Goal: Task Accomplishment & Management: Manage account settings

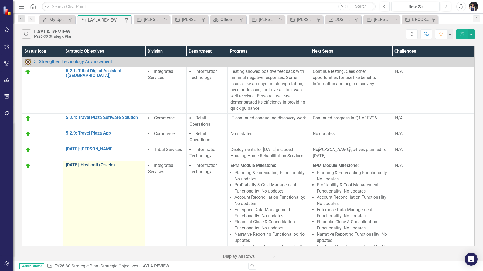
click at [100, 167] on link "[DATE]: Hoshonti (Oracle)" at bounding box center [104, 165] width 77 height 5
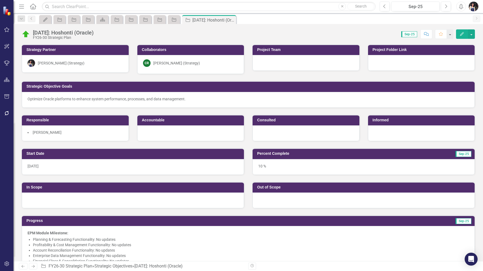
click at [229, 99] on div "Optimize Oracle platforms to enhance system performance, processes, and data ma…" at bounding box center [247, 98] width 441 height 5
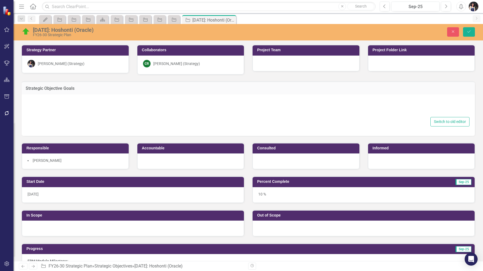
type textarea "<div> Optimize Oracle platforms to enhance system performance, processes, and d…"
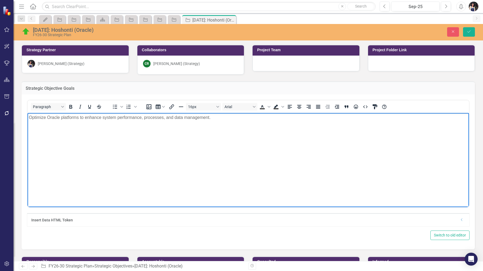
click at [80, 153] on body "Optimize Oracle platforms to enhance system performance, processes, and data ma…" at bounding box center [247, 153] width 441 height 81
click at [469, 31] on icon "submit" at bounding box center [468, 31] width 3 height 2
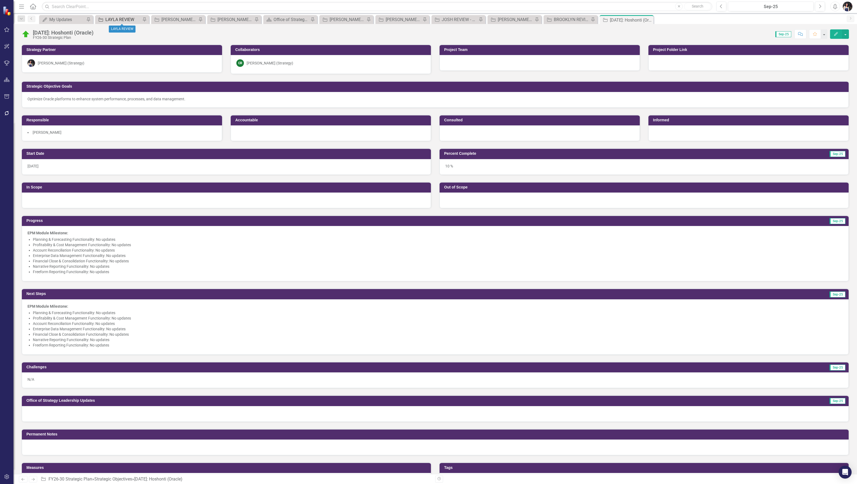
click at [115, 18] on div "LAYLA REVIEW" at bounding box center [123, 19] width 36 height 7
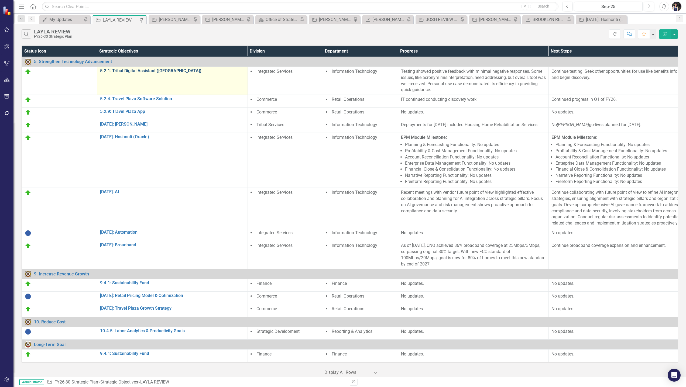
click at [151, 70] on link "5.2.1: Tribal Digital Assistant ([GEOGRAPHIC_DATA])" at bounding box center [172, 70] width 145 height 5
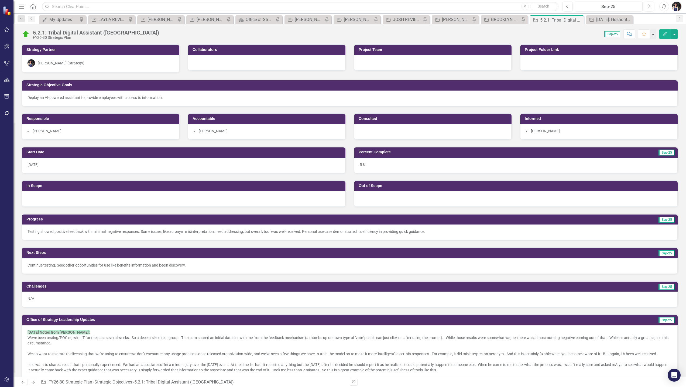
click at [394, 133] on div at bounding box center [432, 132] width 157 height 16
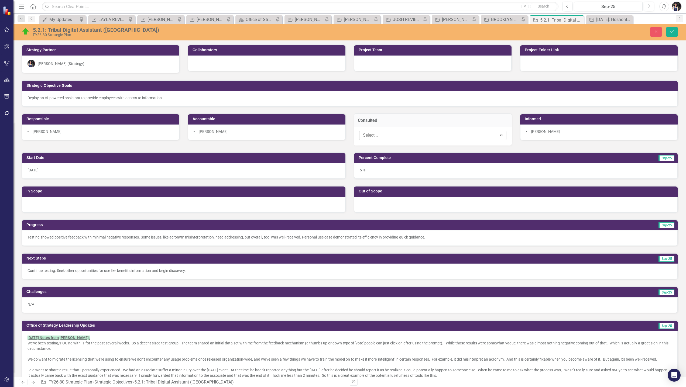
click at [397, 137] on div at bounding box center [429, 135] width 136 height 7
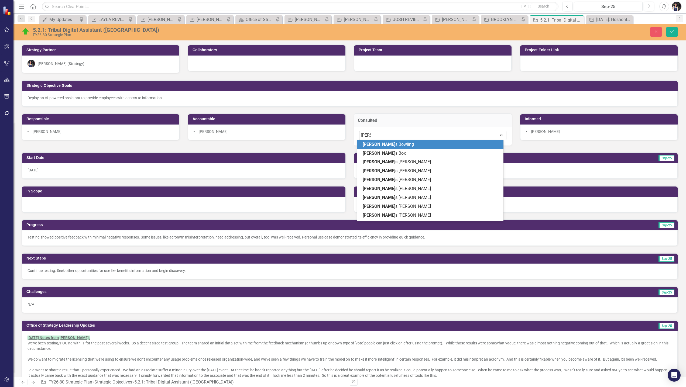
type input "james"
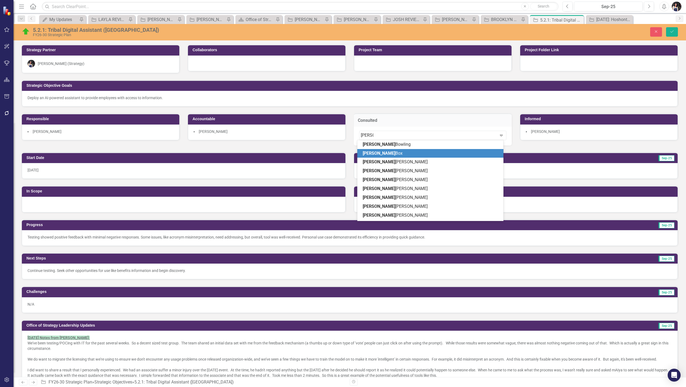
click at [386, 152] on div "James Box" at bounding box center [431, 153] width 137 height 6
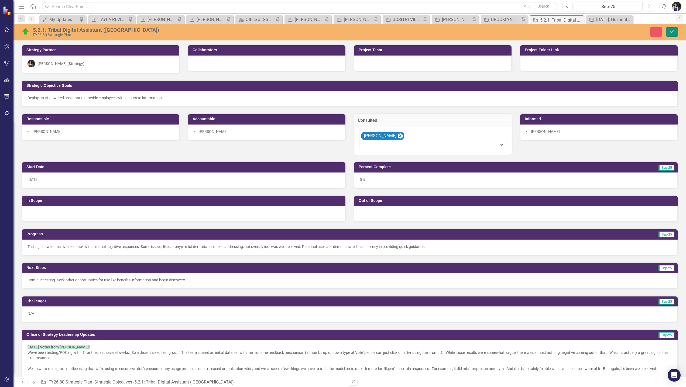
click at [482, 33] on icon "Save" at bounding box center [671, 32] width 5 height 4
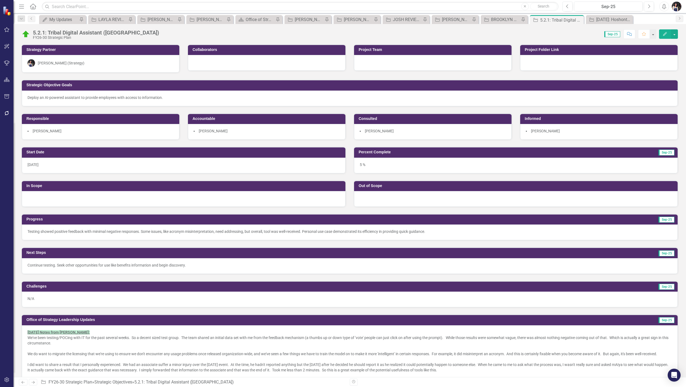
click at [548, 56] on div at bounding box center [598, 63] width 157 height 16
click at [545, 62] on div at bounding box center [598, 63] width 157 height 16
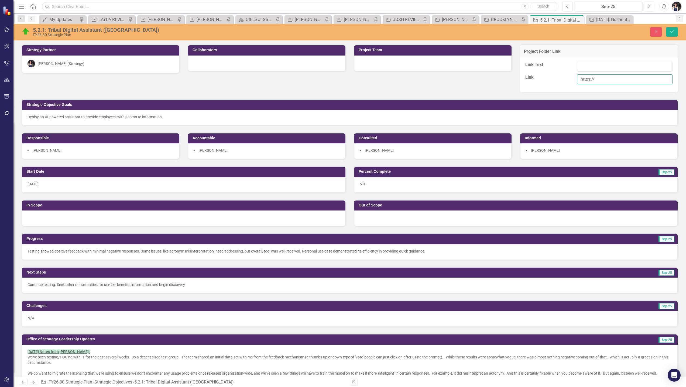
click at [599, 81] on input "https://" at bounding box center [624, 79] width 95 height 10
paste input "[DOMAIN_NAME][URL]"
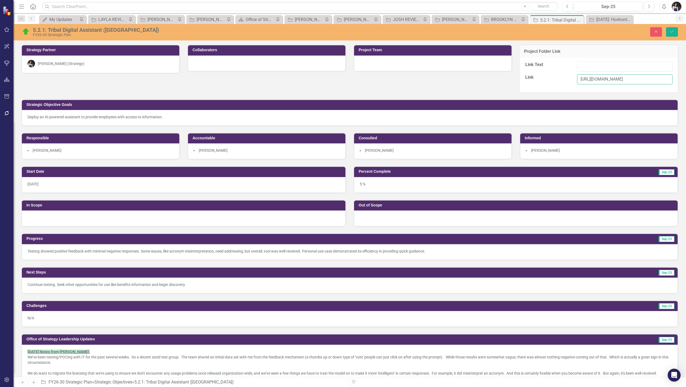
type input "[URL][DOMAIN_NAME]"
click at [592, 65] on input "Link Text" at bounding box center [624, 67] width 95 height 10
type input "5.2.1: Tribal Digital Assistant ([GEOGRAPHIC_DATA])"
click at [672, 32] on icon "Save" at bounding box center [671, 32] width 5 height 4
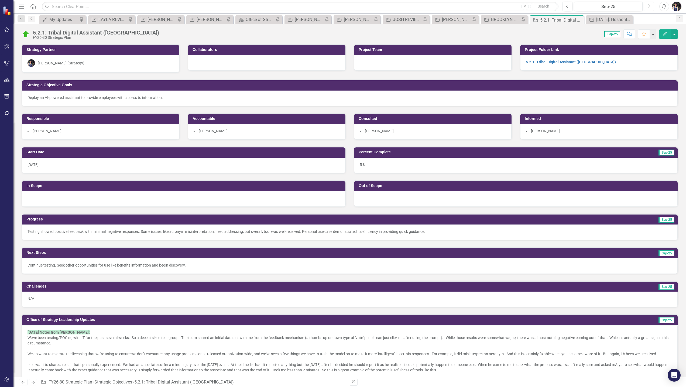
click at [650, 10] on button "Next" at bounding box center [649, 7] width 10 height 10
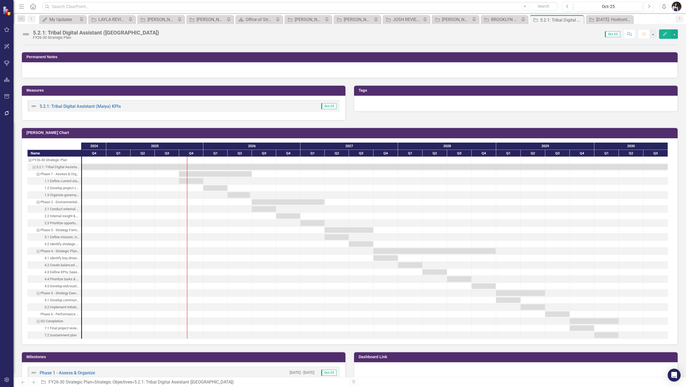
scroll to position [324, 0]
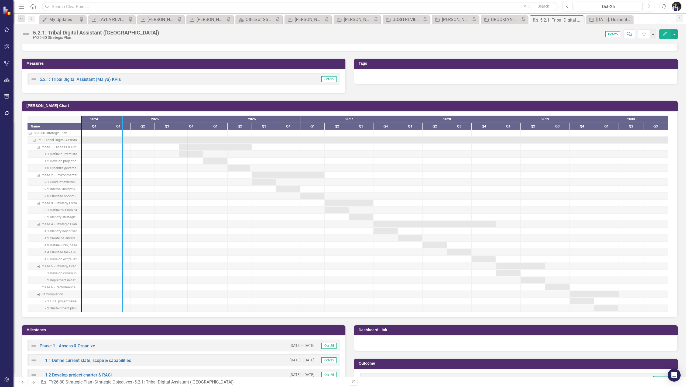
drag, startPoint x: 83, startPoint y: 214, endPoint x: 130, endPoint y: 226, distance: 49.0
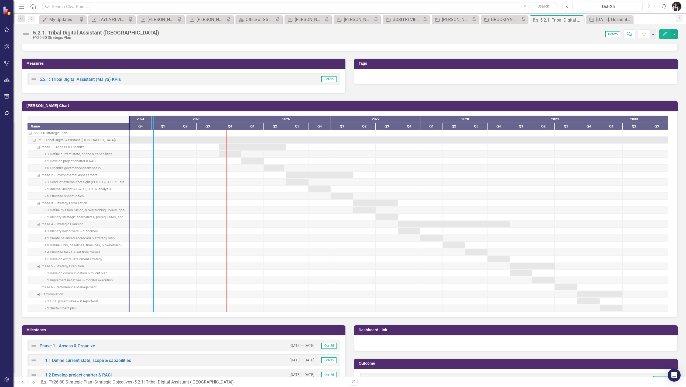
drag, startPoint x: 130, startPoint y: 226, endPoint x: 157, endPoint y: 230, distance: 27.2
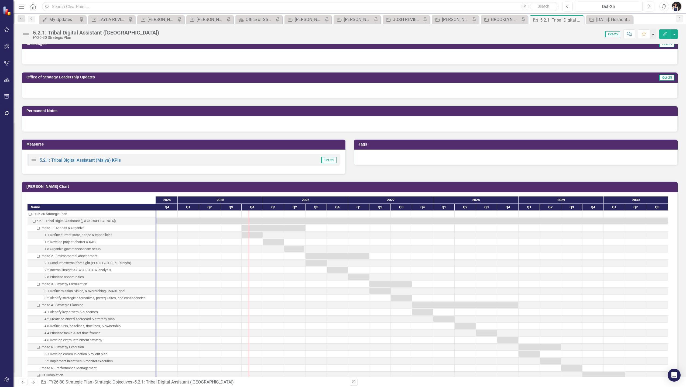
scroll to position [216, 0]
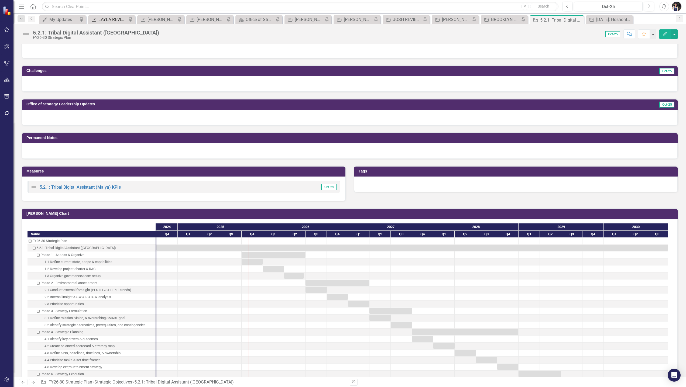
click at [113, 18] on div "LAYLA REVIEW" at bounding box center [112, 19] width 29 height 7
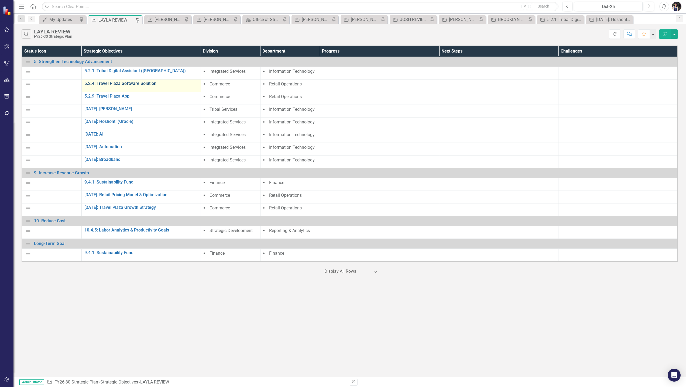
click at [134, 83] on link "5.2.4: Travel Plaza Software Solution" at bounding box center [141, 83] width 114 height 5
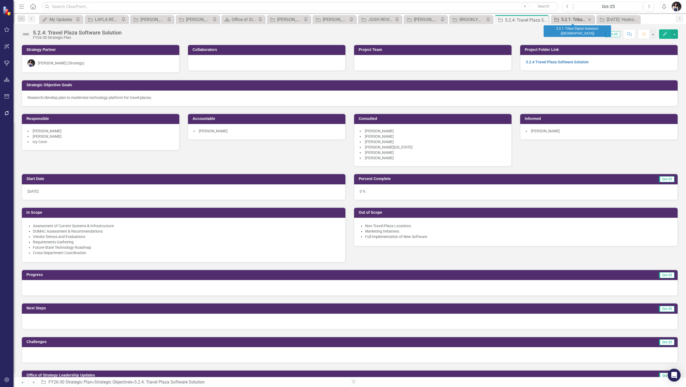
click at [579, 20] on div "5.2.1: Tribal Digital Assistant ([GEOGRAPHIC_DATA])" at bounding box center [573, 19] width 25 height 7
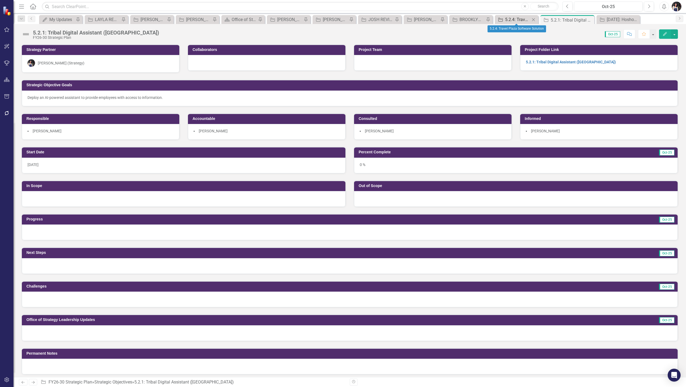
click at [519, 18] on div "5.2.4: Travel Plaza Software Solution" at bounding box center [517, 19] width 25 height 7
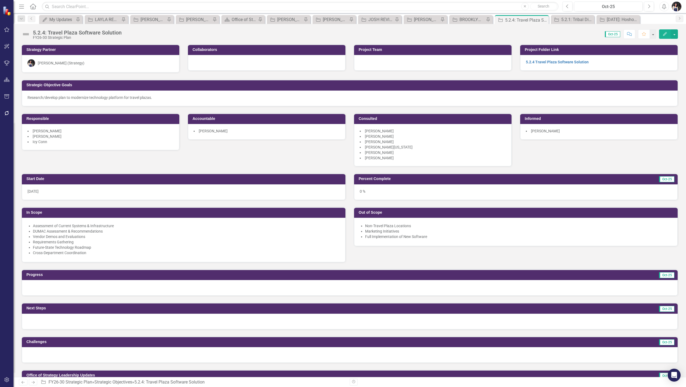
click at [637, 66] on div "5.2.4 Travel Plaza Software Solution" at bounding box center [598, 63] width 157 height 16
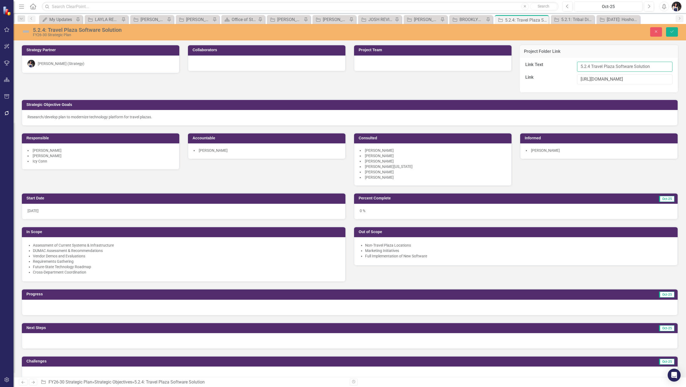
click at [585, 65] on input "5.2.4 Travel Plaza Software Solution" at bounding box center [624, 67] width 95 height 10
type input "5.2.4: Travel Plaza Software Solution"
click at [672, 32] on icon "Save" at bounding box center [671, 32] width 5 height 4
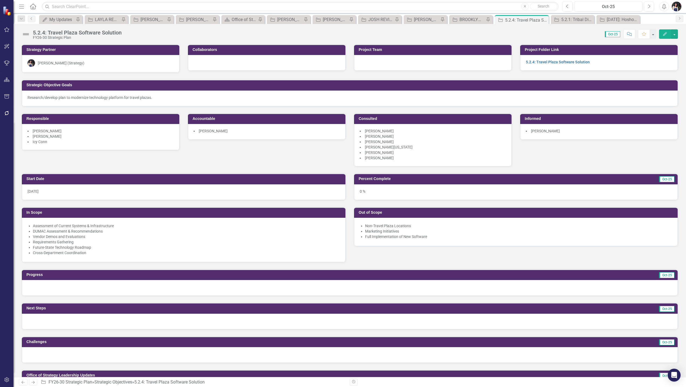
click at [211, 62] on div at bounding box center [266, 63] width 157 height 16
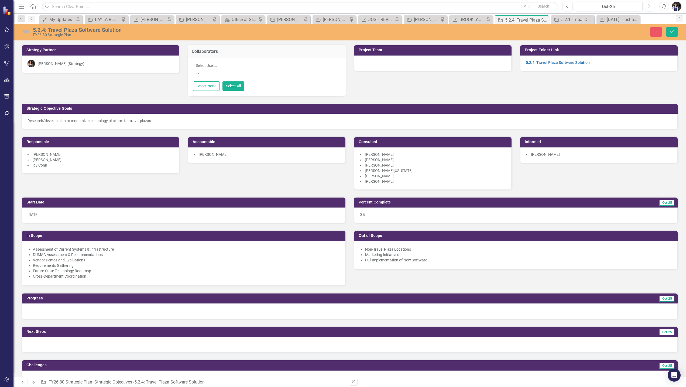
click at [217, 66] on div at bounding box center [267, 65] width 147 height 6
type input "david"
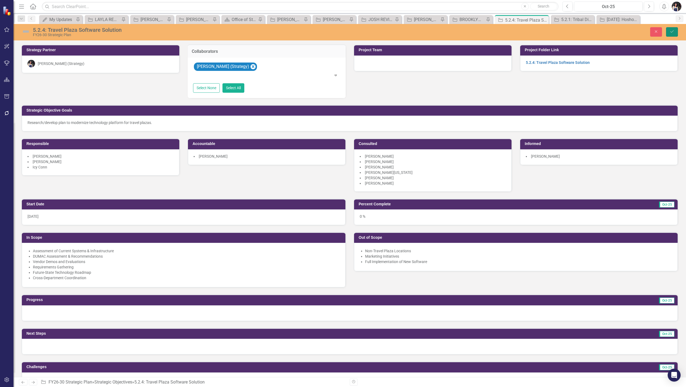
click at [672, 33] on icon "Save" at bounding box center [671, 32] width 5 height 4
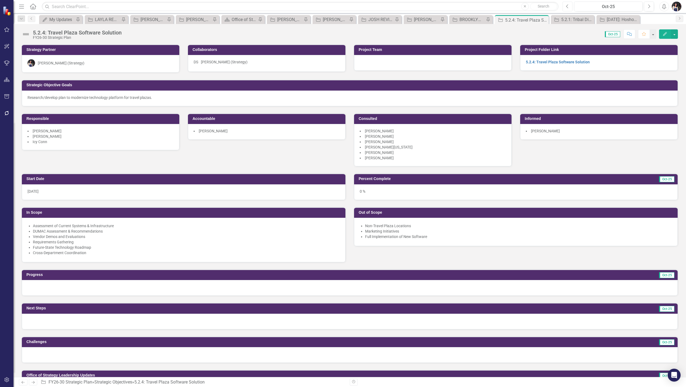
click at [567, 5] on icon "Previous" at bounding box center [567, 6] width 3 height 5
click at [649, 7] on icon "Next" at bounding box center [648, 6] width 3 height 5
click at [370, 193] on div "0 %" at bounding box center [516, 192] width 324 height 16
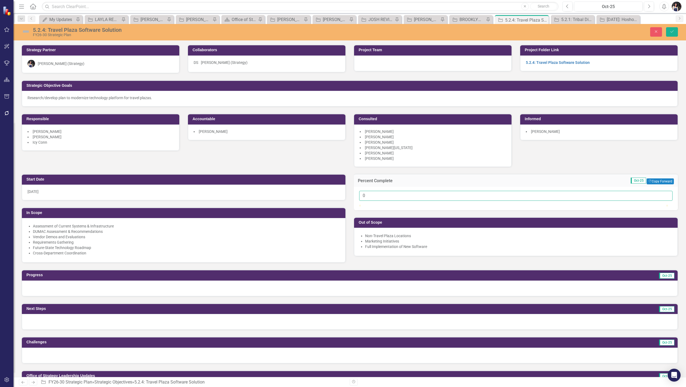
click at [372, 195] on input "0" at bounding box center [515, 196] width 313 height 10
type input "05"
click at [675, 35] on button "Save" at bounding box center [672, 31] width 12 height 9
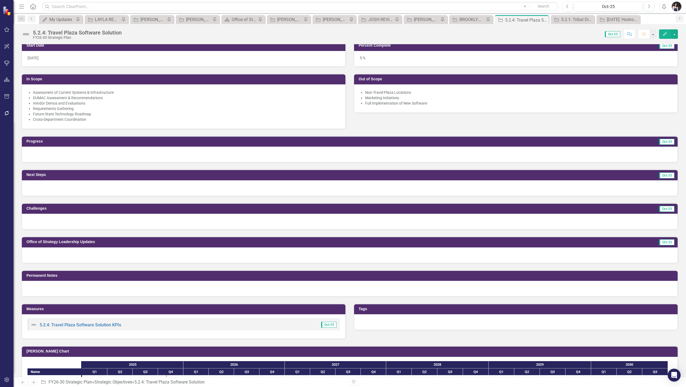
scroll to position [135, 0]
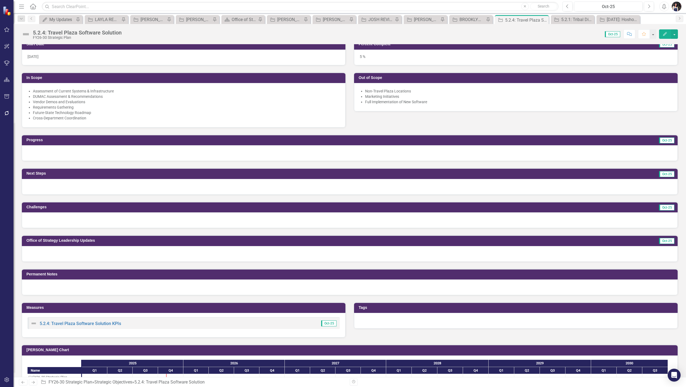
click at [90, 288] on div at bounding box center [350, 288] width 656 height 16
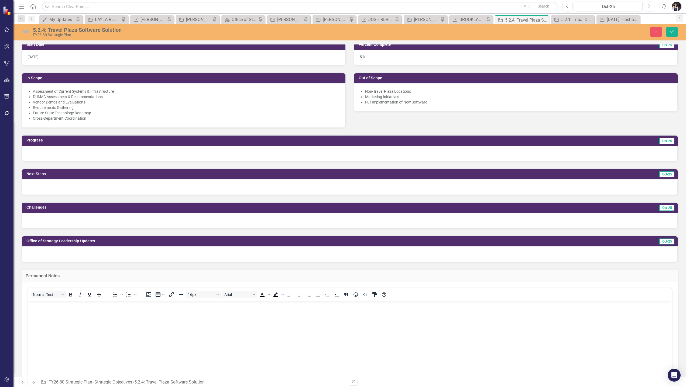
scroll to position [0, 0]
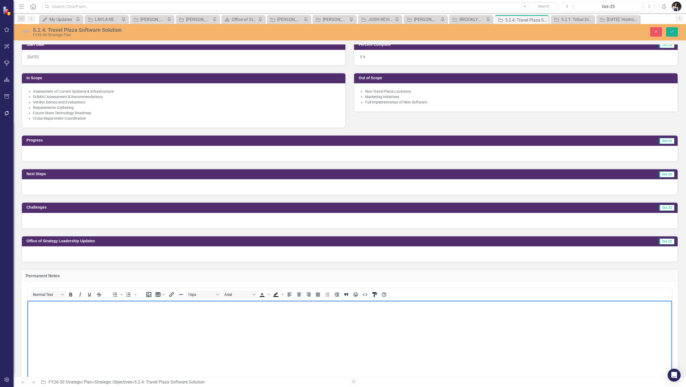
click at [113, 341] on body "Rich Text Area. Press ALT-0 for help." at bounding box center [349, 341] width 644 height 81
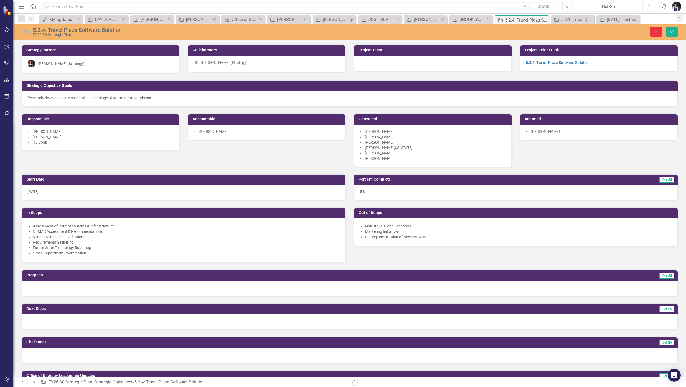
drag, startPoint x: 653, startPoint y: 34, endPoint x: 633, endPoint y: 54, distance: 28.0
click at [653, 34] on button "Close" at bounding box center [656, 31] width 12 height 9
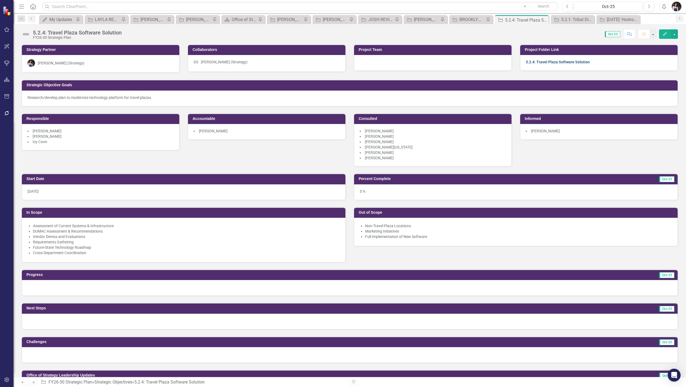
click at [570, 60] on link "5.2.4: Travel Plaza Software Solution" at bounding box center [558, 62] width 64 height 4
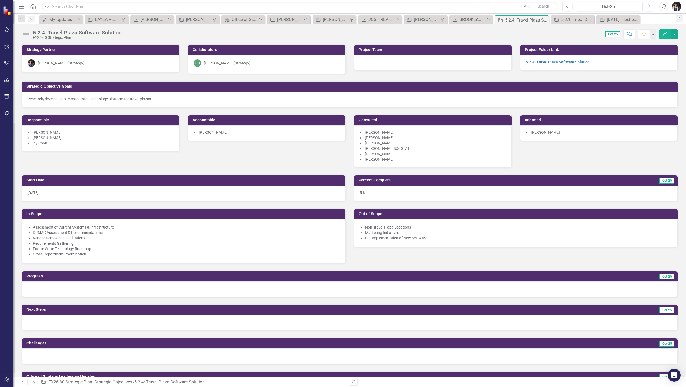
click at [597, 60] on div "5.2.4: Travel Plaza Software Solution" at bounding box center [598, 63] width 157 height 16
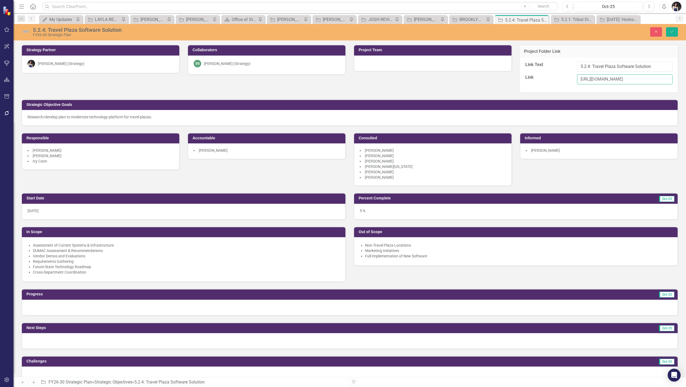
click at [620, 80] on input "[URL][DOMAIN_NAME]" at bounding box center [624, 79] width 95 height 10
paste input "dQ4EP4"
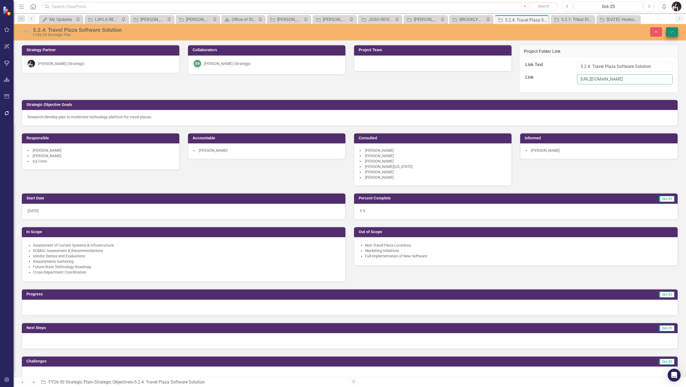
type input "https://choctawnationofoklahoma.sharepoint.com/sites/TheOfficeofStrategy/0%20%2…"
click at [672, 29] on button "Save" at bounding box center [672, 31] width 12 height 9
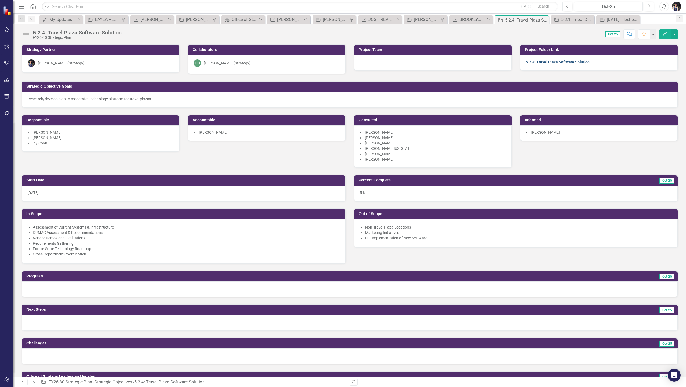
click at [545, 62] on link "5.2.4: Travel Plaza Software Solution" at bounding box center [558, 62] width 64 height 4
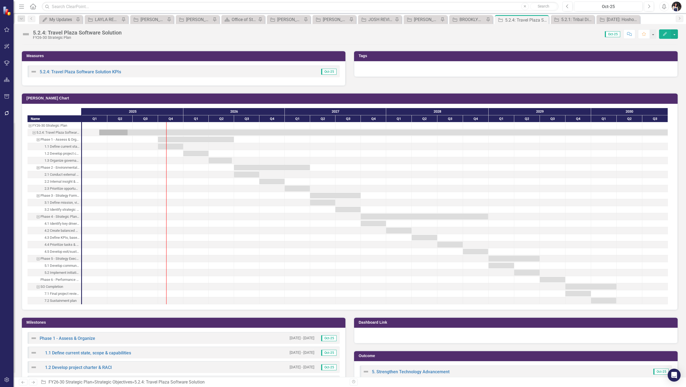
scroll to position [252, 0]
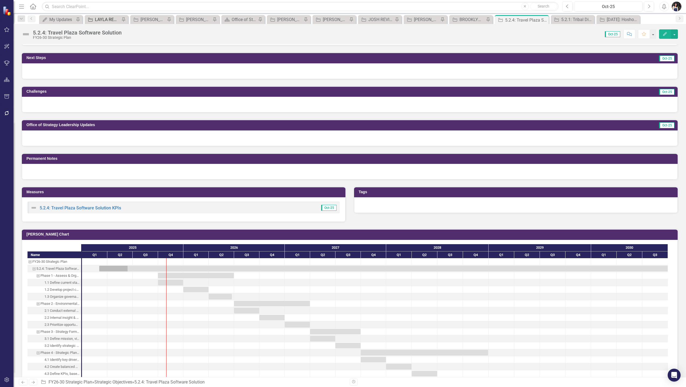
click at [104, 18] on div "LAYLA REVIEW" at bounding box center [107, 19] width 25 height 7
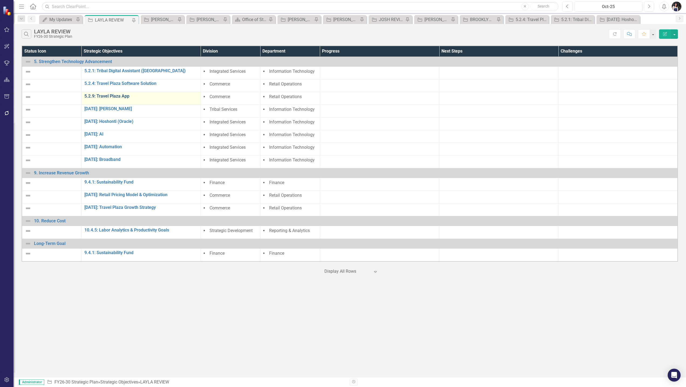
click at [109, 97] on link "5.2.9: Travel Plaza App" at bounding box center [141, 96] width 114 height 5
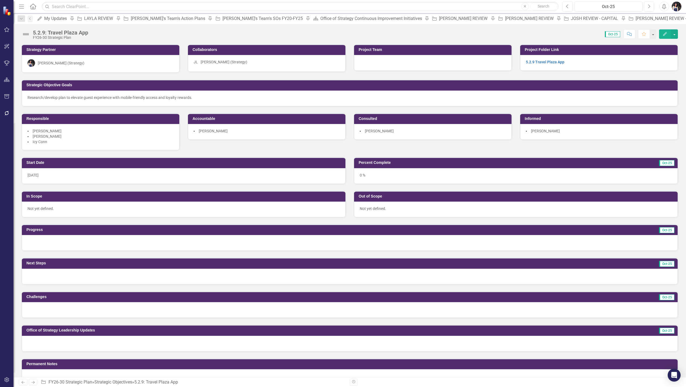
click at [403, 134] on li "Vicky Mapp" at bounding box center [433, 130] width 146 height 5
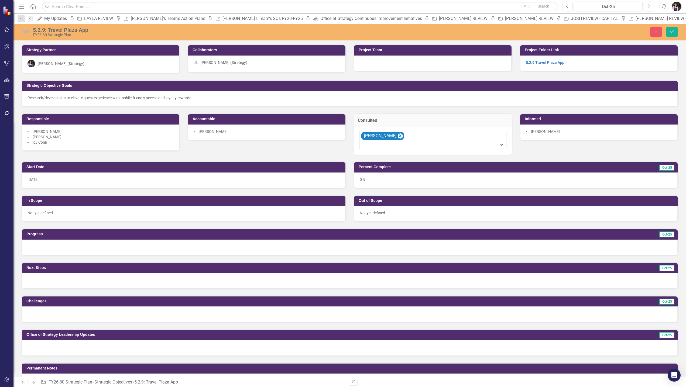
click at [411, 143] on div at bounding box center [433, 145] width 145 height 7
type input "marsh"
type input "james"
click at [671, 31] on icon "Save" at bounding box center [671, 32] width 5 height 4
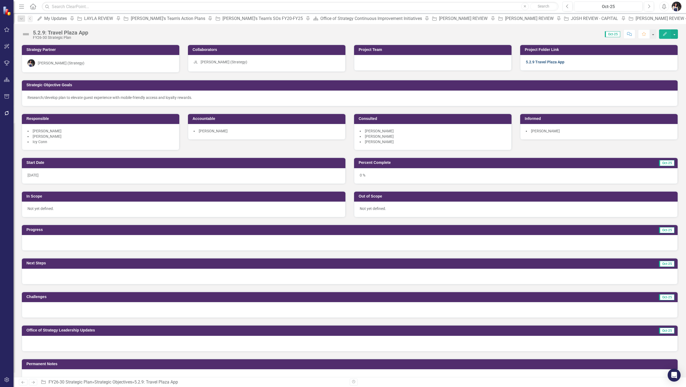
click at [552, 63] on link "5.2.9 Travel Plaza App" at bounding box center [545, 62] width 39 height 4
click at [633, 64] on div "5.2.9 Travel Plaza App" at bounding box center [598, 63] width 157 height 16
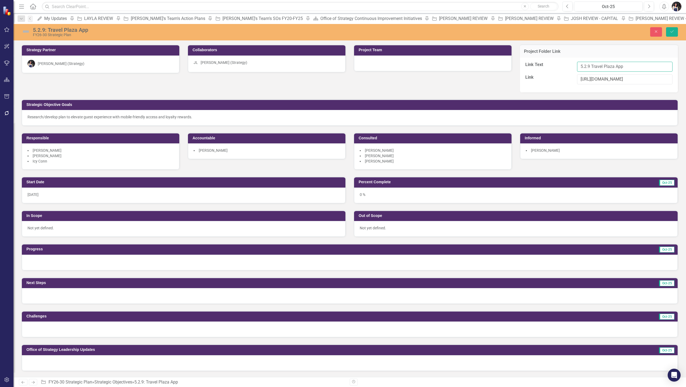
click at [586, 66] on input "5.2.9 Travel Plaza App" at bounding box center [624, 67] width 95 height 10
type input "5.2.9: Travel Plaza App"
click at [672, 33] on icon "Save" at bounding box center [671, 32] width 5 height 4
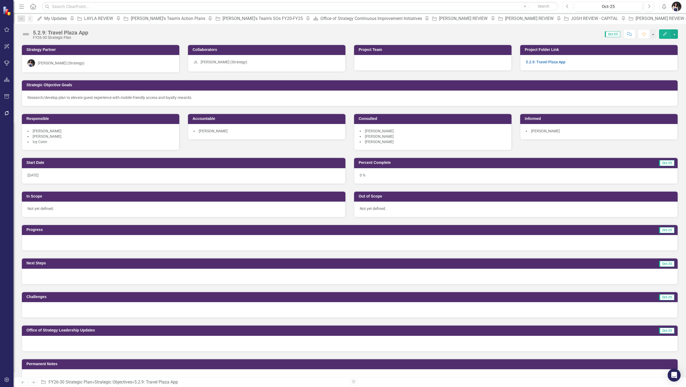
click at [567, 8] on icon "Previous" at bounding box center [567, 6] width 3 height 5
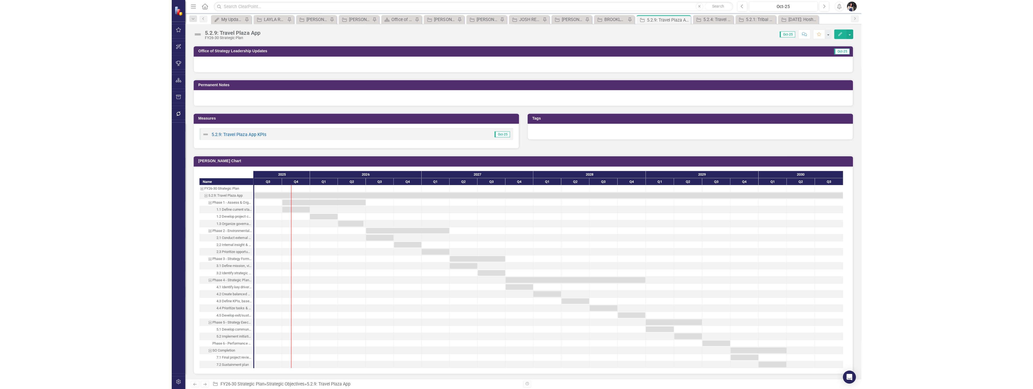
scroll to position [297, 0]
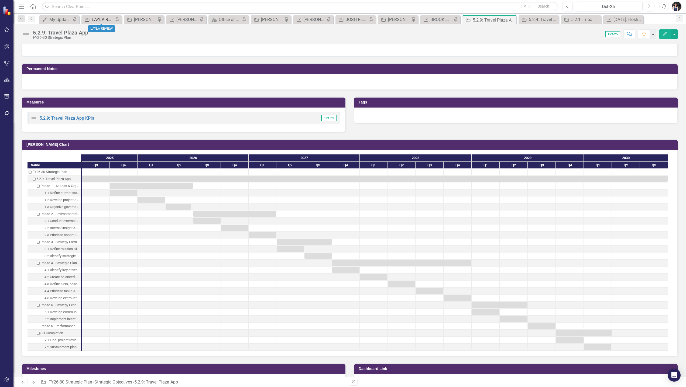
click at [97, 19] on div "LAYLA REVIEW" at bounding box center [103, 19] width 22 height 7
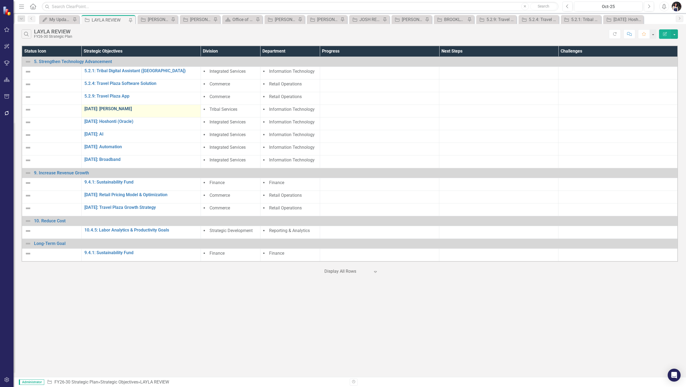
click at [119, 108] on link "[DATE]: [PERSON_NAME]" at bounding box center [141, 108] width 114 height 5
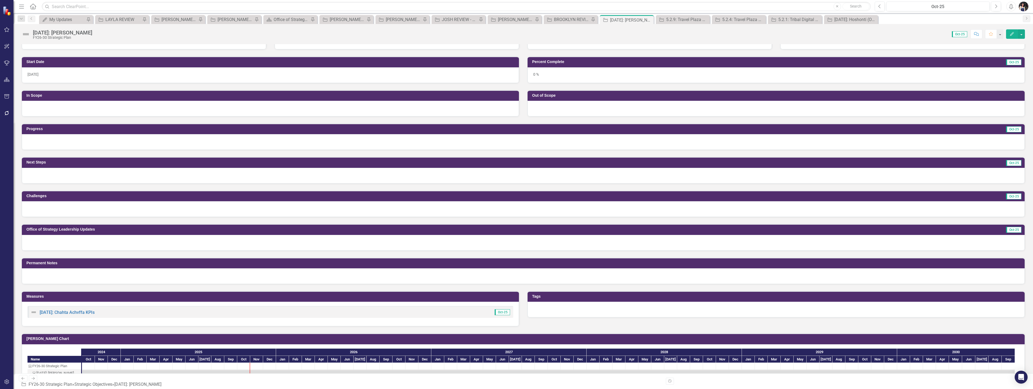
scroll to position [81, 0]
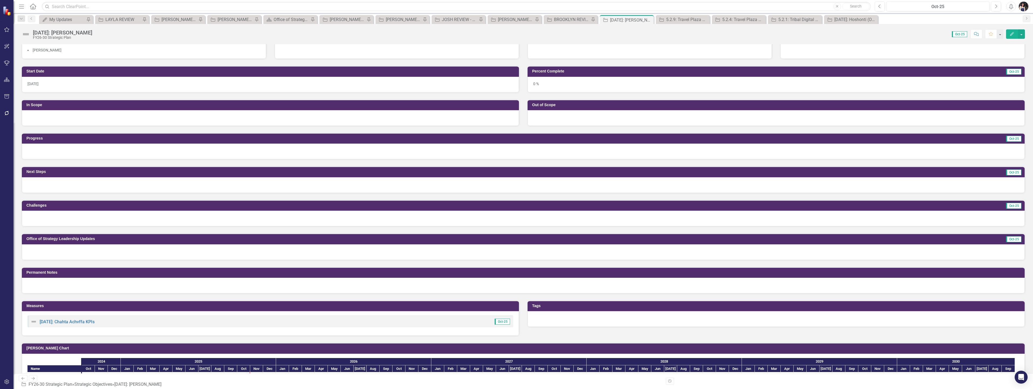
click at [22, 8] on icon "Menu" at bounding box center [21, 7] width 7 height 6
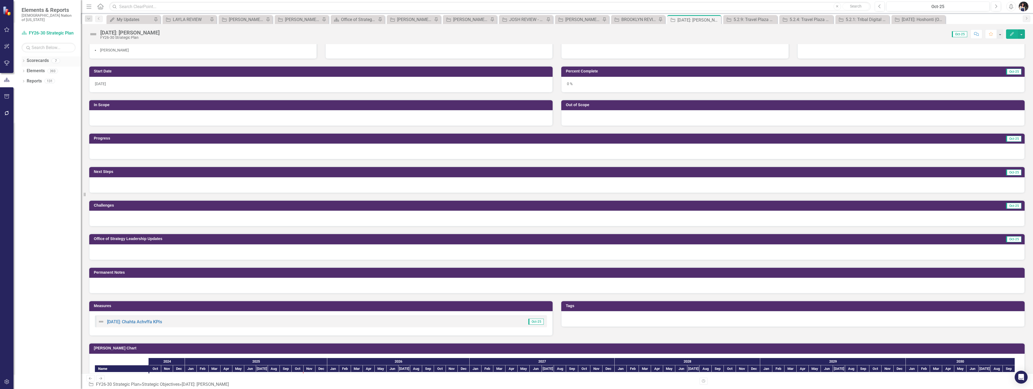
click at [22, 59] on div "Dropdown" at bounding box center [24, 61] width 4 height 5
click at [59, 99] on link "Choctaw Nation Strategic Plan" at bounding box center [51, 102] width 59 height 6
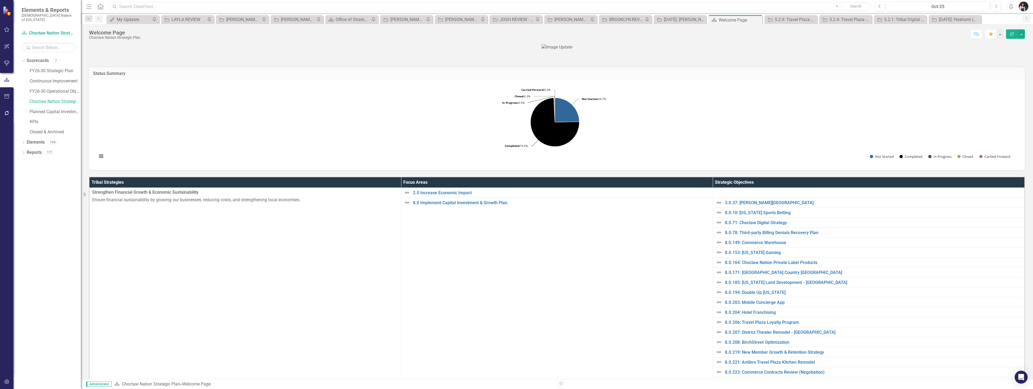
click at [149, 7] on input "text" at bounding box center [490, 6] width 762 height 9
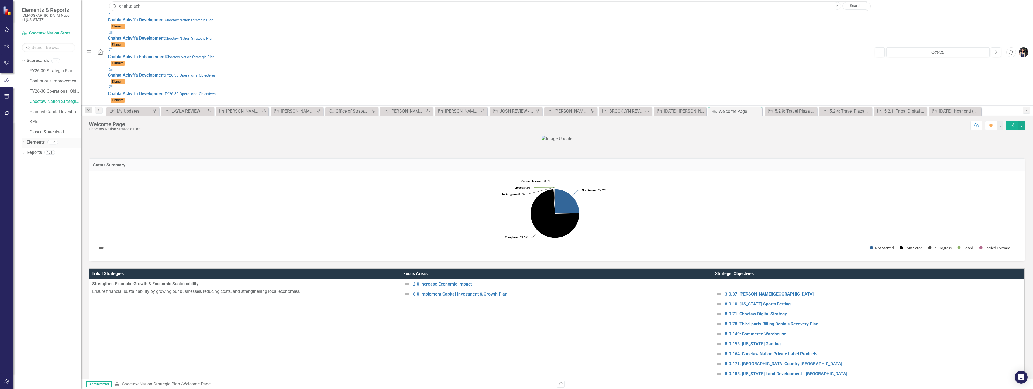
type input "chahta ach"
click at [33, 139] on link "Elements" at bounding box center [36, 142] width 18 height 6
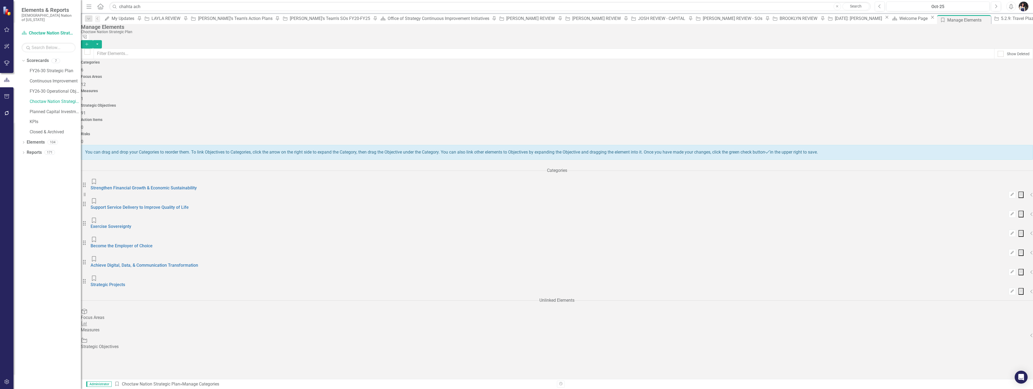
click at [652, 104] on div "Strategic Objectives 91" at bounding box center [557, 110] width 952 height 13
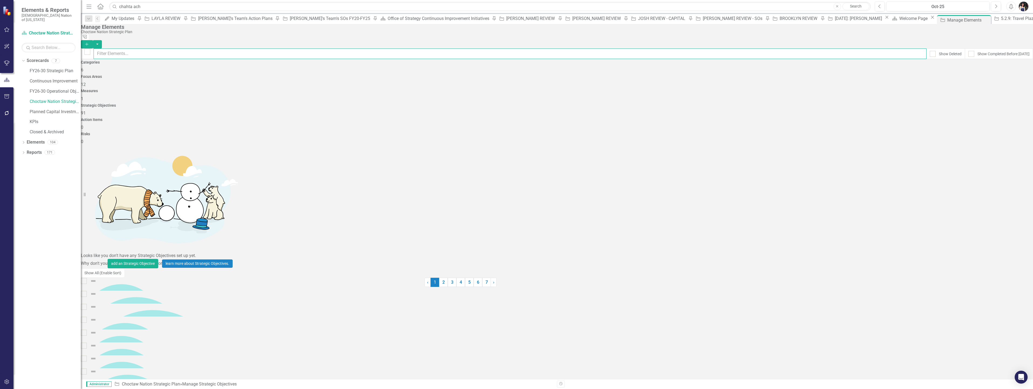
click at [475, 49] on input "text" at bounding box center [510, 54] width 833 height 11
type input "chahta ac"
click at [130, 366] on link "10.0.12: [PERSON_NAME]" at bounding box center [105, 368] width 49 height 5
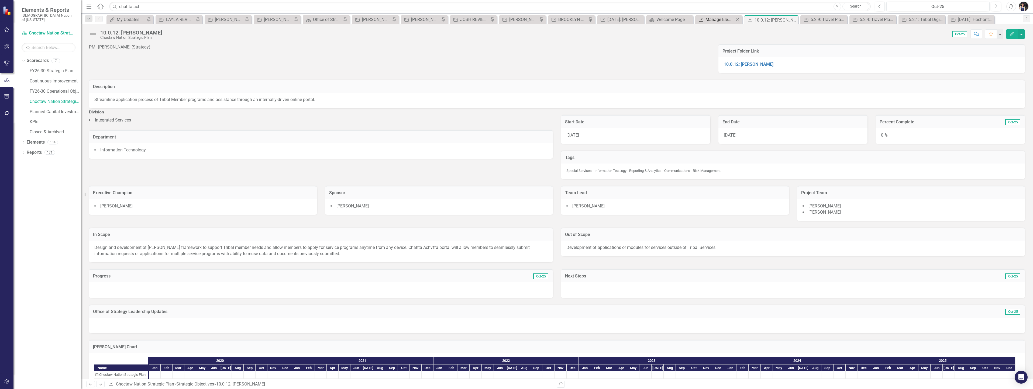
click at [720, 20] on div "Manage Elements" at bounding box center [720, 19] width 29 height 7
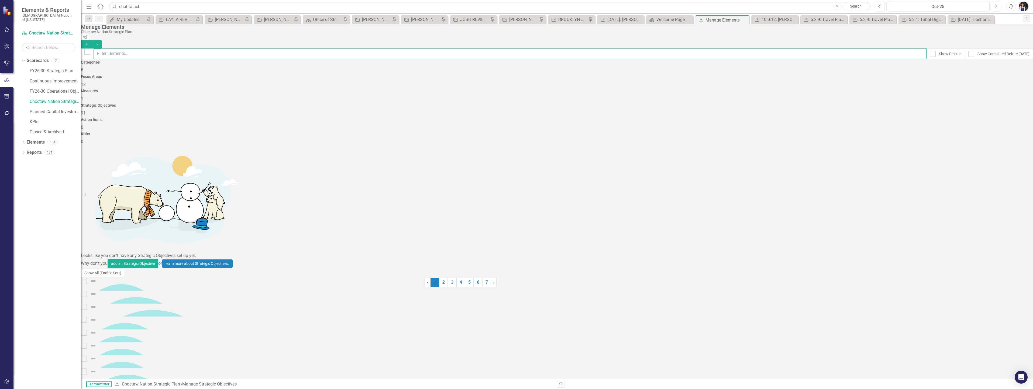
click at [228, 49] on input "text" at bounding box center [510, 54] width 833 height 11
type input "chahta"
click at [779, 20] on div "10.0.12: [PERSON_NAME]" at bounding box center [776, 19] width 29 height 7
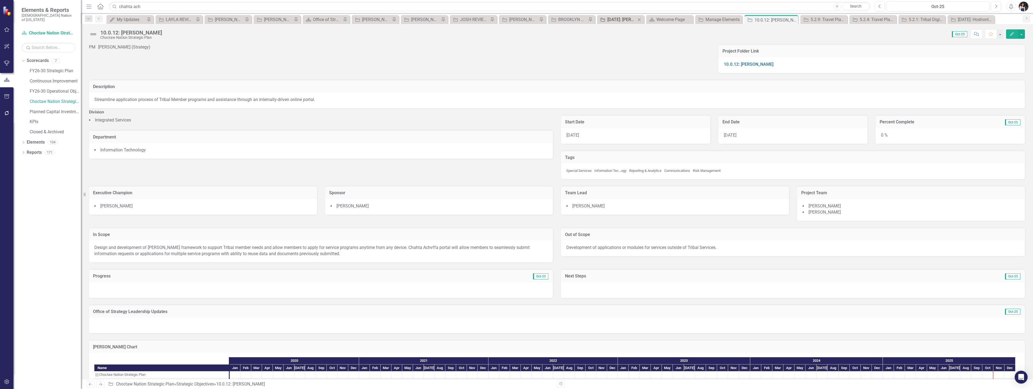
click at [621, 20] on div "[DATE]: [PERSON_NAME]" at bounding box center [621, 19] width 29 height 7
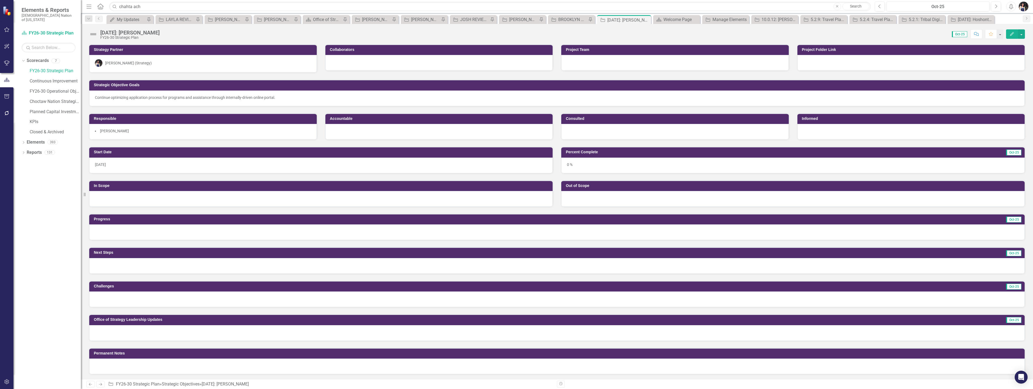
click at [119, 166] on div "10/1/24" at bounding box center [320, 166] width 463 height 16
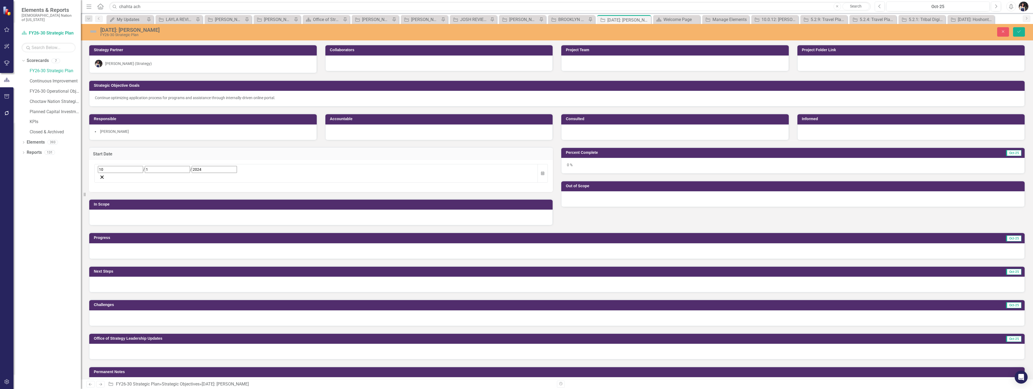
click at [128, 168] on div "10 / 1 / 2024" at bounding box center [316, 169] width 437 height 7
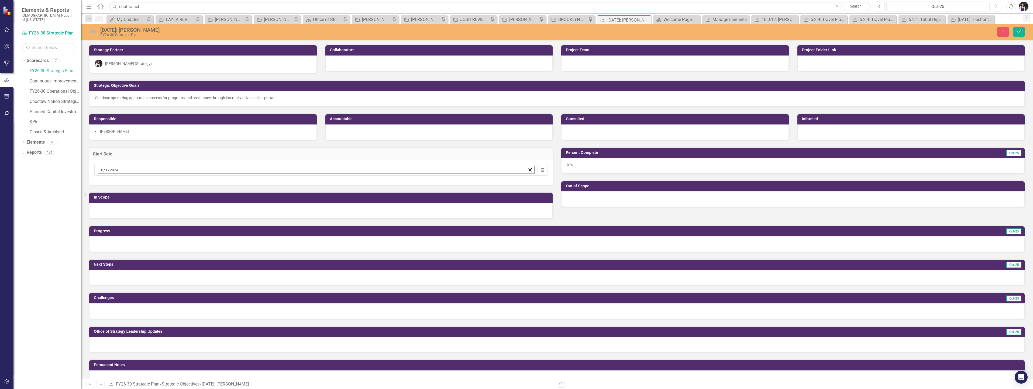
click at [148, 183] on span "October 2024" at bounding box center [142, 181] width 12 height 4
click at [165, 183] on button "2024" at bounding box center [142, 182] width 46 height 12
click at [119, 186] on button "‹" at bounding box center [113, 182] width 12 height 12
click at [126, 259] on button "2020" at bounding box center [110, 259] width 31 height 19
click at [126, 204] on button "January" at bounding box center [110, 200] width 31 height 19
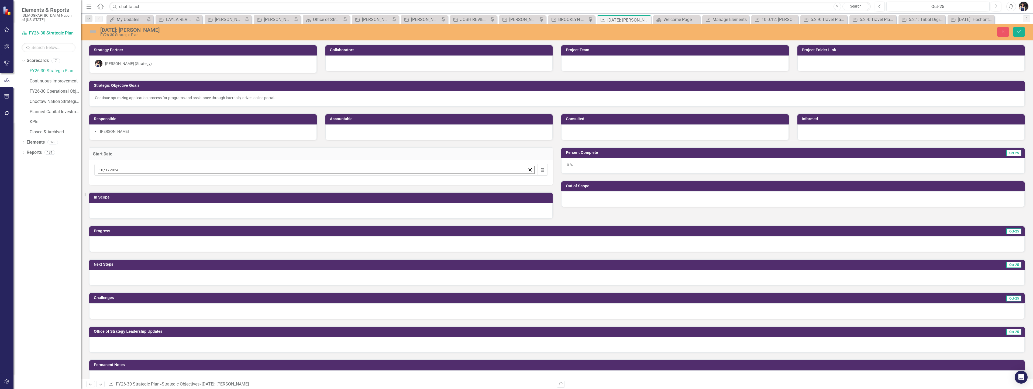
click at [144, 230] on abbr "22" at bounding box center [142, 232] width 4 height 4
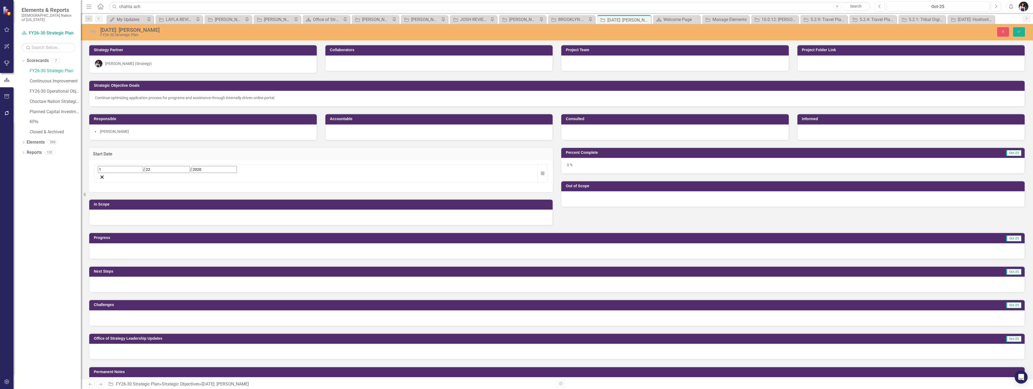
click at [584, 164] on div "0 %" at bounding box center [792, 166] width 463 height 16
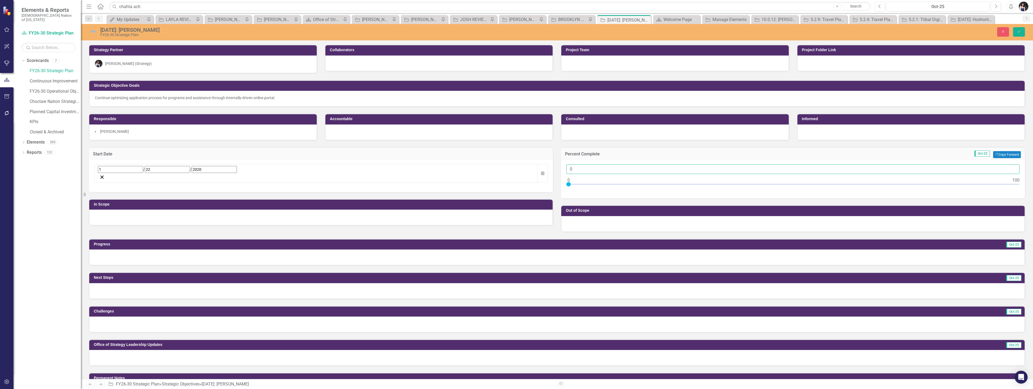
click at [578, 169] on input "0" at bounding box center [792, 169] width 453 height 10
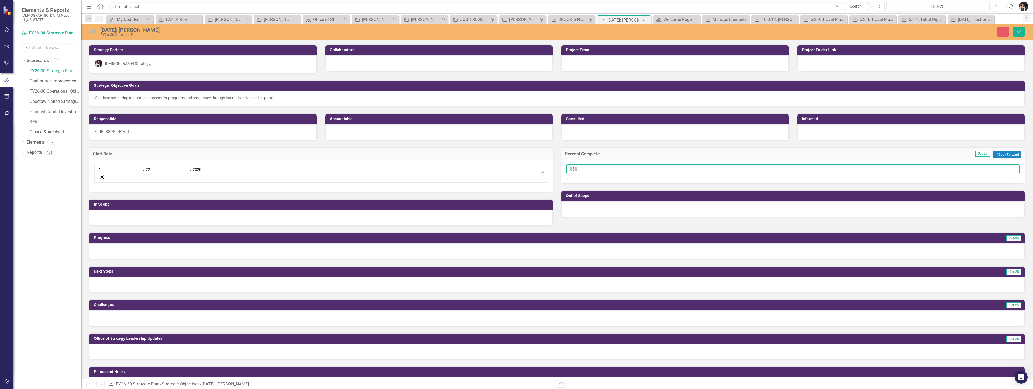
type input "050"
click at [586, 198] on div "Percent Complete Oct-25 Copy Forward Copy Forward 050 Out of Scope" at bounding box center [793, 178] width 472 height 77
click at [552, 221] on div "Start Date 1 / 22 / 2020 Calendar In Scope Percent Complete Oct-25 Copy Forward…" at bounding box center [557, 182] width 944 height 85
click at [1019, 31] on icon "Save" at bounding box center [1019, 32] width 5 height 4
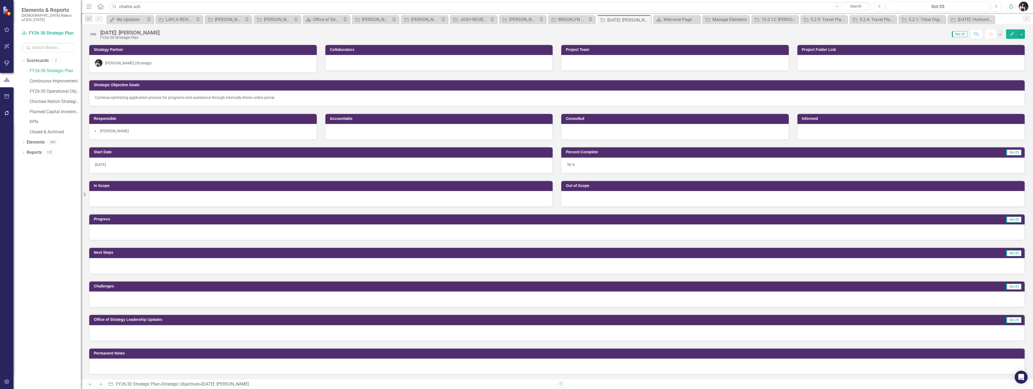
click at [887, 62] on div at bounding box center [911, 63] width 228 height 16
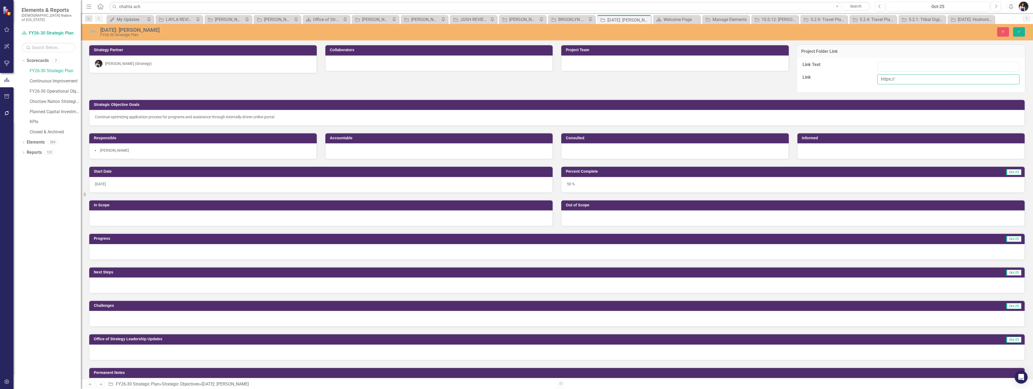
click at [903, 80] on input "https://" at bounding box center [949, 79] width 142 height 10
paste input "[DOMAIN_NAME][URL]"
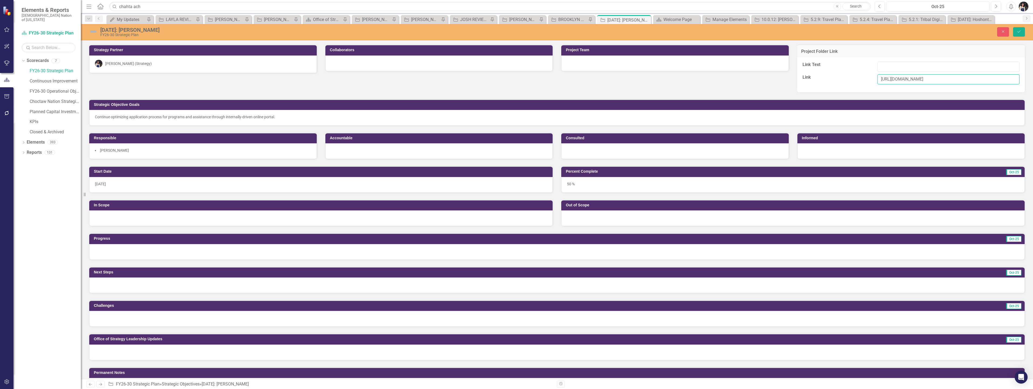
type input "[URL][DOMAIN_NAME]"
click at [898, 67] on input "Link Text" at bounding box center [949, 67] width 142 height 10
type input "[DATE]: [PERSON_NAME]"
click at [1018, 30] on icon "Save" at bounding box center [1019, 32] width 5 height 4
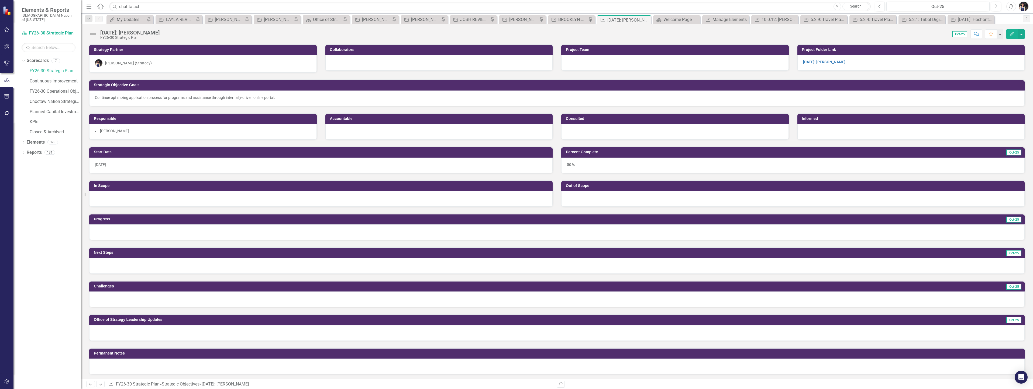
click at [349, 132] on div at bounding box center [439, 132] width 228 height 16
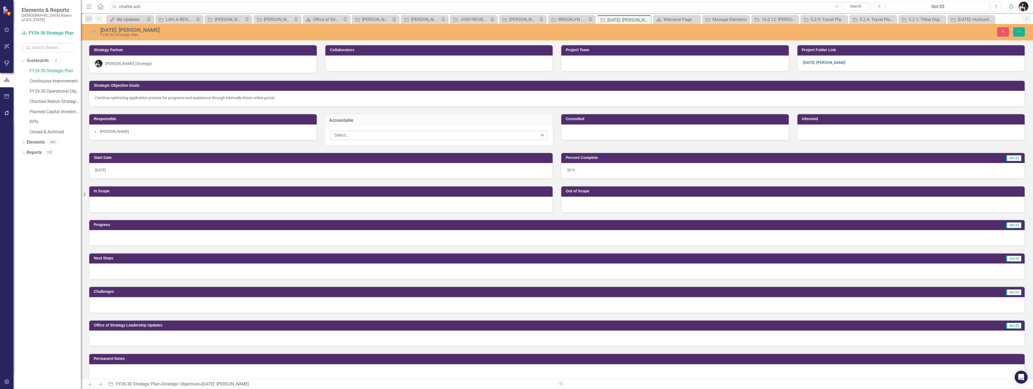
click at [361, 137] on div at bounding box center [435, 135] width 206 height 7
type input "todd"
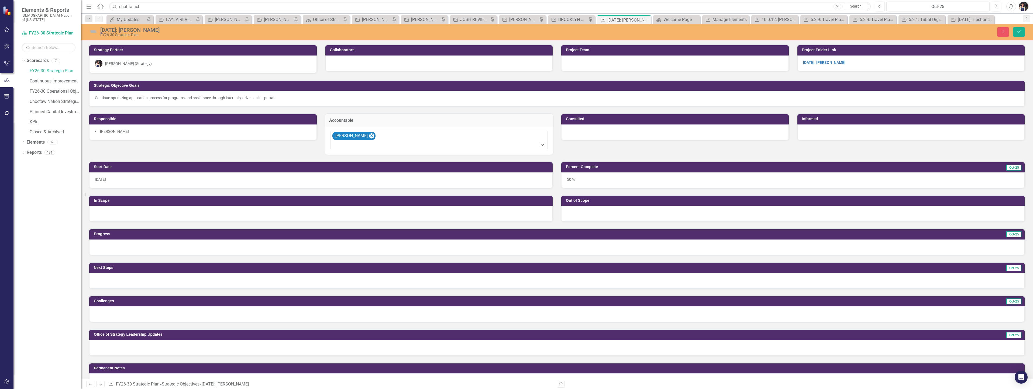
click at [596, 134] on div at bounding box center [675, 133] width 228 height 16
click at [596, 136] on div at bounding box center [671, 135] width 206 height 7
type input "stacy"
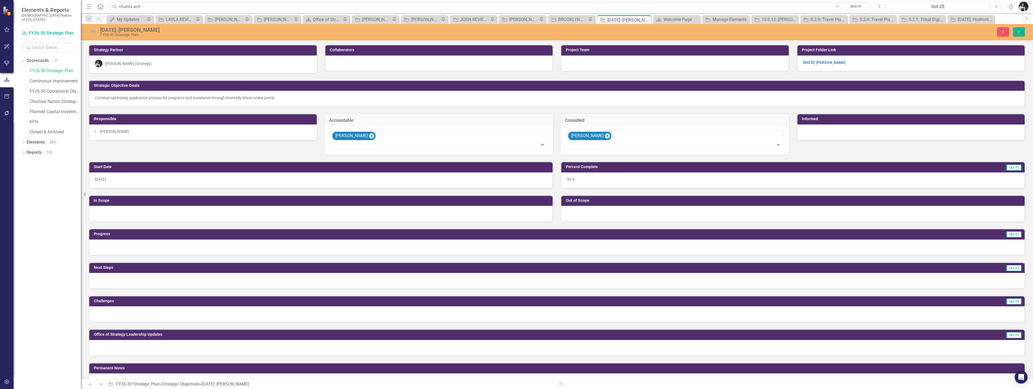
click at [813, 132] on div at bounding box center [911, 133] width 228 height 16
click at [831, 135] on div at bounding box center [907, 135] width 206 height 7
type input "dav"
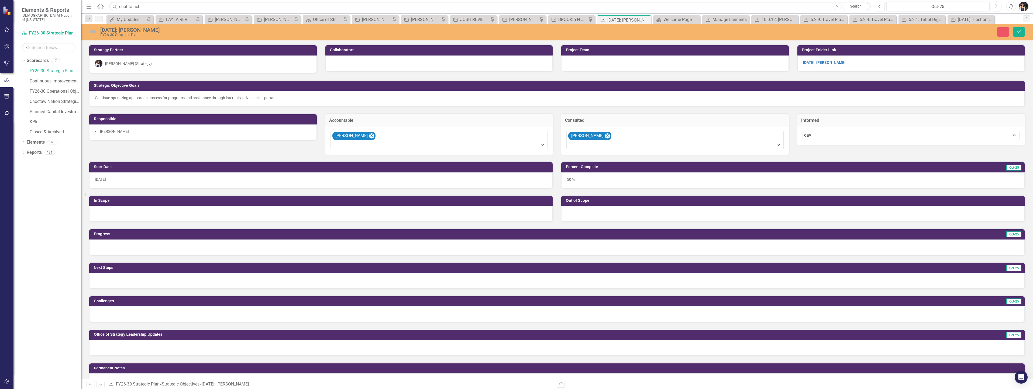
click at [606, 137] on icon "Remove Stacy Shepherd" at bounding box center [607, 136] width 2 height 3
click at [608, 137] on div at bounding box center [671, 135] width 206 height 7
type input "ba"
click at [915, 142] on div at bounding box center [911, 145] width 215 height 7
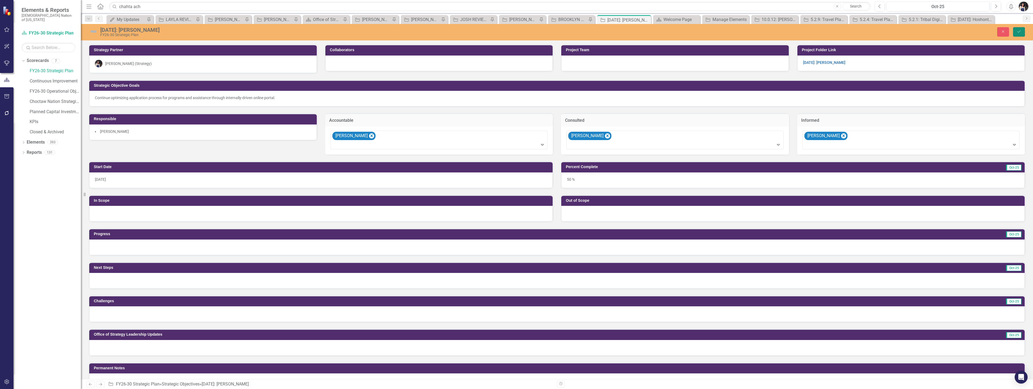
click at [1018, 30] on icon "Save" at bounding box center [1019, 32] width 5 height 4
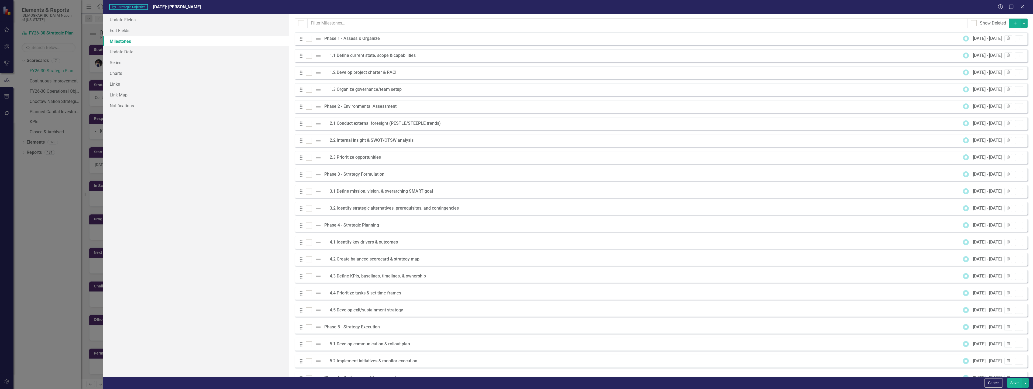
scroll to position [270, 0]
click at [309, 38] on input "checkbox" at bounding box center [308, 38] width 4 height 4
checkbox input "true"
click at [310, 57] on div at bounding box center [309, 56] width 6 height 6
click at [310, 56] on input "checkbox" at bounding box center [308, 55] width 4 height 4
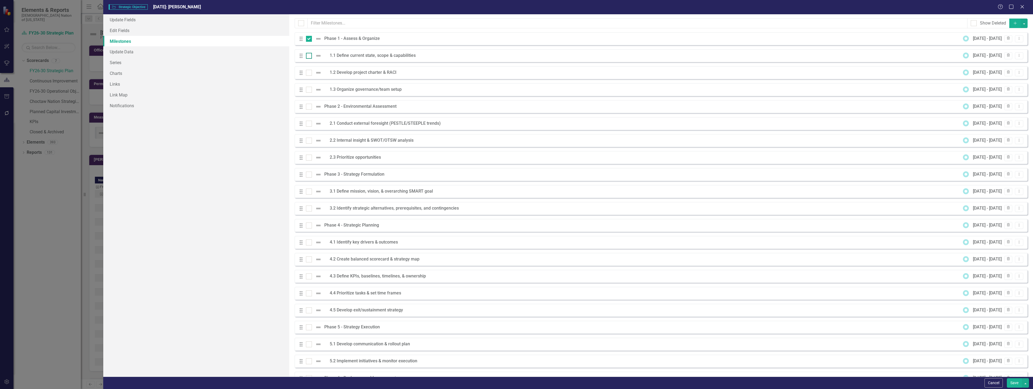
checkbox input "true"
click at [308, 73] on input "checkbox" at bounding box center [308, 72] width 4 height 4
checkbox input "true"
click at [308, 91] on div at bounding box center [309, 90] width 6 height 6
click at [308, 90] on input "checkbox" at bounding box center [308, 89] width 4 height 4
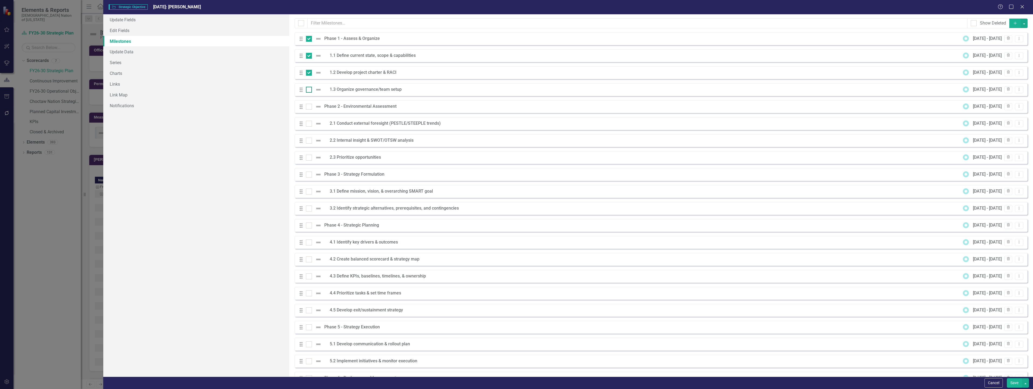
checkbox input "true"
click at [309, 107] on input "checkbox" at bounding box center [308, 106] width 4 height 4
checkbox input "true"
click at [309, 123] on input "checkbox" at bounding box center [308, 123] width 4 height 4
checkbox input "true"
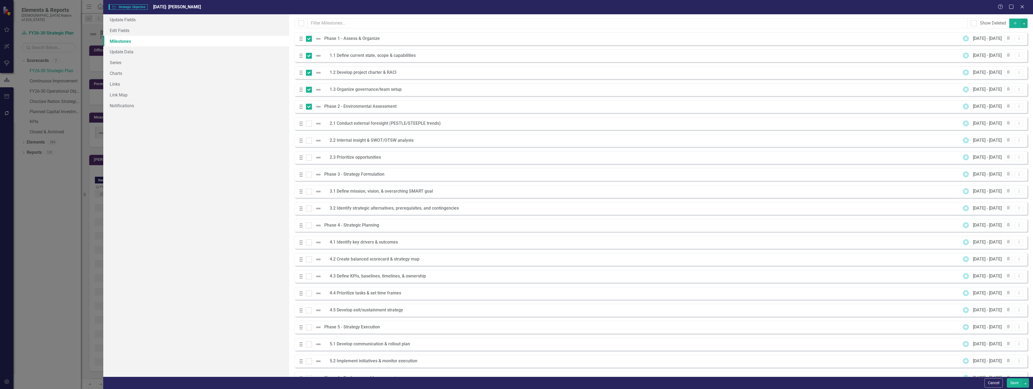
click at [308, 142] on div at bounding box center [309, 141] width 6 height 6
click at [308, 141] on input "checkbox" at bounding box center [308, 140] width 4 height 4
checkbox input "true"
click at [308, 158] on input "checkbox" at bounding box center [308, 157] width 4 height 4
checkbox input "true"
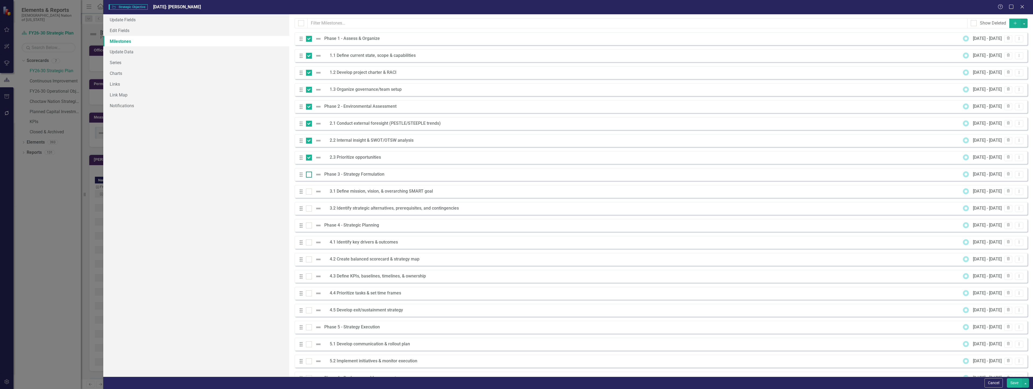
click at [308, 174] on input "checkbox" at bounding box center [308, 174] width 4 height 4
checkbox input "true"
click at [308, 192] on div at bounding box center [309, 192] width 6 height 6
click at [308, 192] on input "checkbox" at bounding box center [308, 191] width 4 height 4
checkbox input "true"
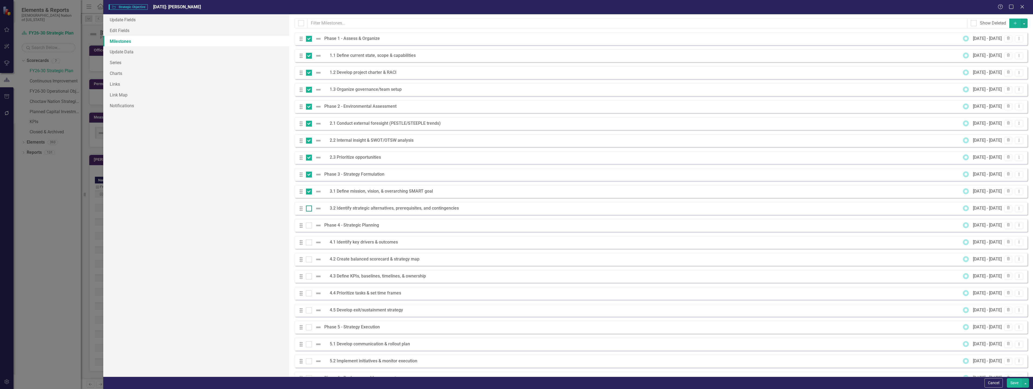
click at [308, 209] on input "checkbox" at bounding box center [308, 208] width 4 height 4
checkbox input "true"
click at [308, 227] on div at bounding box center [309, 226] width 6 height 6
click at [308, 226] on input "checkbox" at bounding box center [308, 225] width 4 height 4
checkbox input "true"
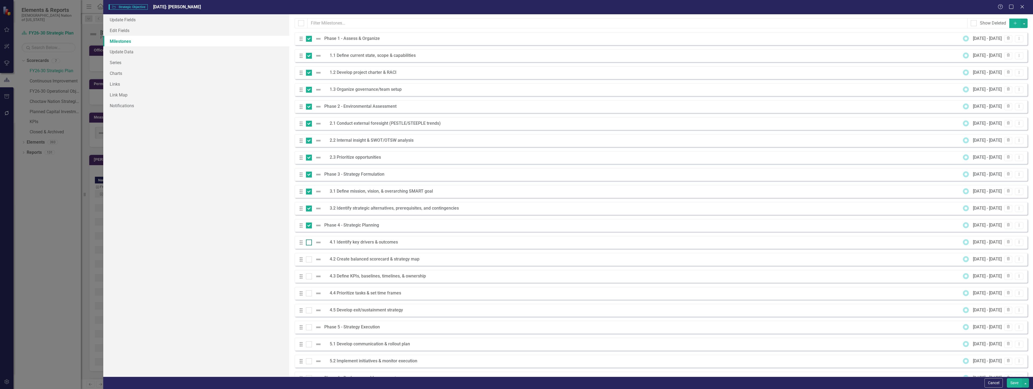
click at [309, 244] on div at bounding box center [309, 243] width 6 height 6
click at [309, 243] on input "checkbox" at bounding box center [308, 242] width 4 height 4
checkbox input "true"
click at [308, 261] on div at bounding box center [309, 260] width 6 height 6
click at [308, 260] on input "checkbox" at bounding box center [308, 259] width 4 height 4
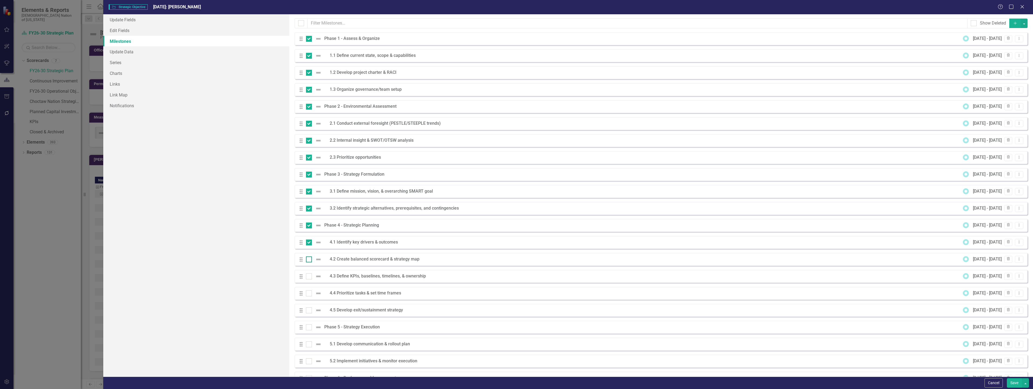
checkbox input "true"
click at [308, 274] on input "checkbox" at bounding box center [308, 276] width 4 height 4
checkbox input "true"
click at [308, 295] on div at bounding box center [309, 294] width 6 height 6
click at [308, 294] on input "checkbox" at bounding box center [308, 293] width 4 height 4
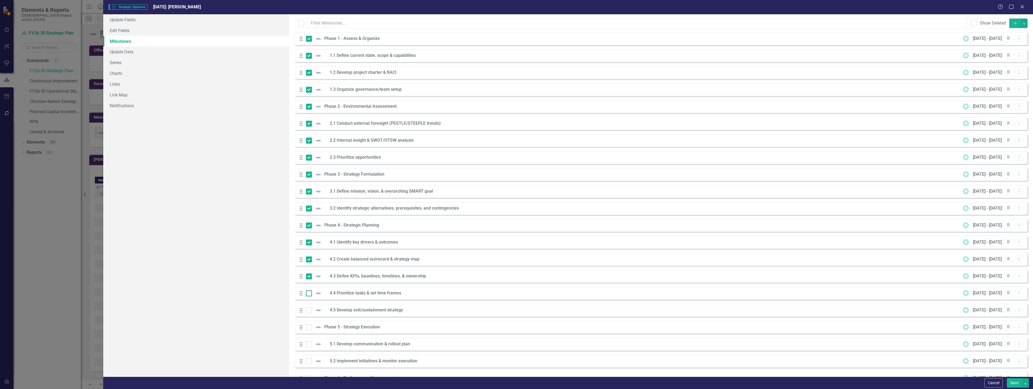
checkbox input "true"
click at [308, 311] on div at bounding box center [309, 311] width 6 height 6
click at [308, 311] on input "checkbox" at bounding box center [308, 310] width 4 height 4
checkbox input "true"
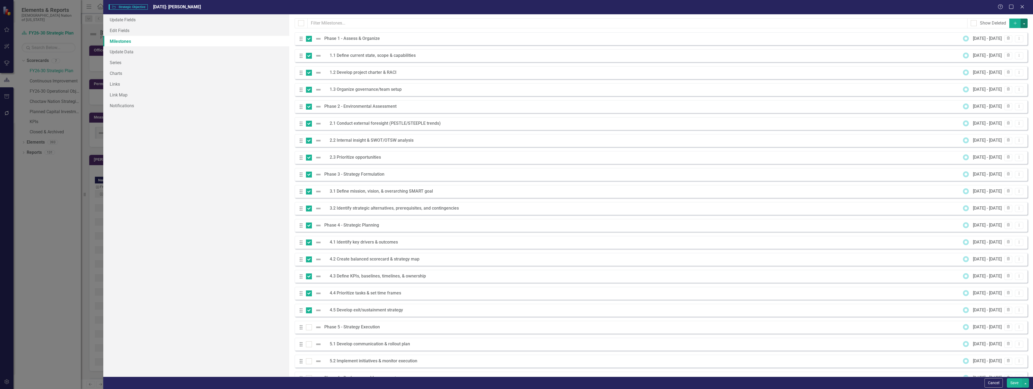
click at [1021, 24] on button "button" at bounding box center [1024, 23] width 7 height 9
click at [1012, 63] on link "Trash Delete Multiple" at bounding box center [1002, 63] width 43 height 10
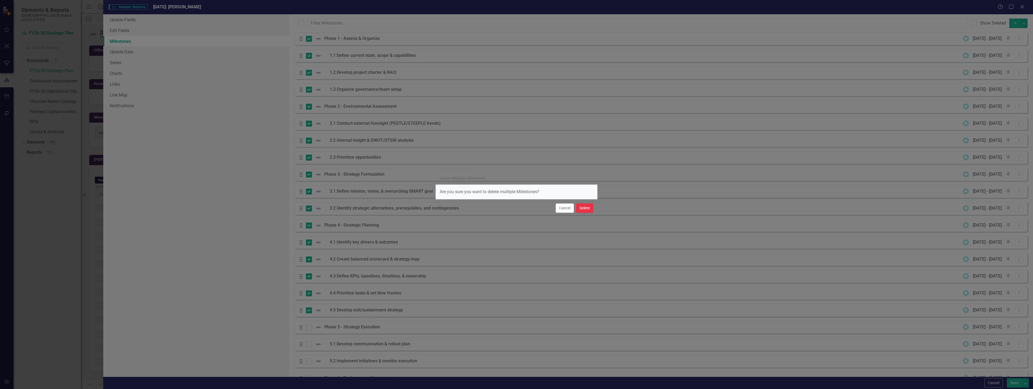
click at [583, 209] on button "Delete" at bounding box center [584, 208] width 17 height 9
checkbox input "false"
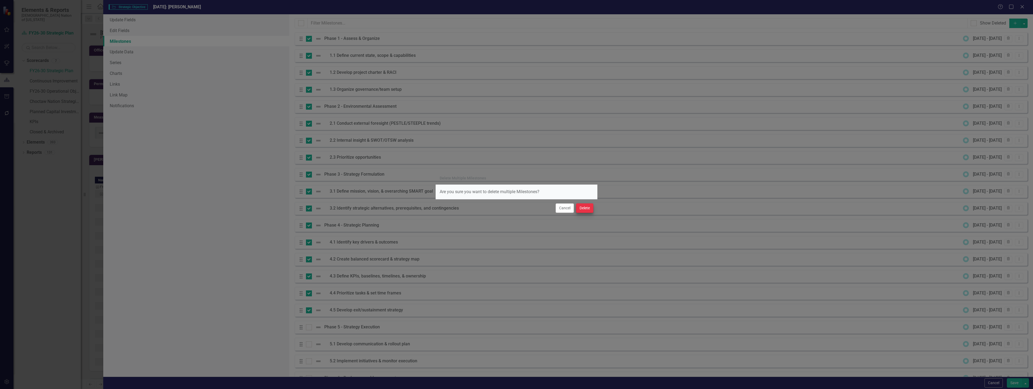
checkbox input "false"
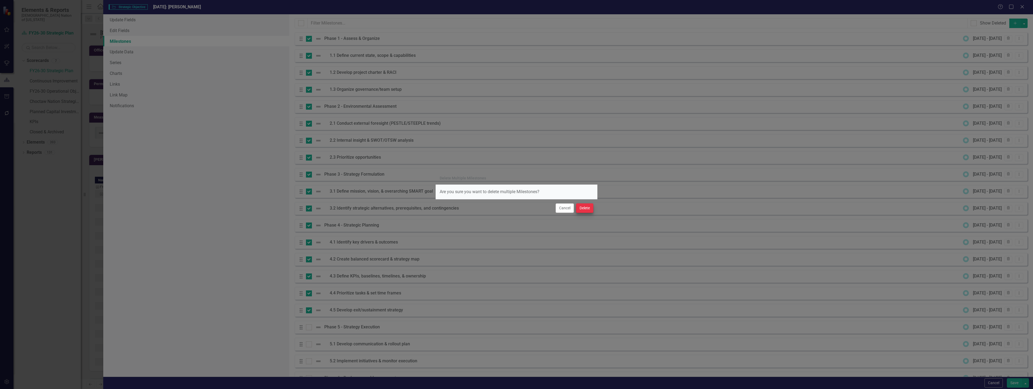
checkbox input "false"
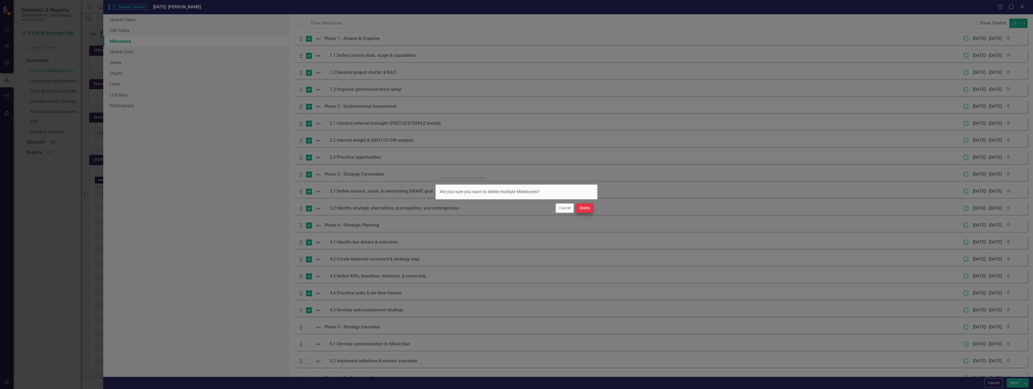
checkbox input "false"
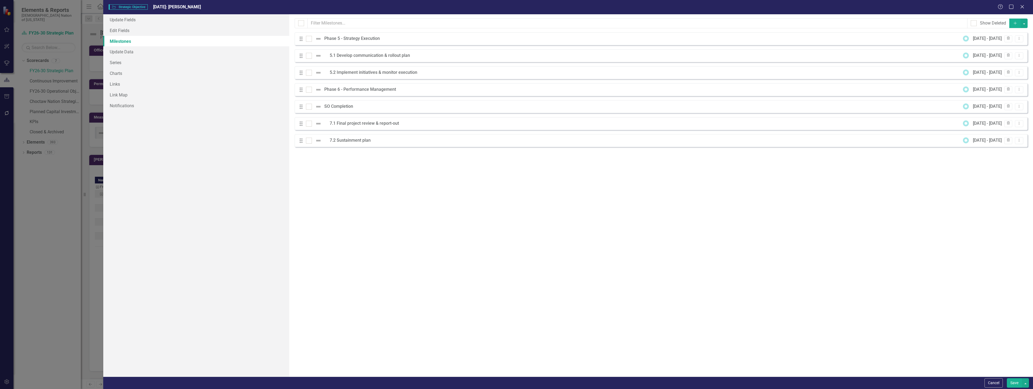
click at [1016, 384] on button "Save" at bounding box center [1014, 383] width 15 height 9
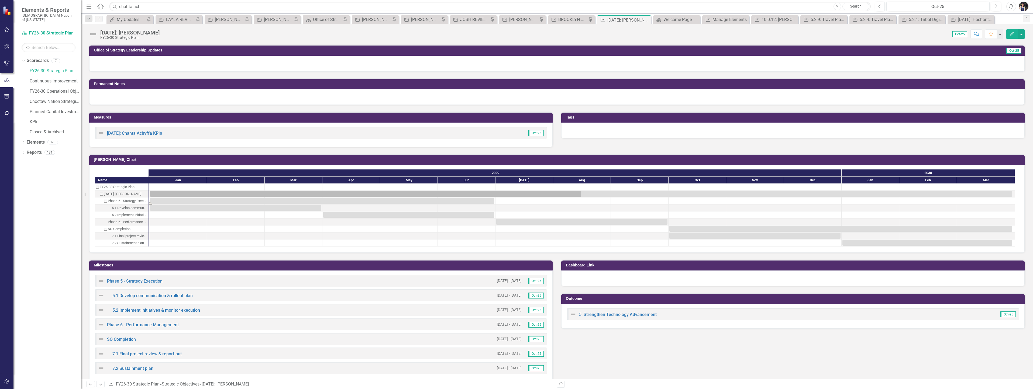
click at [298, 200] on div "Task: Start date: 2029-01-01 End date: 2029-06-30" at bounding box center [322, 201] width 344 height 6
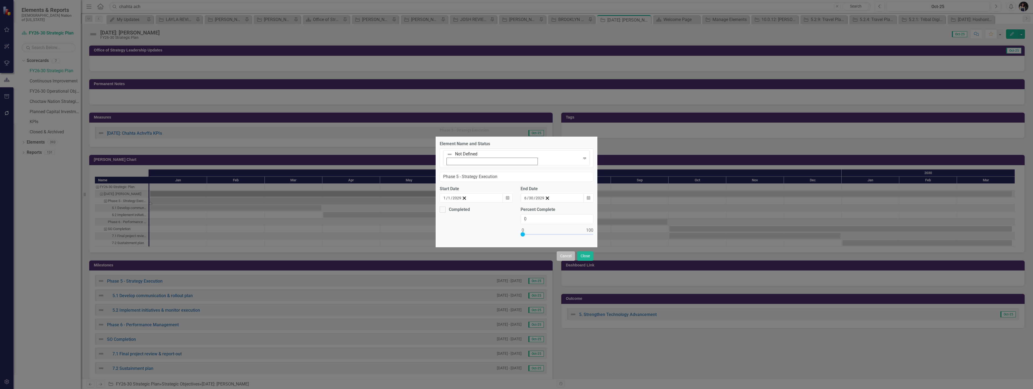
click at [570, 252] on button "Cancel" at bounding box center [566, 256] width 18 height 9
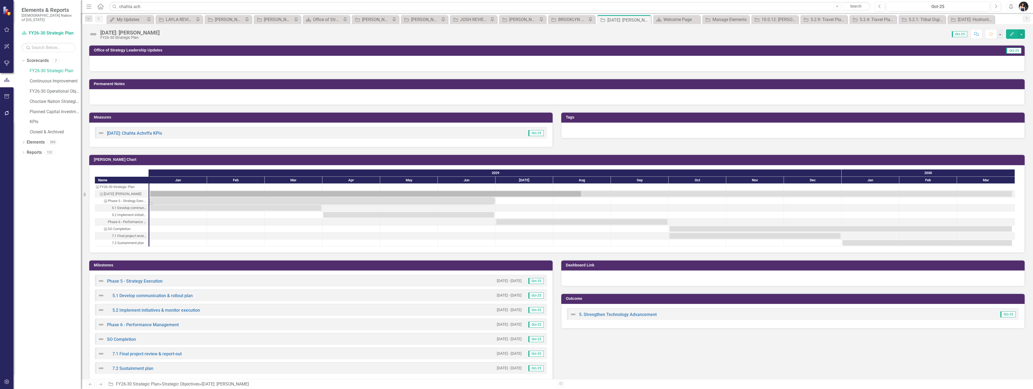
scroll to position [27, 0]
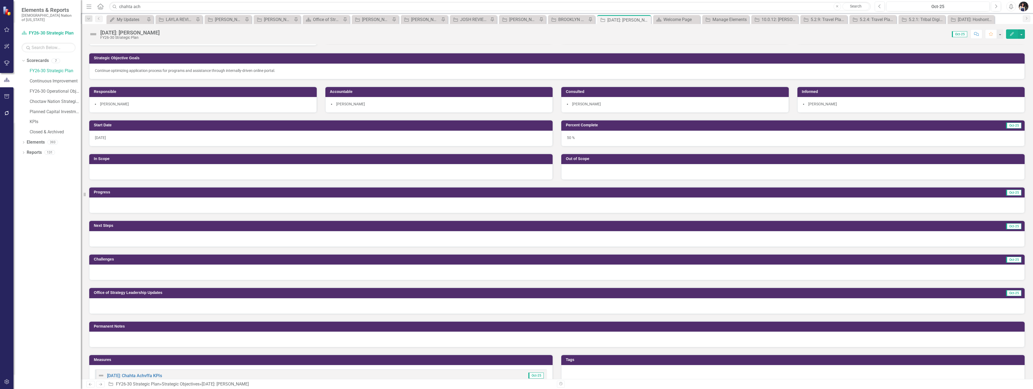
click at [1013, 35] on icon "Edit" at bounding box center [1012, 34] width 5 height 4
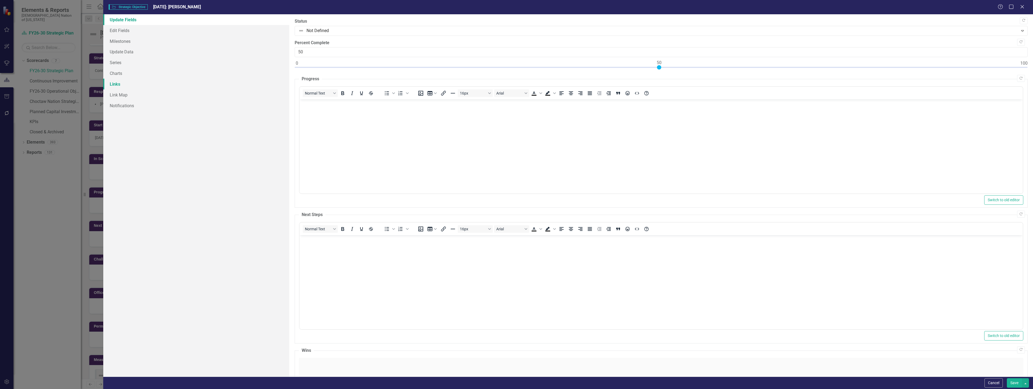
scroll to position [0, 0]
click at [121, 30] on link "Edit Fields" at bounding box center [196, 30] width 186 height 11
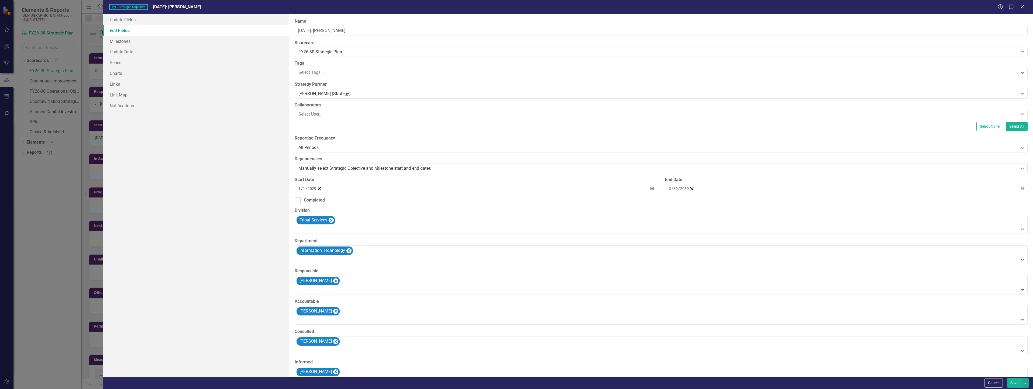
click at [702, 193] on div "3 / 30 / 2030" at bounding box center [841, 188] width 353 height 9
click at [748, 202] on button "›" at bounding box center [742, 199] width 12 height 12
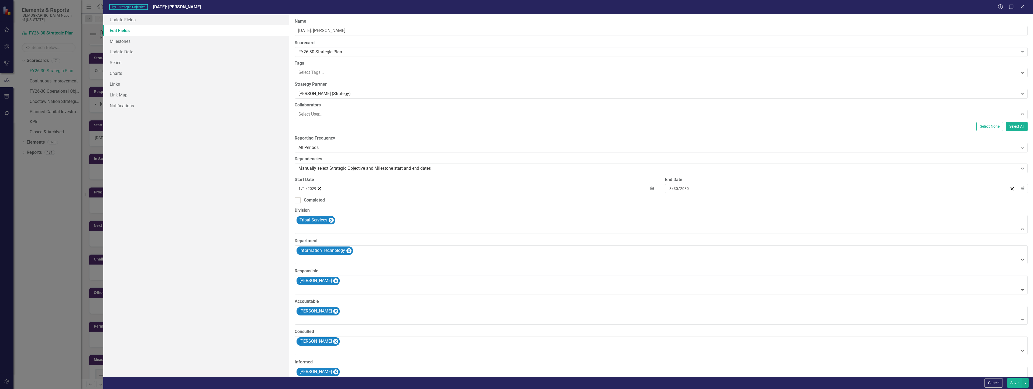
click at [748, 202] on button "›" at bounding box center [742, 199] width 12 height 12
click at [688, 257] on abbr "30" at bounding box center [686, 256] width 4 height 4
click at [317, 191] on div "1 / 1 / 2029" at bounding box center [307, 188] width 19 height 5
click at [322, 246] on button "22" at bounding box center [315, 247] width 13 height 10
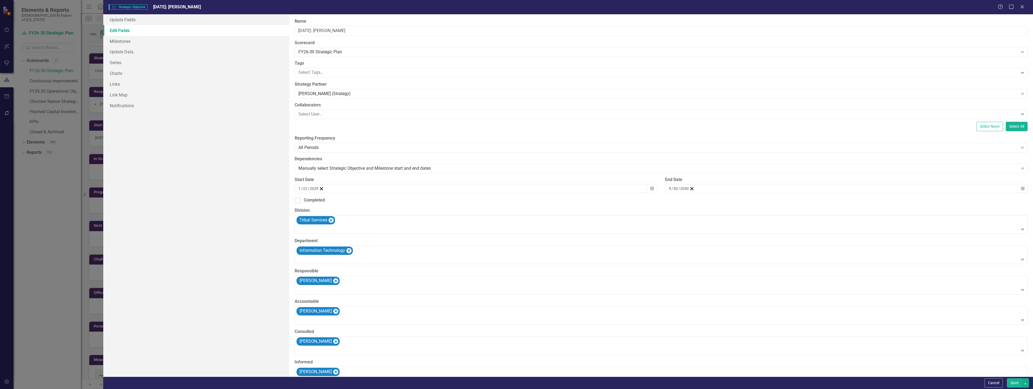
click at [319, 191] on div "1 / 22 / 2029" at bounding box center [308, 188] width 21 height 5
click at [348, 201] on span "January 2029" at bounding box center [341, 199] width 11 height 4
click at [319, 204] on button "‹" at bounding box center [313, 199] width 12 height 12
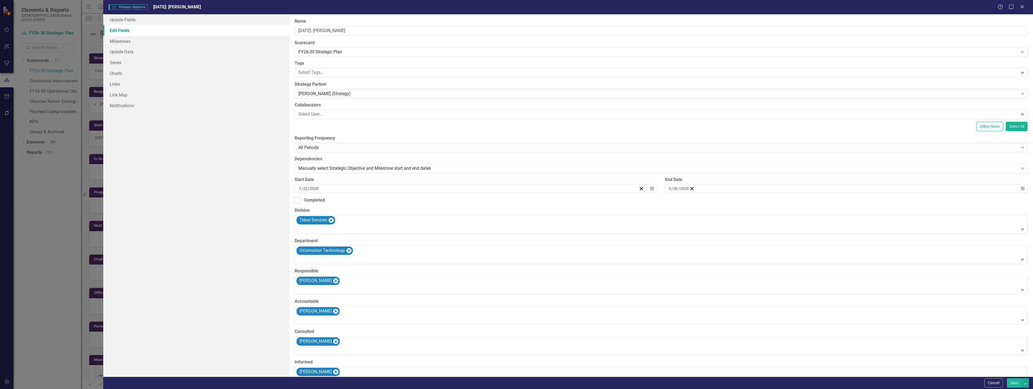
click at [319, 204] on button "‹" at bounding box center [313, 199] width 12 height 12
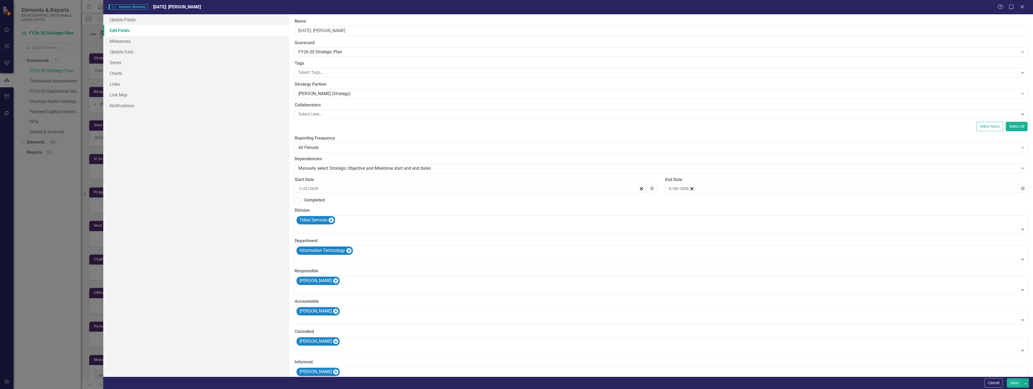
click at [319, 204] on button "‹" at bounding box center [313, 199] width 12 height 12
click at [326, 222] on button "January" at bounding box center [310, 214] width 31 height 19
click at [344, 249] on abbr "22" at bounding box center [342, 246] width 4 height 4
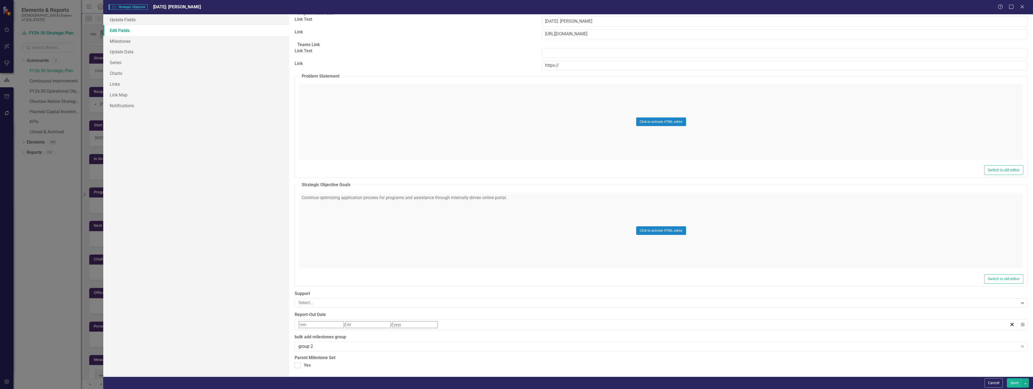
scroll to position [995, 0]
click at [1013, 382] on button "Save" at bounding box center [1014, 383] width 15 height 9
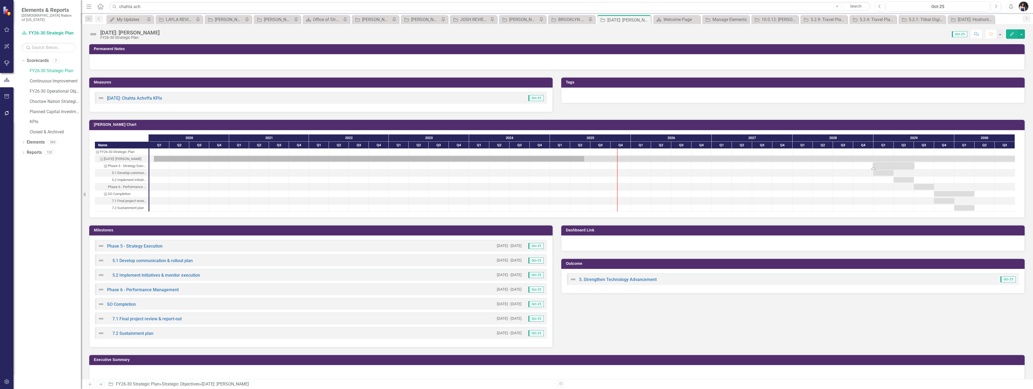
scroll to position [311, 0]
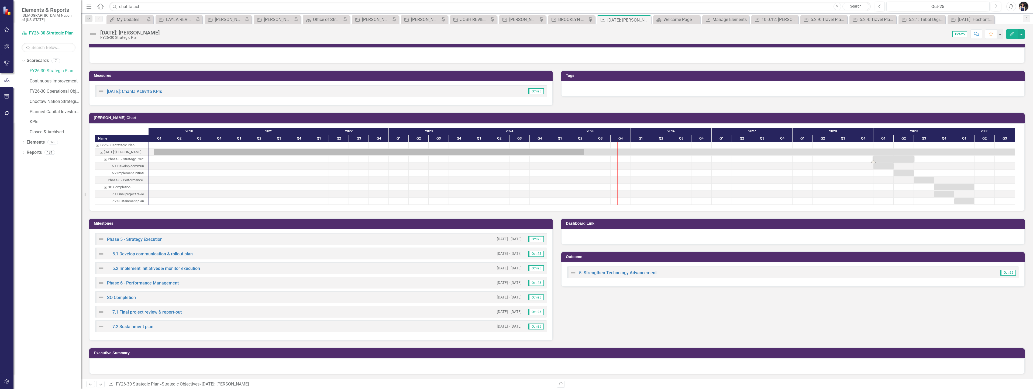
click at [903, 159] on div "Task: Start date: 2029-01-01 End date: 2029-06-30" at bounding box center [894, 159] width 40 height 6
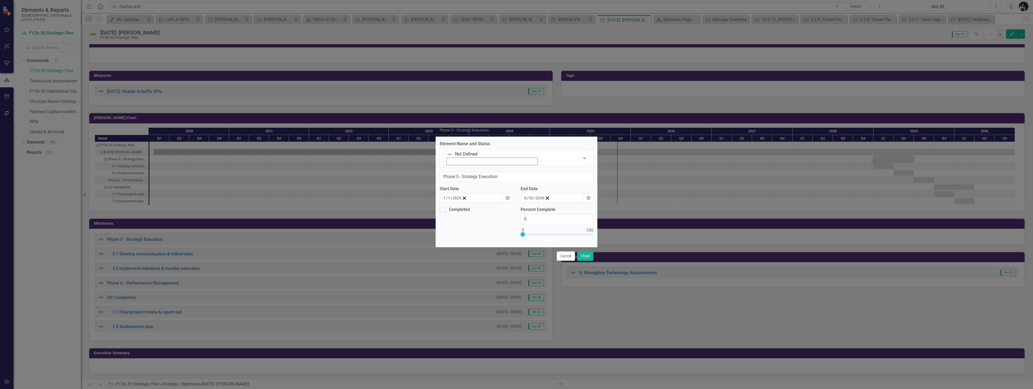
click at [462, 195] on div "1 / 1 / 2029" at bounding box center [452, 197] width 19 height 5
click at [465, 204] on button "January 2029" at bounding box center [487, 209] width 46 height 12
click at [452, 203] on button "‹" at bounding box center [458, 209] width 12 height 12
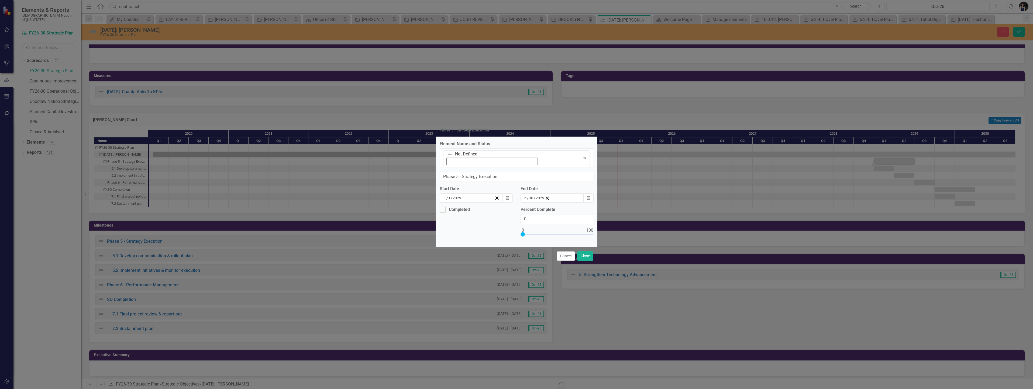
click at [452, 203] on button "‹" at bounding box center [458, 209] width 12 height 12
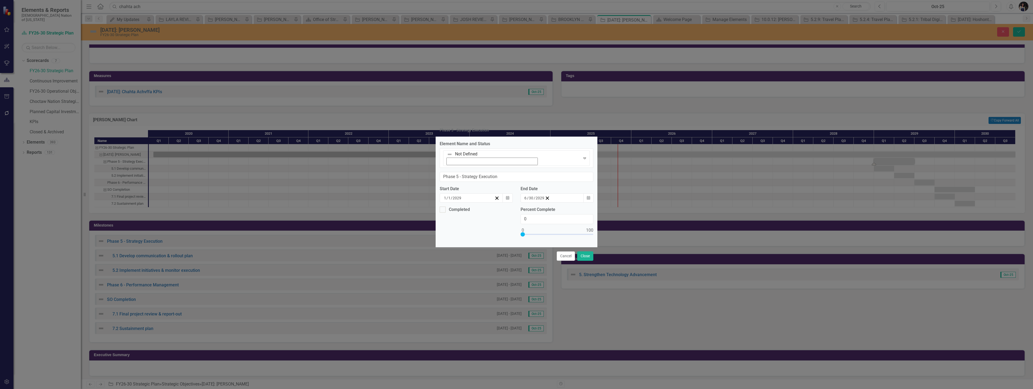
click at [452, 203] on button "‹" at bounding box center [458, 209] width 12 height 12
click at [449, 222] on abbr "January" at bounding box center [456, 224] width 14 height 4
click at [485, 253] on abbr "22" at bounding box center [487, 255] width 4 height 4
click at [588, 196] on icon "Calendar" at bounding box center [588, 198] width 3 height 4
click at [542, 206] on span "June 2029" at bounding box center [536, 208] width 11 height 4
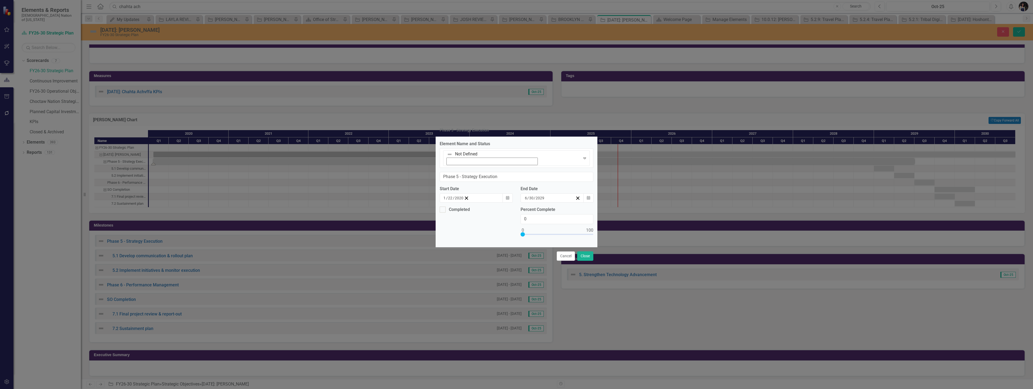
click at [572, 203] on button "›" at bounding box center [566, 209] width 12 height 12
click at [578, 253] on button "September" at bounding box center [567, 262] width 31 height 19
click at [512, 263] on abbr "30" at bounding box center [509, 265] width 4 height 4
click at [531, 214] on input "0" at bounding box center [557, 219] width 73 height 10
type input "050"
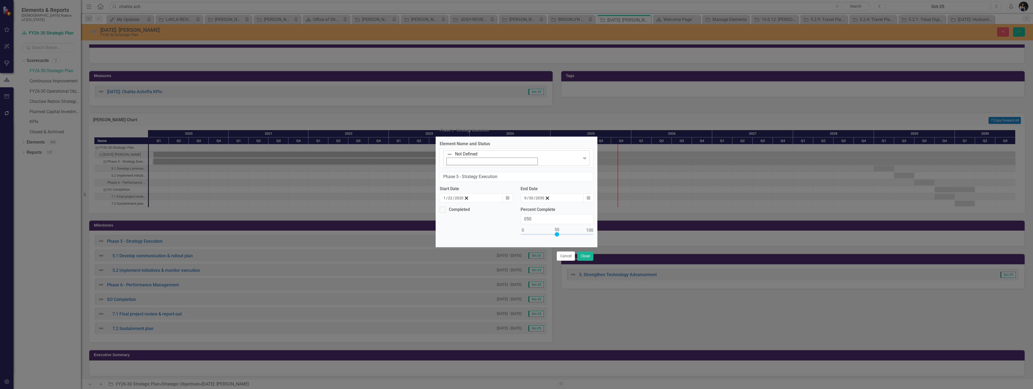
click at [582, 160] on icon "Expand" at bounding box center [584, 158] width 5 height 4
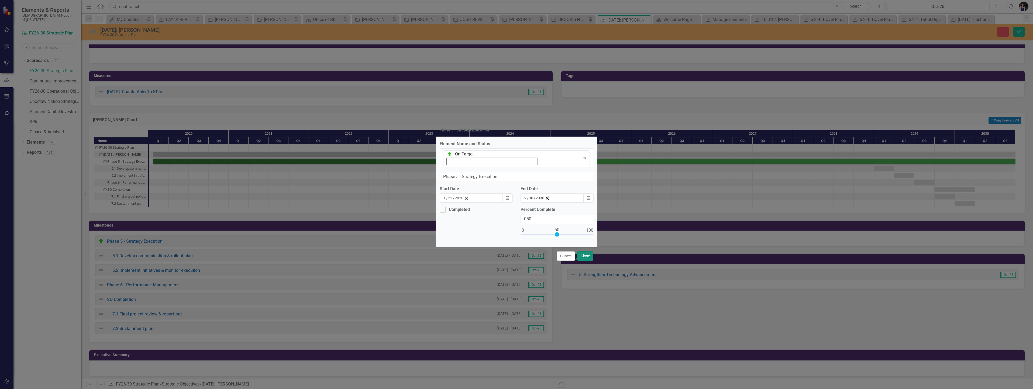
click at [588, 252] on button "Close" at bounding box center [585, 256] width 16 height 9
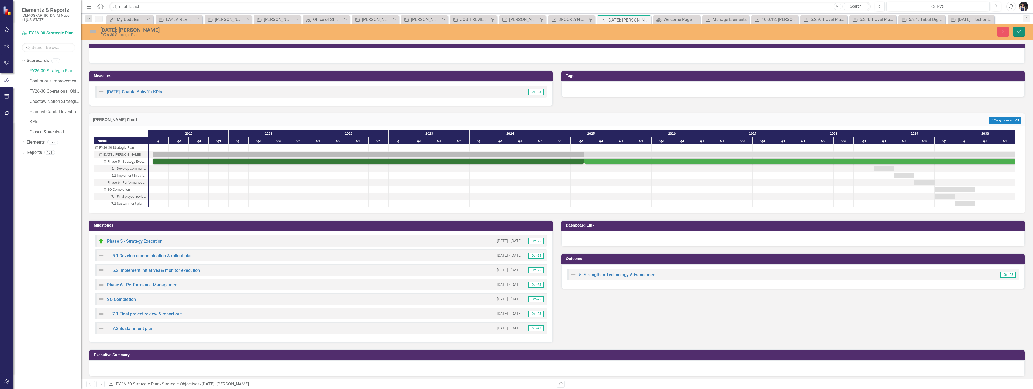
click at [1016, 28] on button "Save" at bounding box center [1019, 31] width 12 height 9
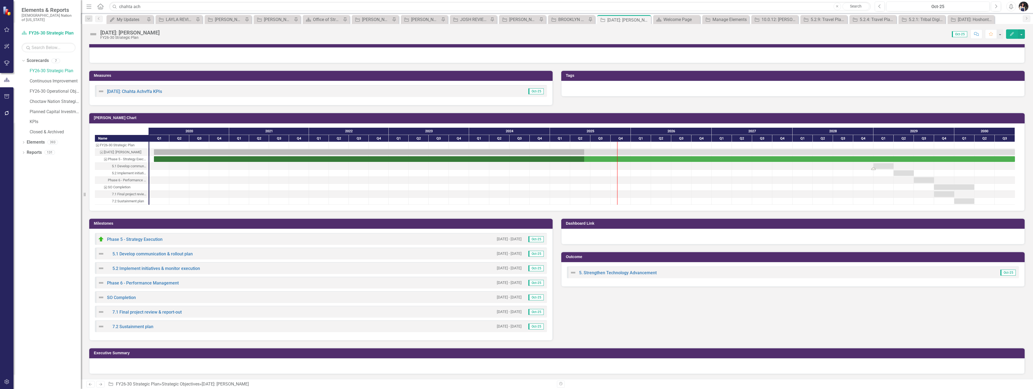
click at [885, 168] on div "Task: Start date: 2029-01-01 End date: 2029-03-31" at bounding box center [884, 166] width 20 height 6
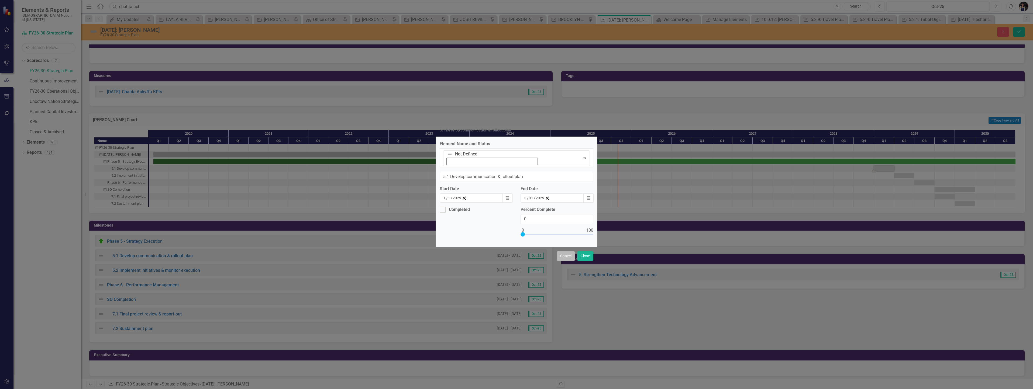
click at [560, 252] on button "Cancel" at bounding box center [566, 256] width 18 height 9
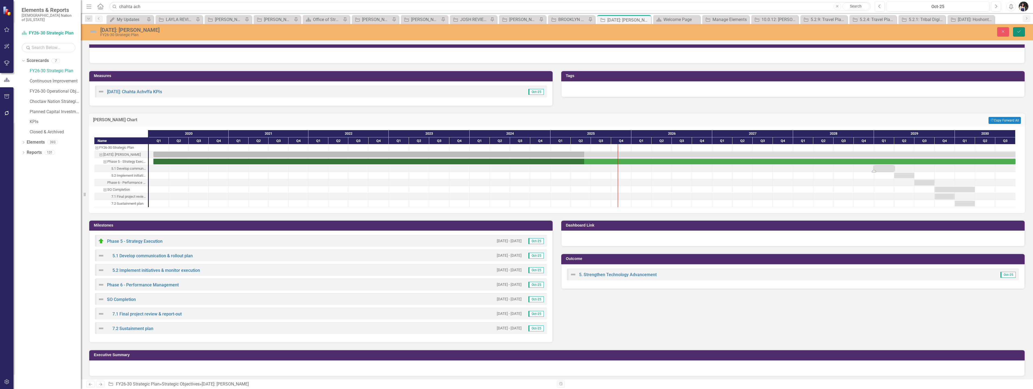
click at [1020, 31] on icon "submit" at bounding box center [1018, 31] width 3 height 2
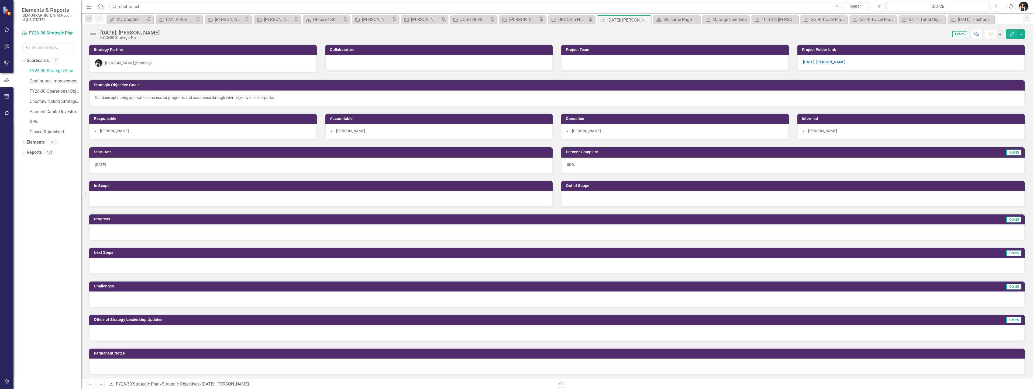
click at [1012, 35] on icon "Edit" at bounding box center [1012, 34] width 5 height 4
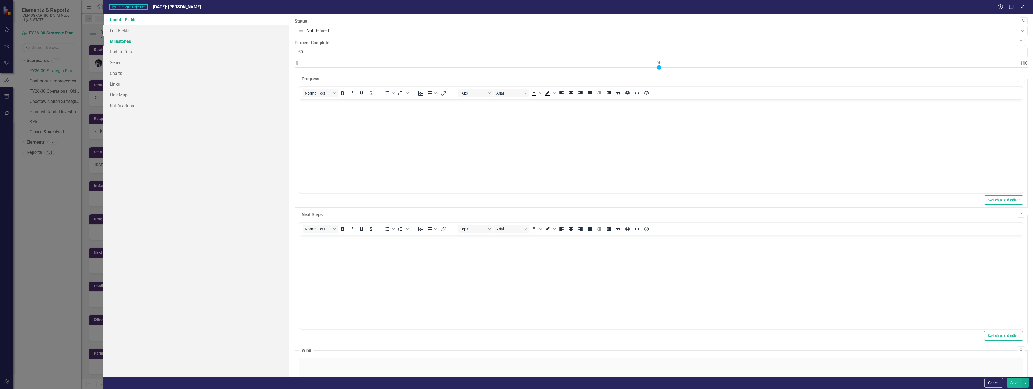
click at [127, 41] on link "Milestones" at bounding box center [196, 41] width 186 height 11
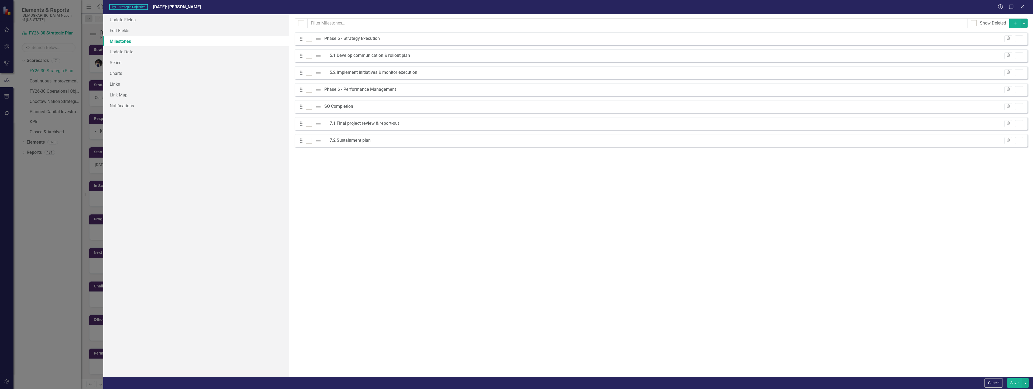
scroll to position [0, 0]
click at [310, 55] on div at bounding box center [309, 52] width 6 height 6
click at [310, 53] on input "checkbox" at bounding box center [308, 51] width 4 height 4
checkbox input "true"
click at [310, 72] on div at bounding box center [309, 69] width 6 height 6
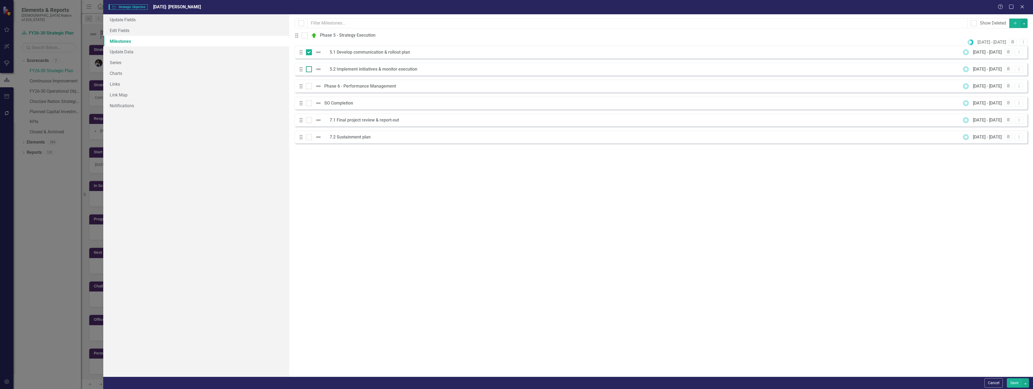
click at [310, 70] on input "checkbox" at bounding box center [308, 68] width 4 height 4
checkbox input "true"
click at [1023, 23] on button "button" at bounding box center [1024, 23] width 7 height 9
click at [1013, 53] on link "Edit Multiple Edit Multiple" at bounding box center [1006, 53] width 43 height 10
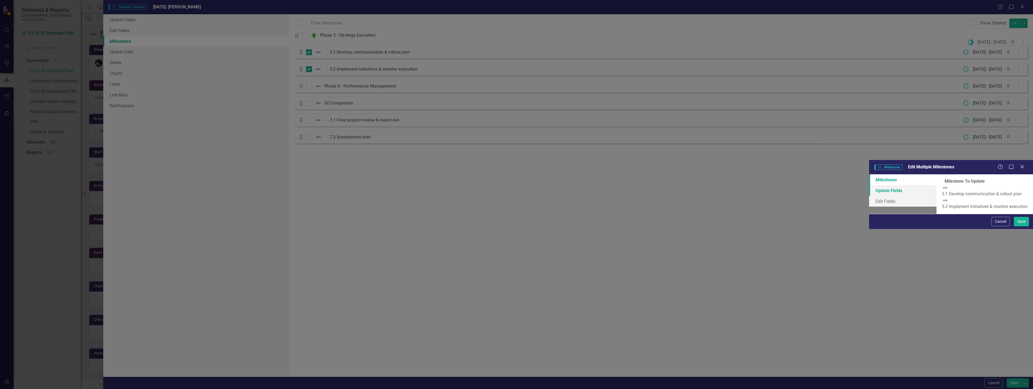
click at [869, 185] on link "Update Fields" at bounding box center [902, 190] width 67 height 11
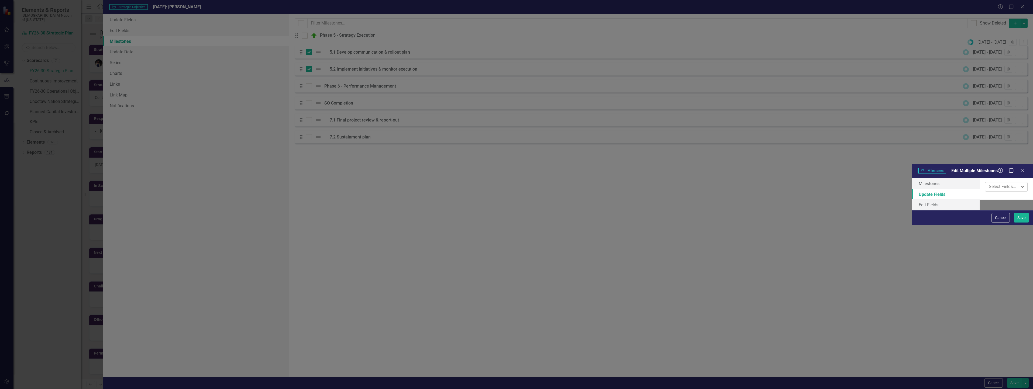
click at [987, 183] on div at bounding box center [1002, 186] width 31 height 7
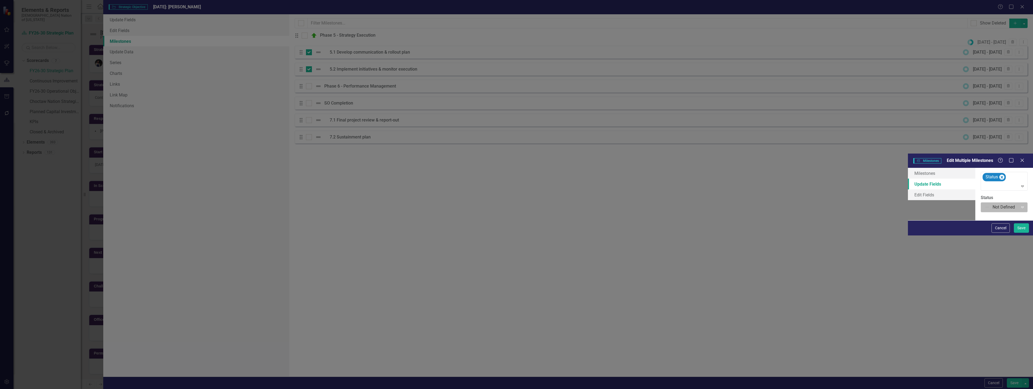
click at [985, 204] on div at bounding box center [1000, 207] width 30 height 7
click at [986, 172] on div "Status" at bounding box center [1007, 181] width 42 height 18
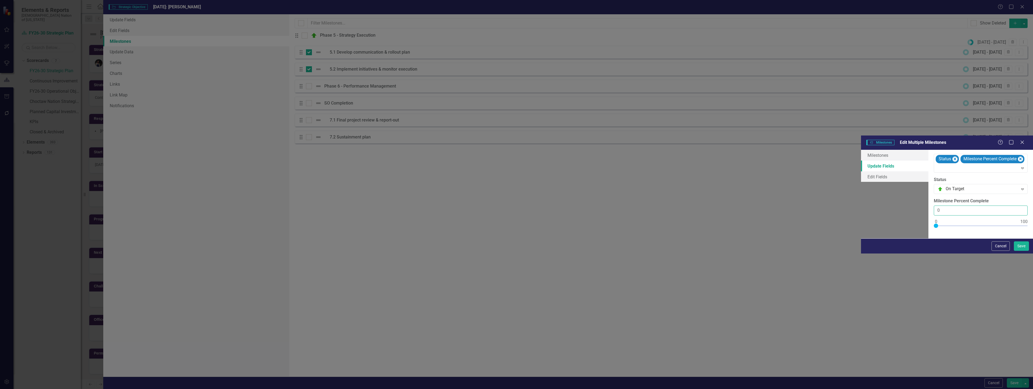
click at [934, 206] on input "0" at bounding box center [981, 211] width 94 height 10
type input "050"
click at [1020, 251] on button "Save" at bounding box center [1021, 246] width 15 height 9
checkbox input "false"
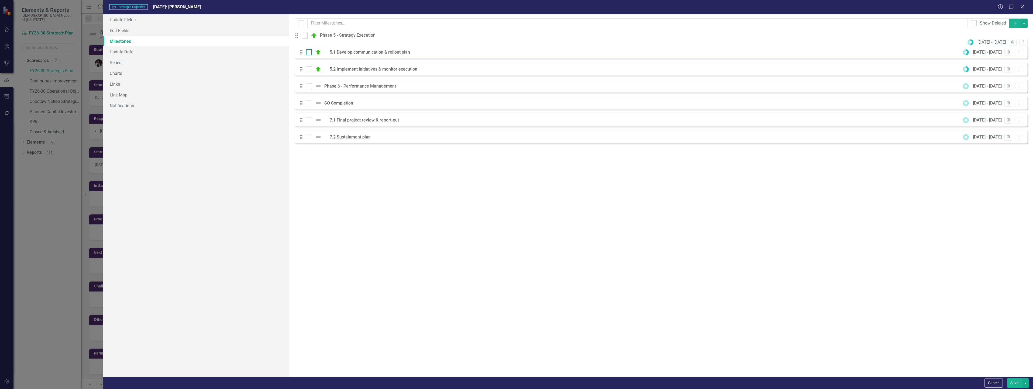
click at [308, 53] on input "checkbox" at bounding box center [308, 51] width 4 height 4
checkbox input "true"
click at [308, 72] on div at bounding box center [309, 69] width 6 height 6
click at [308, 70] on input "checkbox" at bounding box center [308, 68] width 4 height 4
checkbox input "true"
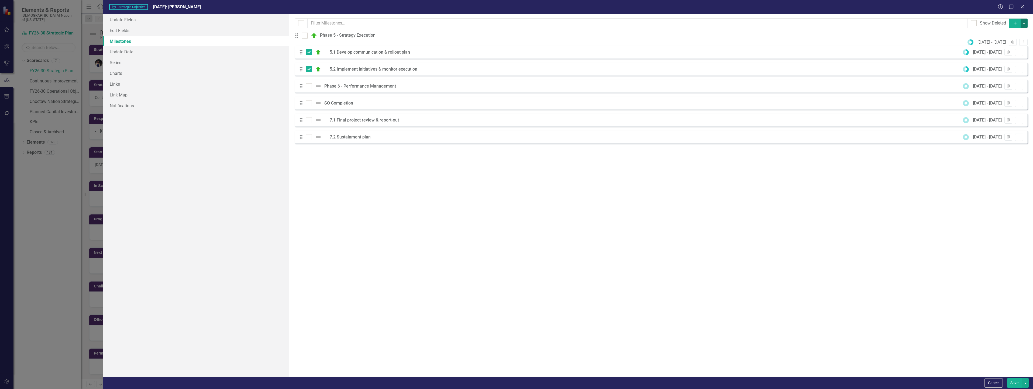
click at [1025, 26] on button "button" at bounding box center [1024, 23] width 7 height 9
click at [1011, 53] on link "Edit Multiple Edit Multiple" at bounding box center [1006, 53] width 43 height 10
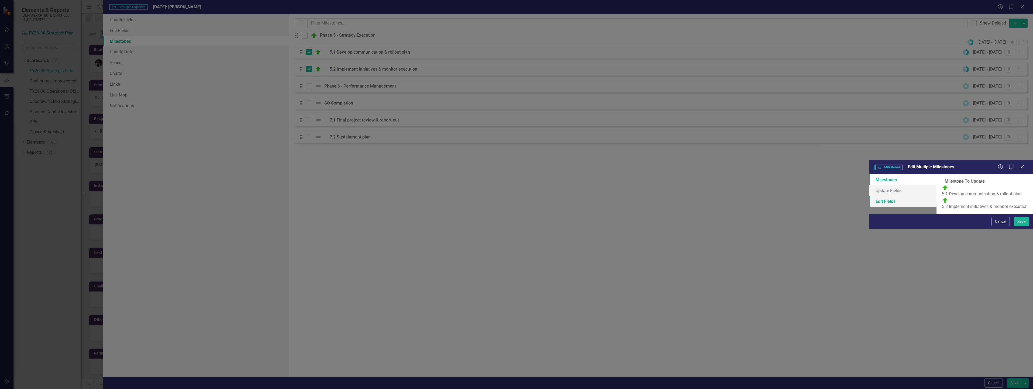
click at [869, 196] on link "Edit Fields" at bounding box center [902, 201] width 67 height 11
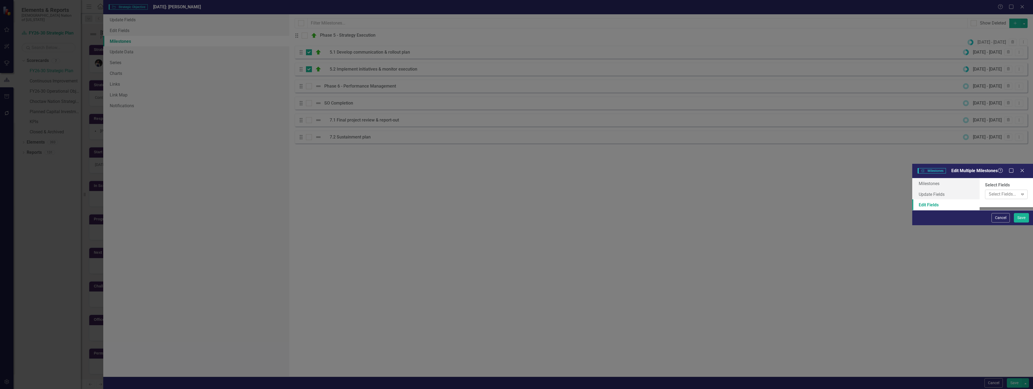
click at [987, 191] on div at bounding box center [1002, 194] width 31 height 7
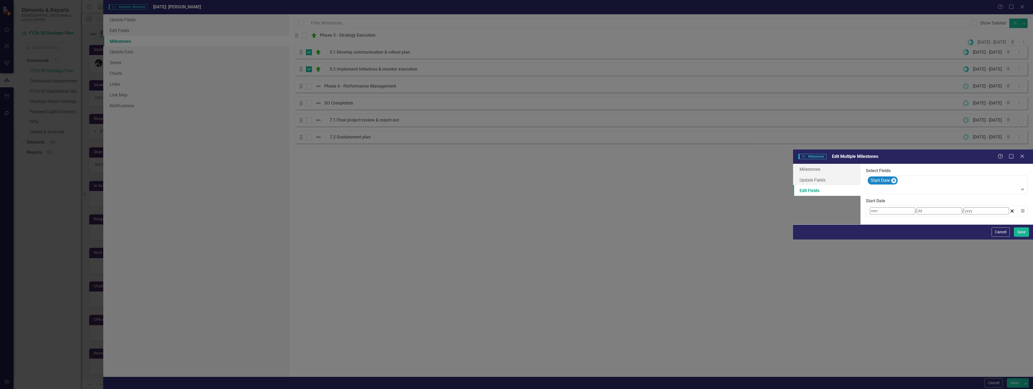
click at [888, 207] on keeper-lock "Open Keeper Popup" at bounding box center [891, 210] width 6 height 6
click at [878, 207] on keeper-lock "Open Keeper Popup" at bounding box center [881, 210] width 6 height 6
click at [861, 164] on div "ClearPoint Can Do More! How ClearPoint Can Help Close Enterprise plans can auto…" at bounding box center [947, 194] width 173 height 61
click at [869, 208] on div "/ /" at bounding box center [939, 211] width 140 height 7
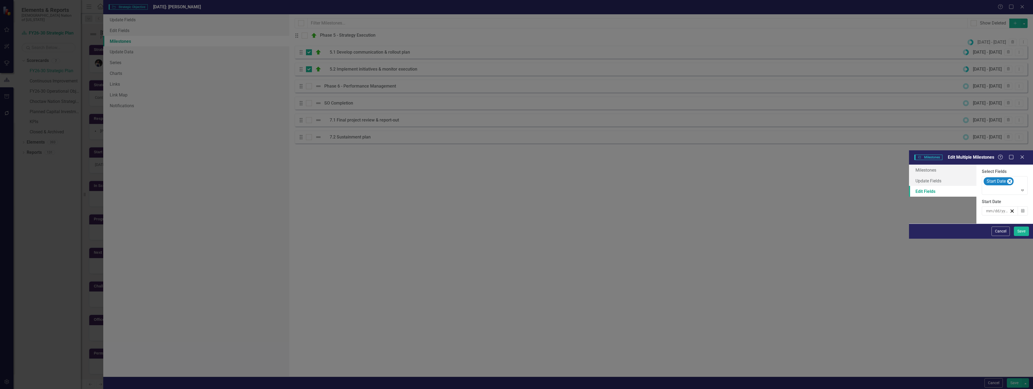
click at [1024, 219] on span "October 2025" at bounding box center [1029, 221] width 11 height 4
click at [994, 216] on button "‹" at bounding box center [1000, 222] width 12 height 12
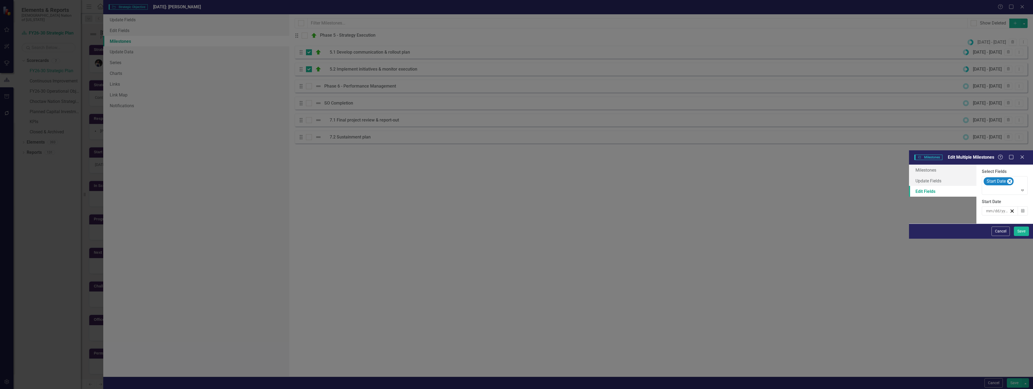
click at [994, 216] on button "‹" at bounding box center [1000, 222] width 12 height 12
click at [991, 235] on abbr "January" at bounding box center [998, 237] width 14 height 4
click at [1027, 266] on abbr "22" at bounding box center [1029, 268] width 4 height 4
click at [985, 177] on div "Start Date" at bounding box center [1006, 186] width 43 height 18
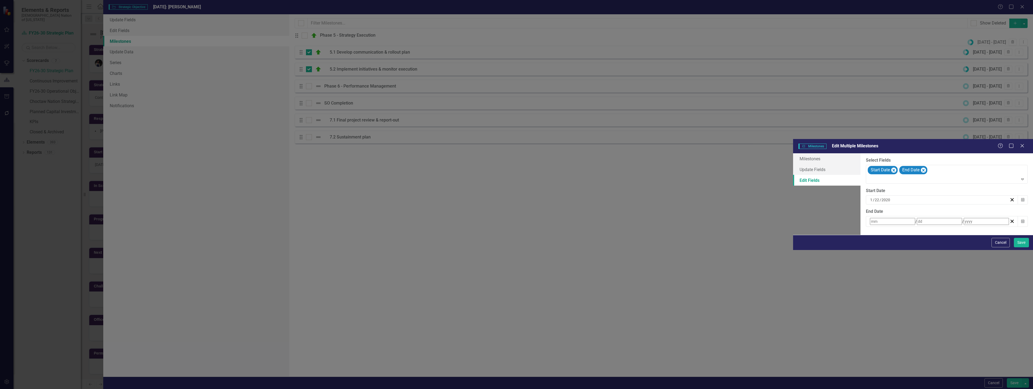
click at [869, 218] on div "/ /" at bounding box center [939, 221] width 140 height 7
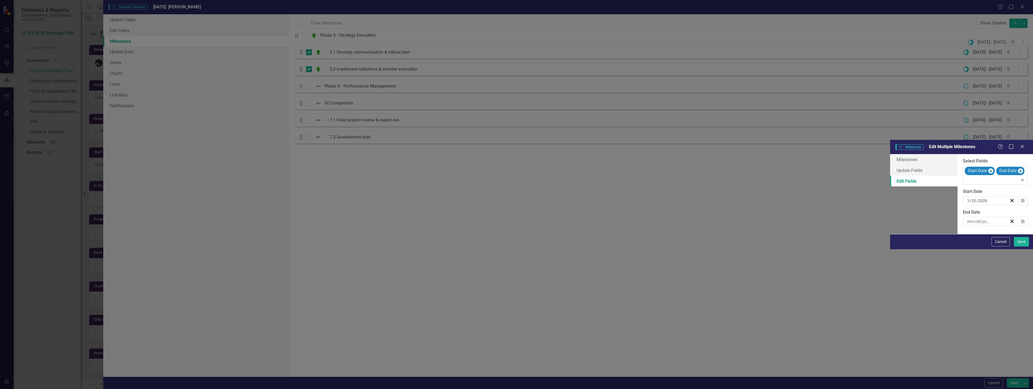
click at [1033, 226] on button "›" at bounding box center [1040, 232] width 12 height 12
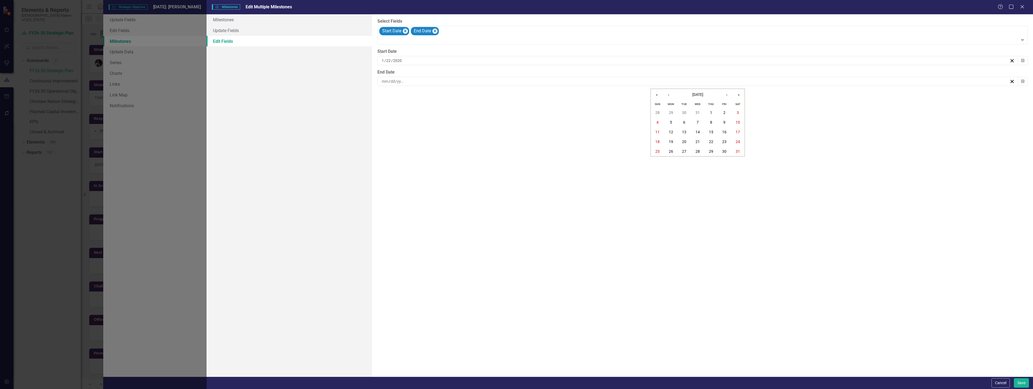
click at [728, 96] on button "›" at bounding box center [727, 95] width 12 height 12
click at [701, 95] on span "[DATE]" at bounding box center [697, 94] width 11 height 4
click at [726, 95] on button "›" at bounding box center [727, 95] width 12 height 12
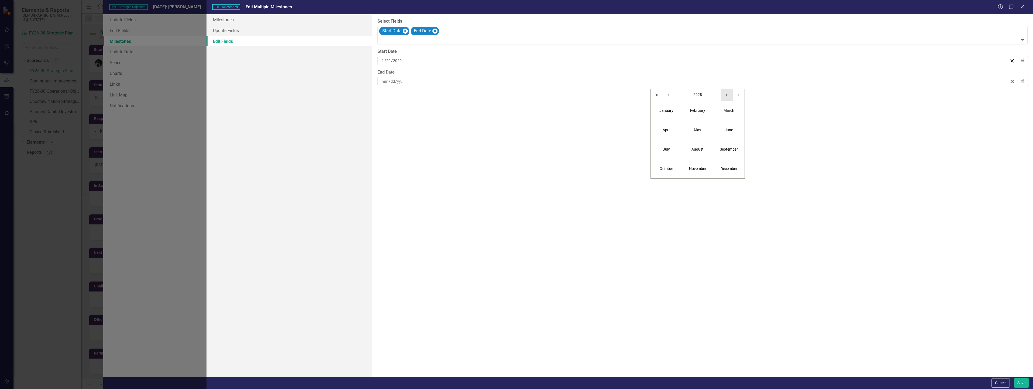
click at [726, 95] on button "›" at bounding box center [727, 95] width 12 height 12
click at [727, 151] on abbr "September" at bounding box center [729, 149] width 18 height 4
click at [672, 150] on abbr "30" at bounding box center [671, 151] width 4 height 4
click at [1021, 383] on button "Save" at bounding box center [1021, 383] width 15 height 9
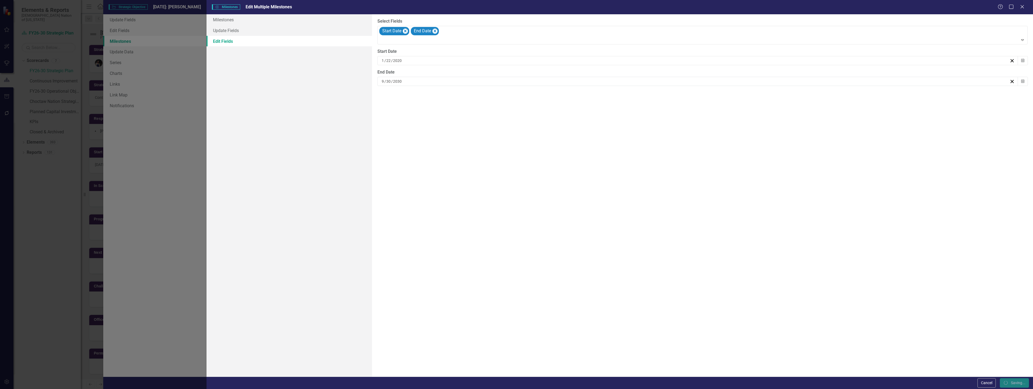
checkbox input "false"
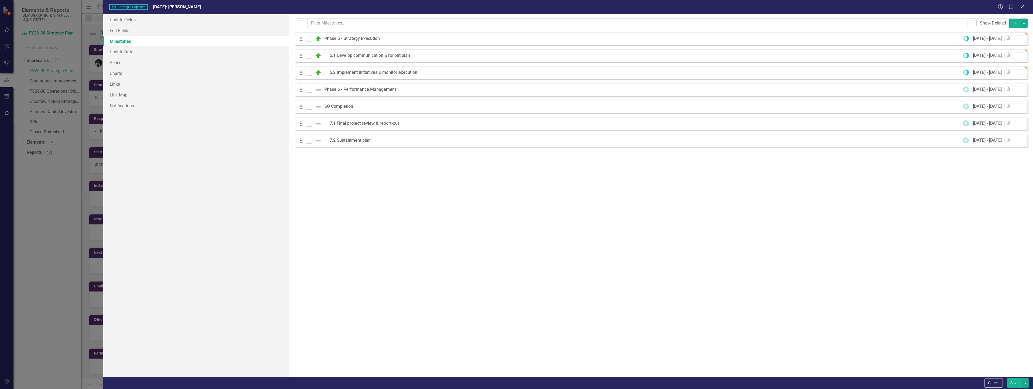
click at [1016, 382] on button "Save" at bounding box center [1014, 383] width 15 height 9
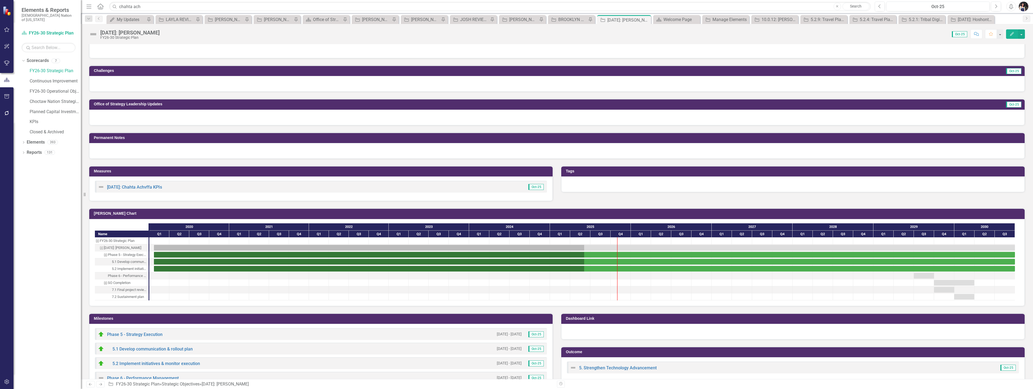
scroll to position [311, 0]
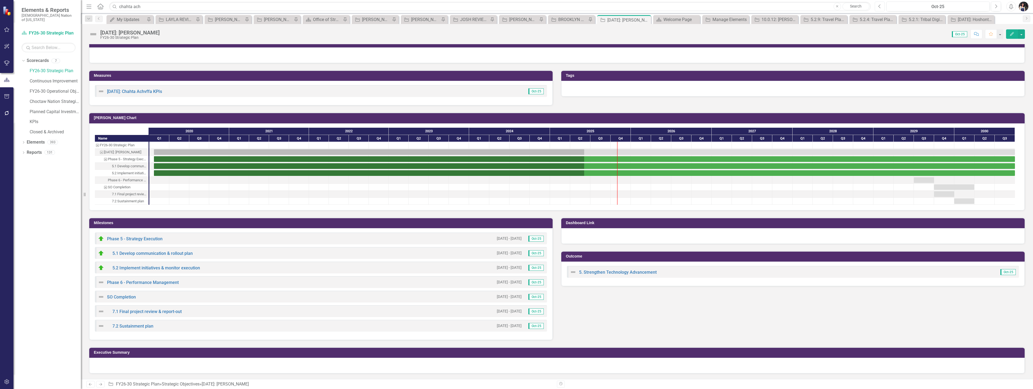
click at [882, 8] on button "Previous" at bounding box center [880, 7] width 10 height 10
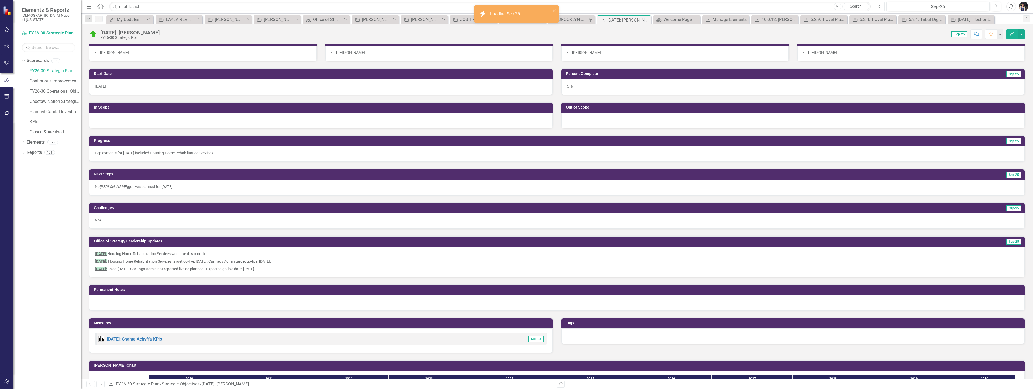
scroll to position [216, 0]
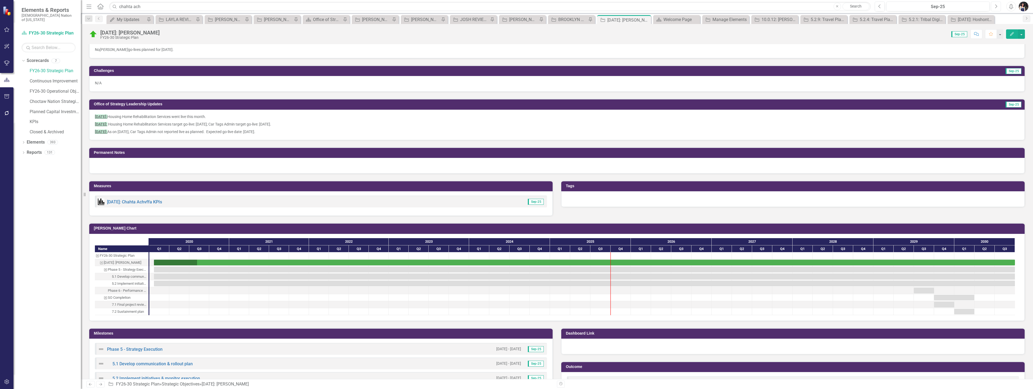
click at [994, 8] on button "Next" at bounding box center [996, 7] width 10 height 10
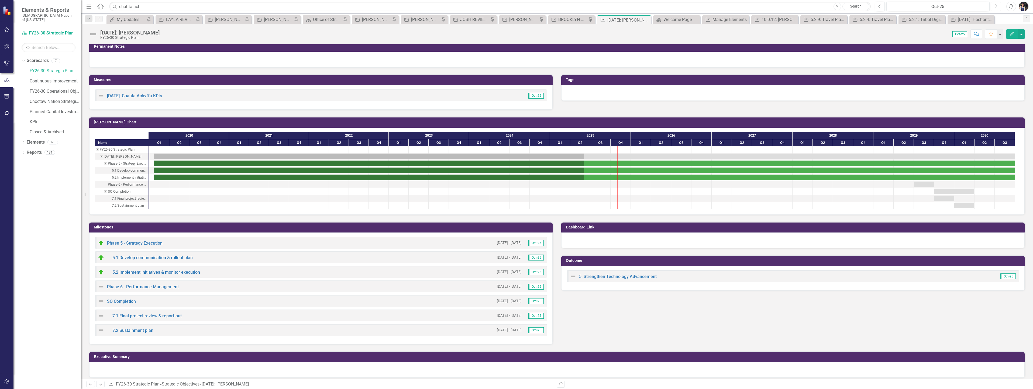
scroll to position [311, 0]
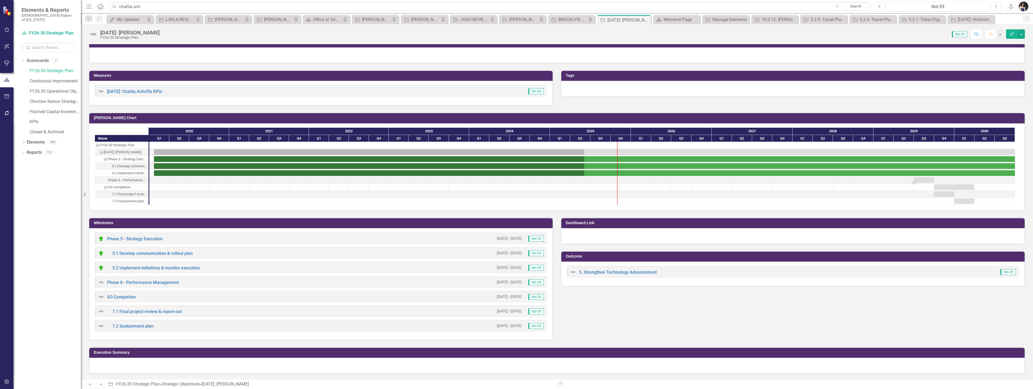
click at [927, 180] on div "Task: Start date: 2029-07-01 End date: 2029-09-30" at bounding box center [924, 180] width 20 height 6
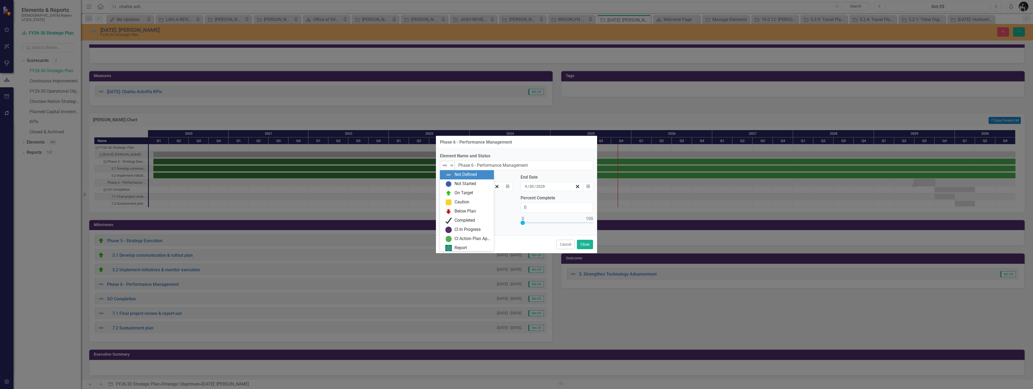
click at [448, 163] on img at bounding box center [445, 165] width 6 height 6
click at [459, 194] on div "On Target" at bounding box center [464, 193] width 19 height 6
click at [475, 188] on div "7 / 1 / 2029" at bounding box center [468, 186] width 51 height 5
click at [570, 244] on button "Cancel" at bounding box center [565, 244] width 18 height 9
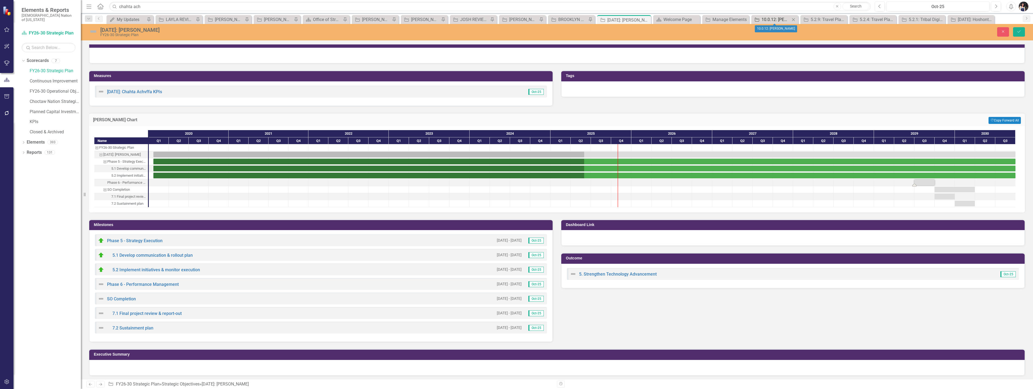
click at [779, 21] on div "10.0.12: [PERSON_NAME]" at bounding box center [776, 19] width 29 height 7
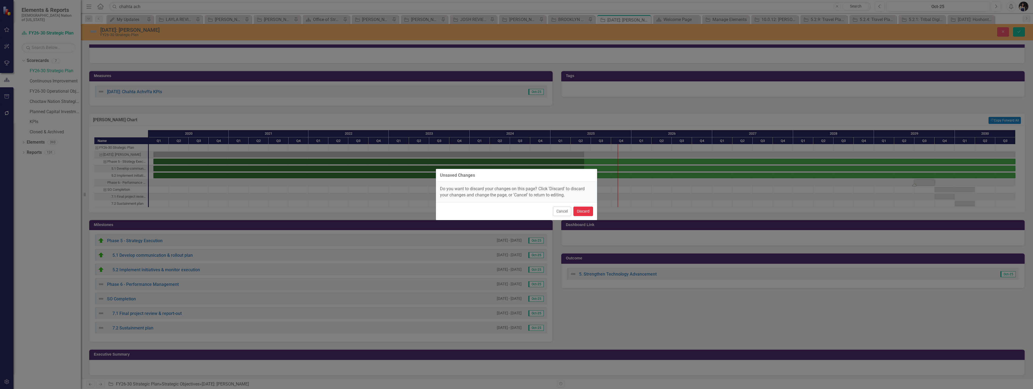
click at [586, 212] on button "Discard" at bounding box center [583, 211] width 20 height 9
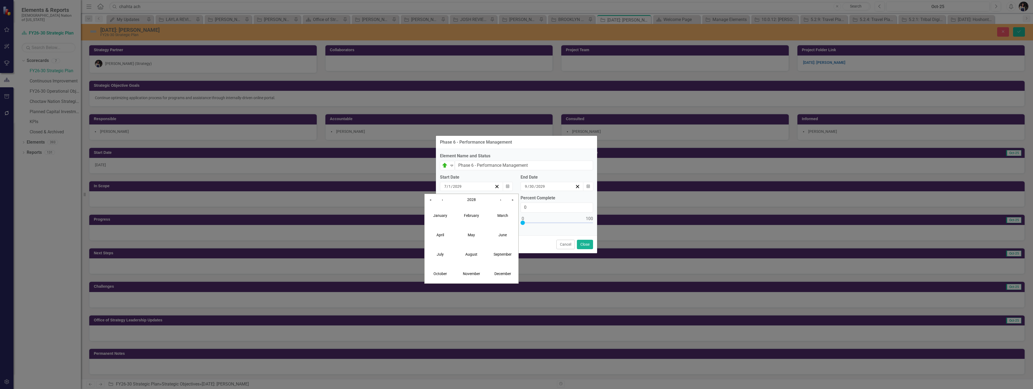
click at [445, 200] on button "‹" at bounding box center [442, 200] width 12 height 12
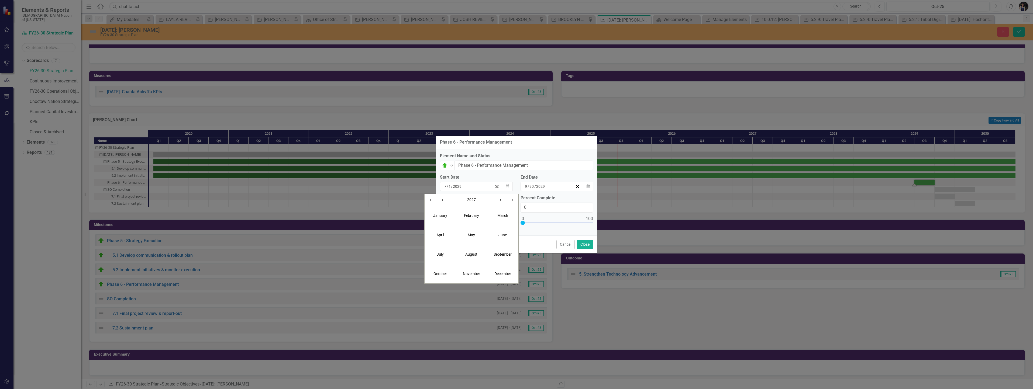
click at [445, 200] on button "‹" at bounding box center [442, 200] width 12 height 12
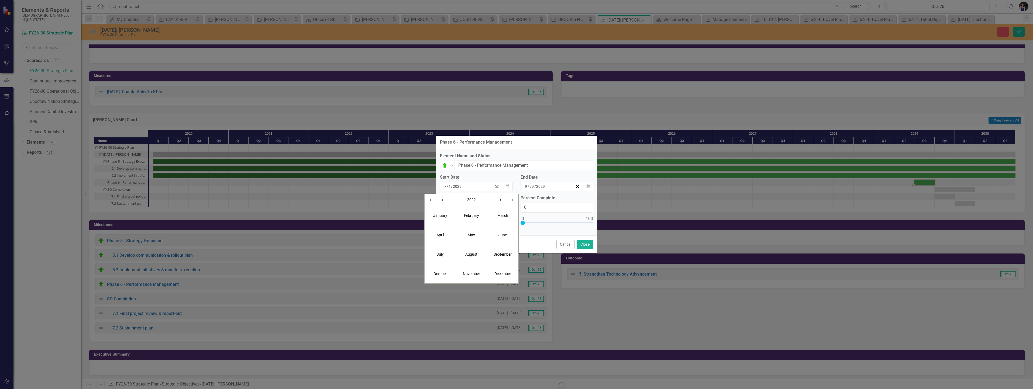
click at [445, 200] on button "‹" at bounding box center [442, 200] width 12 height 12
click at [497, 254] on abbr "September" at bounding box center [503, 254] width 18 height 4
click at [460, 246] on abbr "22" at bounding box center [458, 247] width 4 height 4
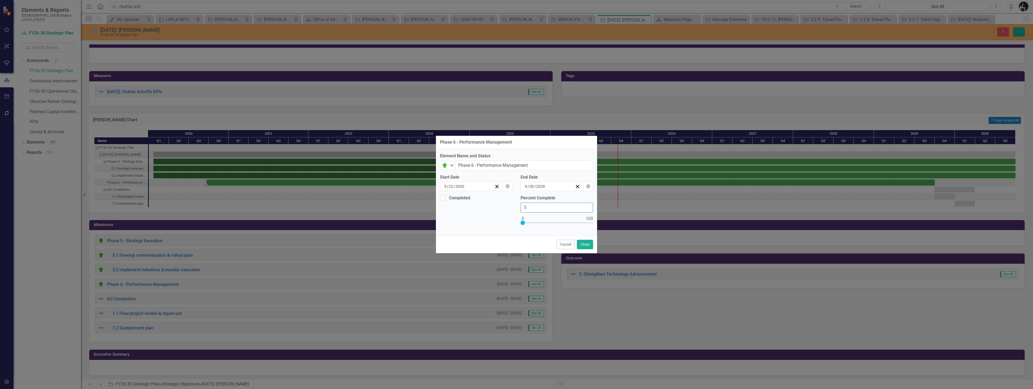
click at [532, 209] on input "0" at bounding box center [557, 208] width 73 height 10
type input "050"
click at [586, 244] on button "Close" at bounding box center [585, 244] width 16 height 9
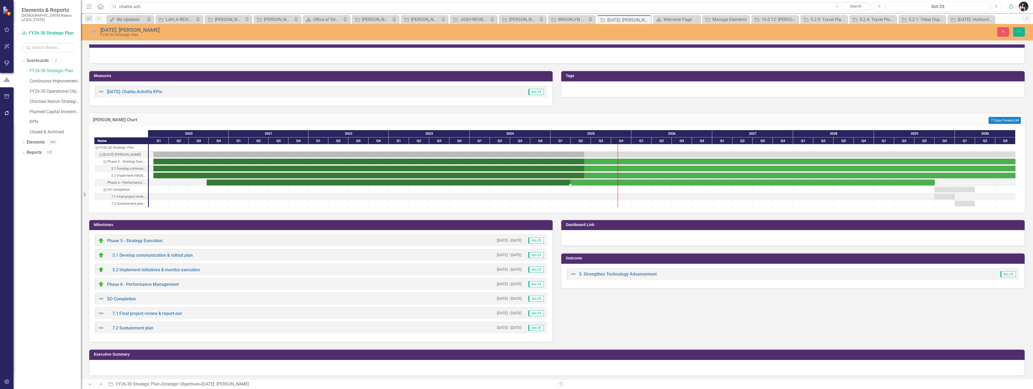
click at [483, 183] on div "Task: Start date: 2020-09-22 End date: 2029-09-30" at bounding box center [571, 183] width 728 height 6
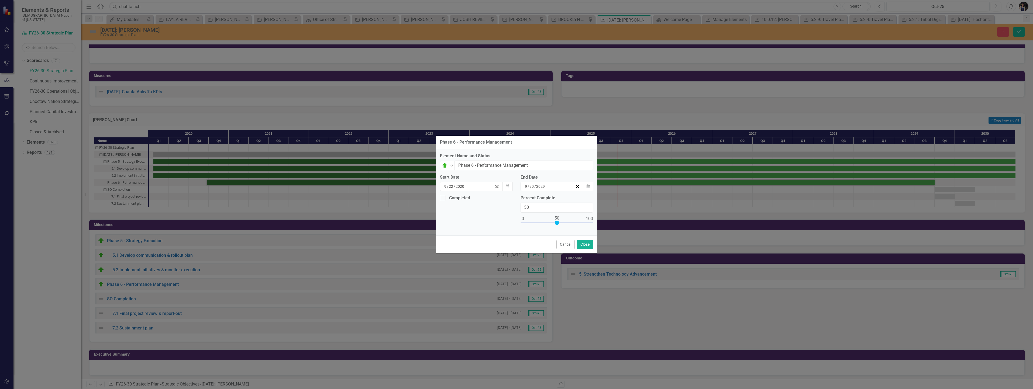
click at [479, 186] on div "9 / 22 / 2020" at bounding box center [468, 186] width 51 height 5
click at [443, 202] on button "‹" at bounding box center [442, 200] width 12 height 12
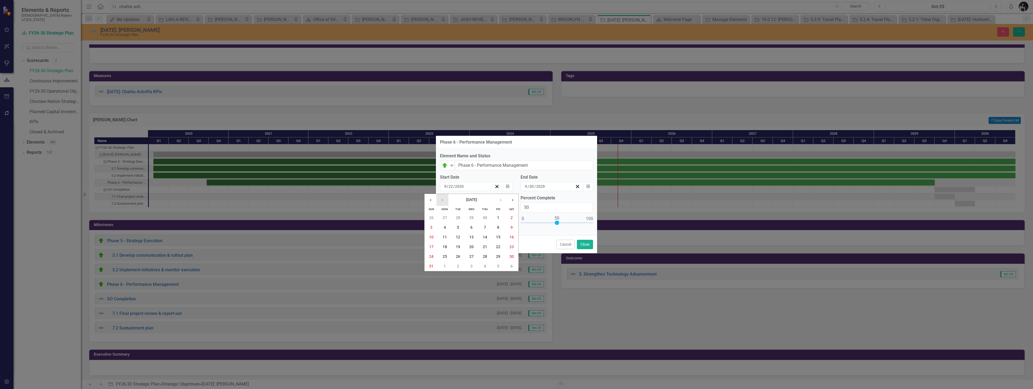
click at [443, 202] on button "‹" at bounding box center [442, 200] width 12 height 12
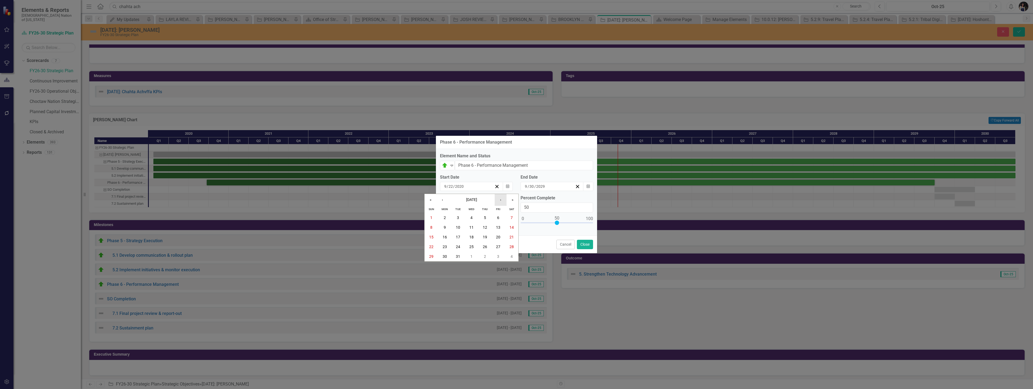
click at [501, 202] on button "›" at bounding box center [501, 200] width 12 height 12
click at [472, 245] on abbr "22" at bounding box center [471, 247] width 4 height 4
click at [580, 245] on button "Close" at bounding box center [585, 244] width 16 height 9
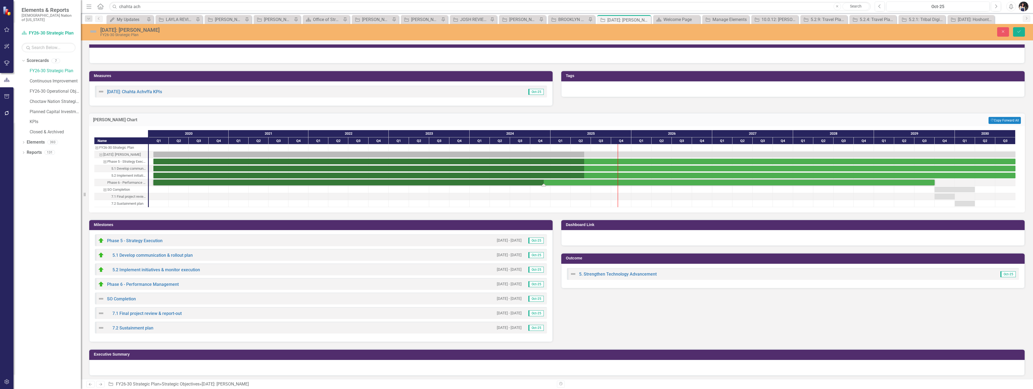
click at [914, 184] on div "Task: Start date: 2020-01-22 End date: 2029-09-30" at bounding box center [543, 183] width 781 height 6
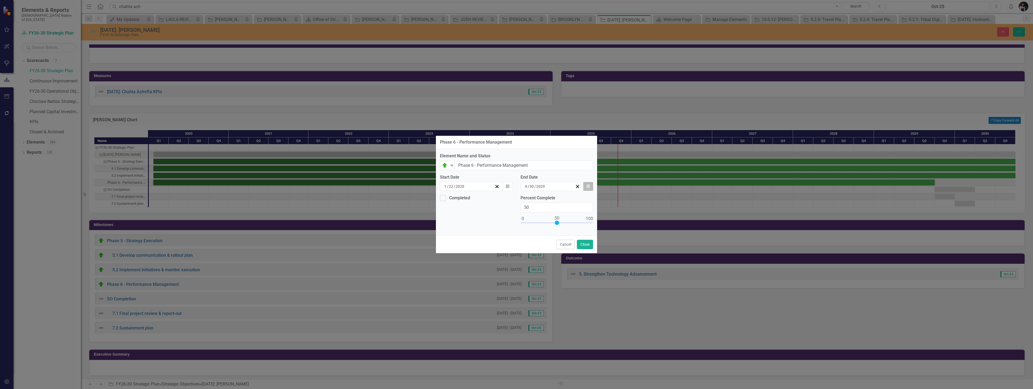
click at [589, 187] on icon "button" at bounding box center [588, 186] width 3 height 4
click at [595, 200] on button "»" at bounding box center [593, 200] width 12 height 12
click at [520, 256] on button "30" at bounding box center [525, 257] width 13 height 10
click at [587, 245] on button "Close" at bounding box center [585, 244] width 16 height 9
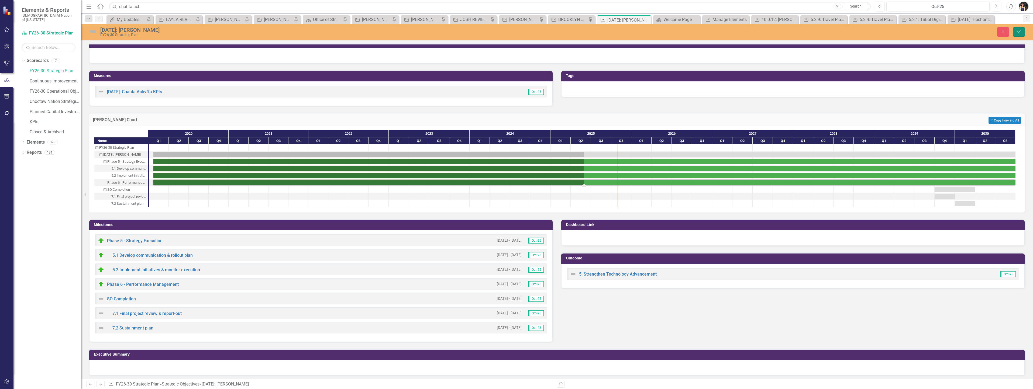
click at [1015, 33] on button "Save" at bounding box center [1019, 31] width 12 height 9
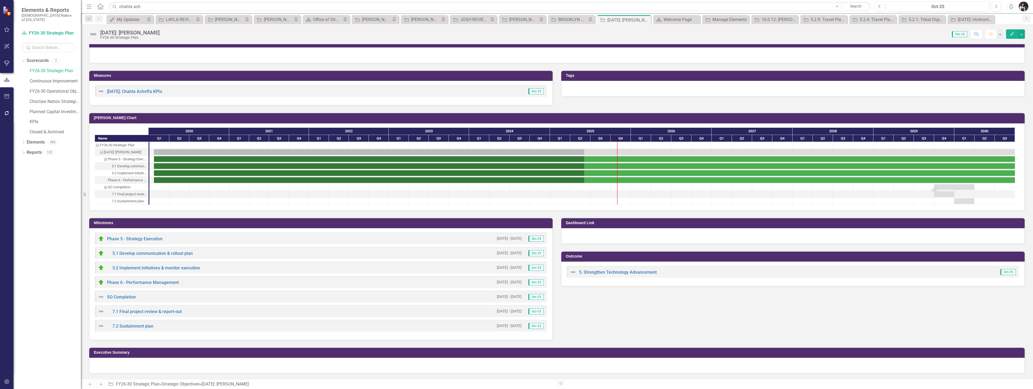
click at [961, 187] on div "Task: Start date: 2029-10-01 End date: 2030-03-30" at bounding box center [954, 187] width 40 height 6
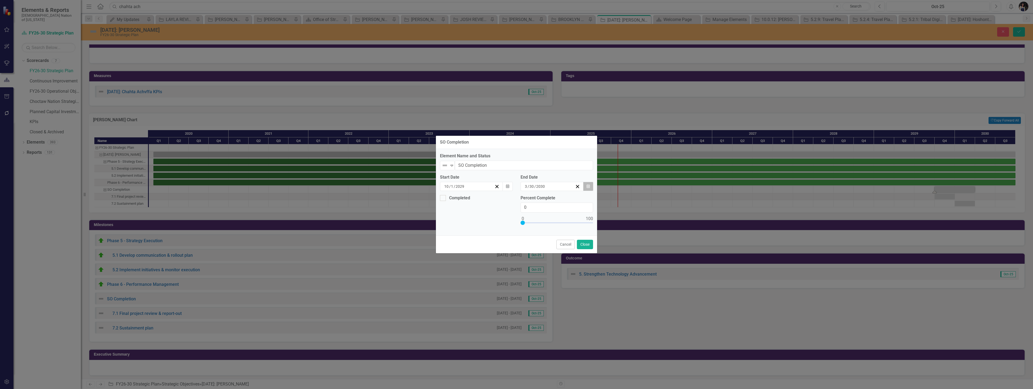
click at [590, 188] on button "Calendar" at bounding box center [588, 186] width 10 height 9
click at [583, 201] on button "›" at bounding box center [581, 200] width 12 height 12
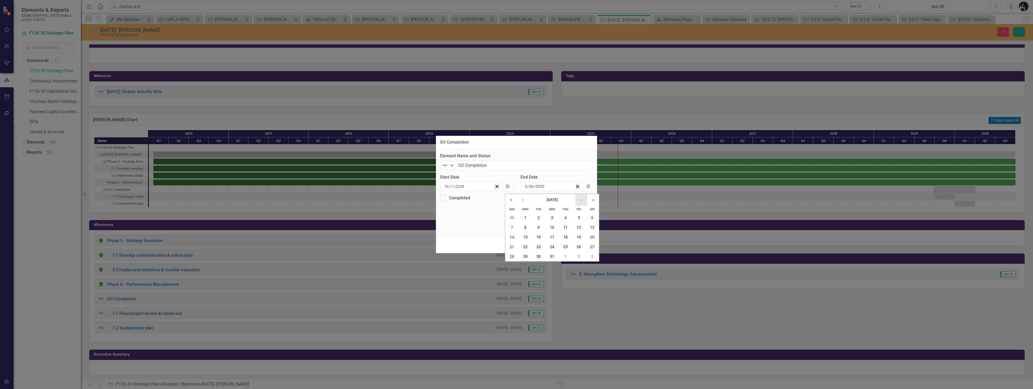
click at [583, 201] on button "›" at bounding box center [581, 200] width 12 height 12
click at [528, 255] on button "30" at bounding box center [525, 257] width 13 height 10
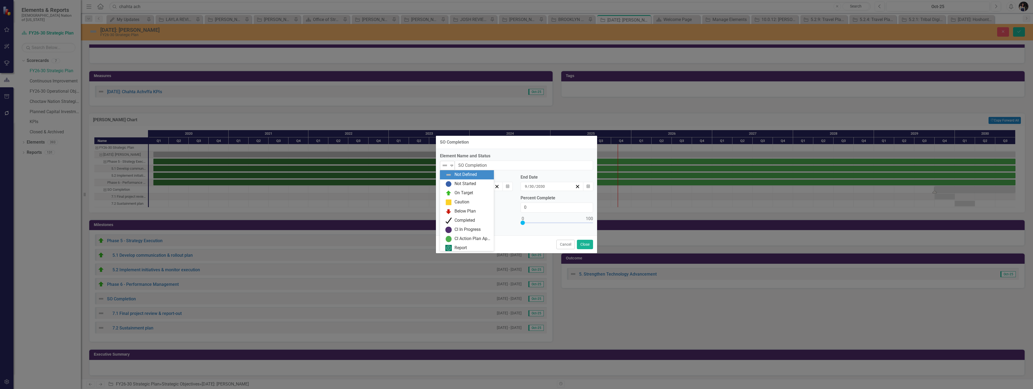
click at [449, 166] on div "Not Defined" at bounding box center [445, 166] width 8 height 8
click at [457, 183] on div "Not Started" at bounding box center [466, 184] width 22 height 6
click at [583, 244] on button "Close" at bounding box center [585, 244] width 16 height 9
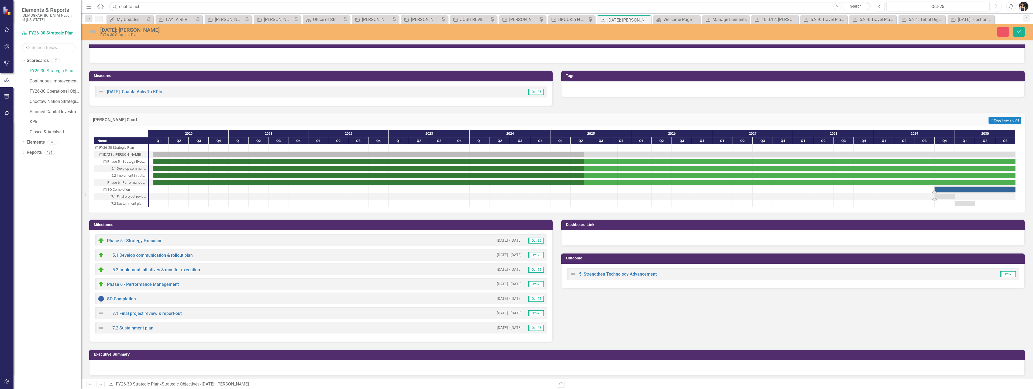
click at [945, 197] on div "Task: Start date: 2029-10-01 End date: 2029-12-31" at bounding box center [945, 197] width 20 height 6
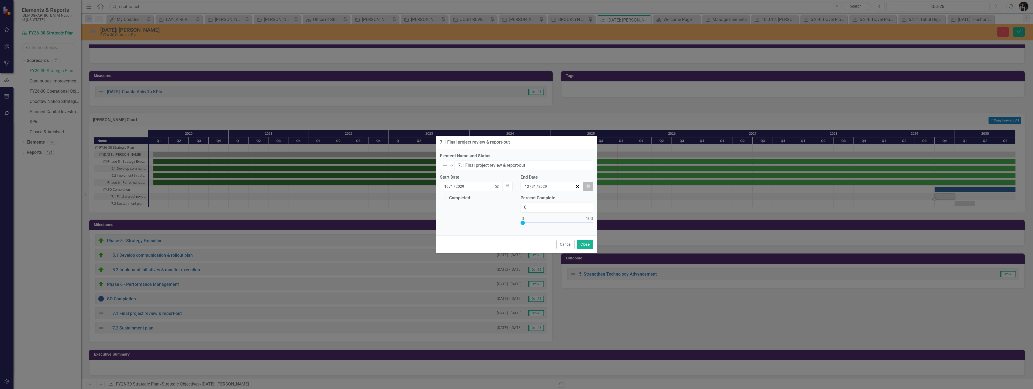
click at [590, 187] on button "Calendar" at bounding box center [588, 186] width 10 height 9
click at [582, 202] on button "›" at bounding box center [581, 200] width 12 height 12
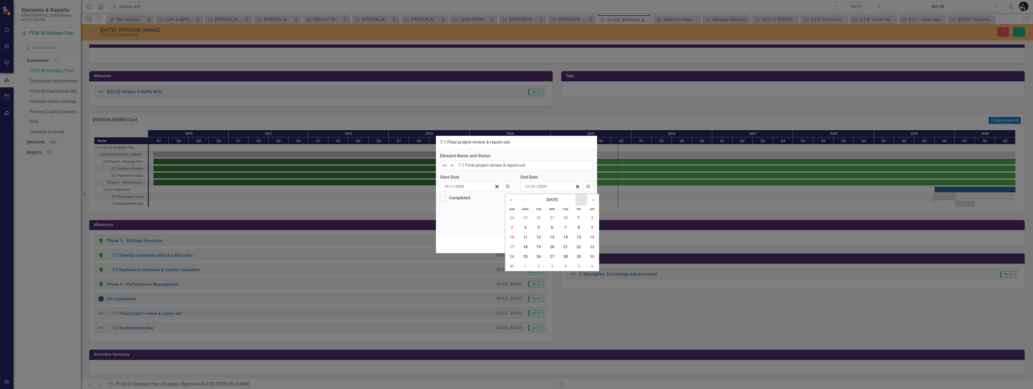
click at [582, 202] on button "›" at bounding box center [581, 200] width 12 height 12
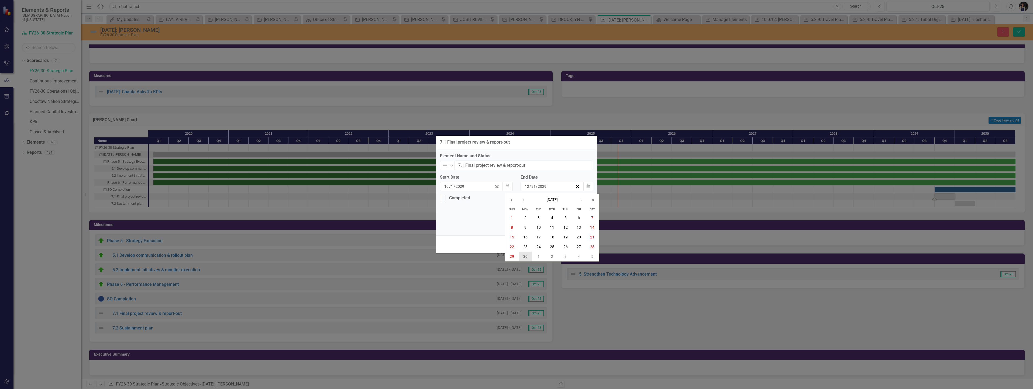
click at [527, 253] on button "30" at bounding box center [525, 257] width 13 height 10
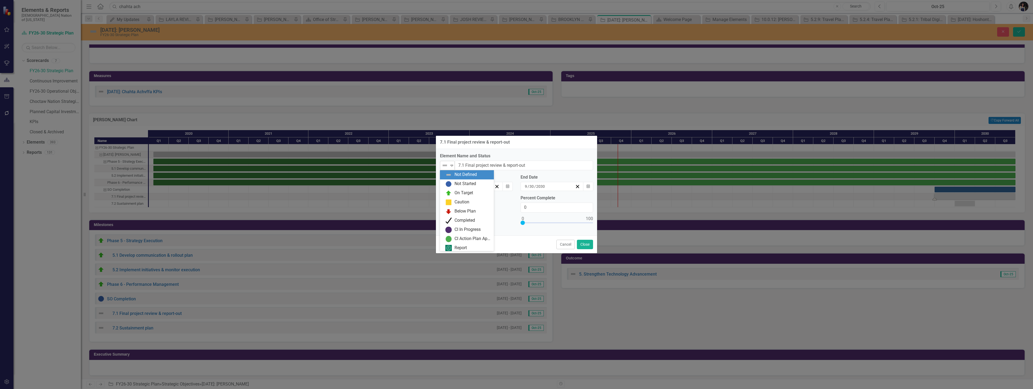
click at [450, 166] on icon "Expand" at bounding box center [451, 165] width 5 height 4
click at [456, 183] on div "Not Started" at bounding box center [466, 184] width 22 height 6
click at [584, 243] on button "Close" at bounding box center [585, 244] width 16 height 9
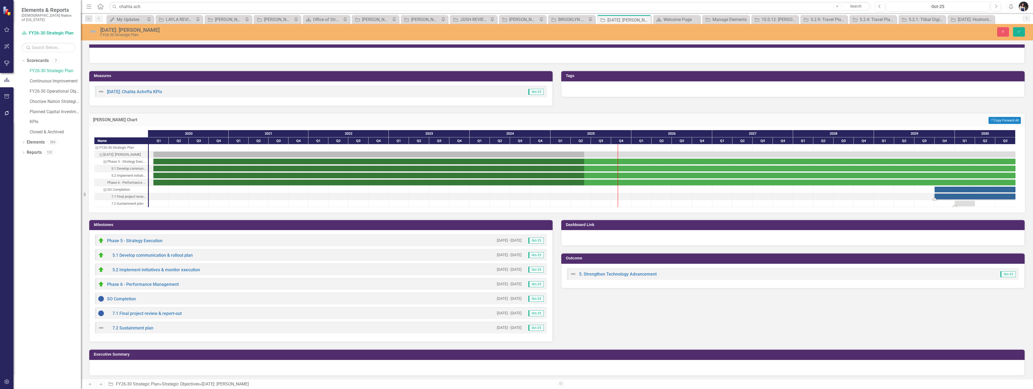
click at [965, 205] on div "Task: Start date: 2030-01-01 End date: 2030-03-30" at bounding box center [965, 204] width 20 height 6
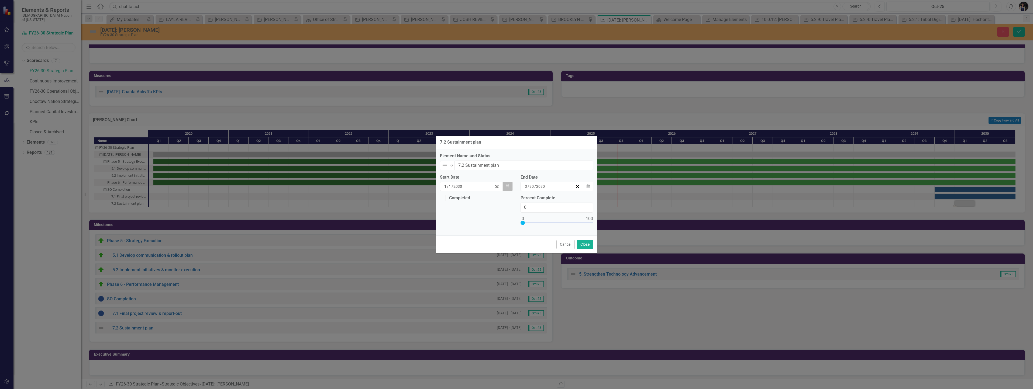
click at [508, 188] on icon "Calendar" at bounding box center [507, 187] width 3 height 4
click at [443, 201] on button "‹" at bounding box center [442, 200] width 12 height 12
click at [442, 201] on button "‹" at bounding box center [442, 200] width 12 height 12
click at [444, 218] on abbr "1" at bounding box center [445, 218] width 2 height 4
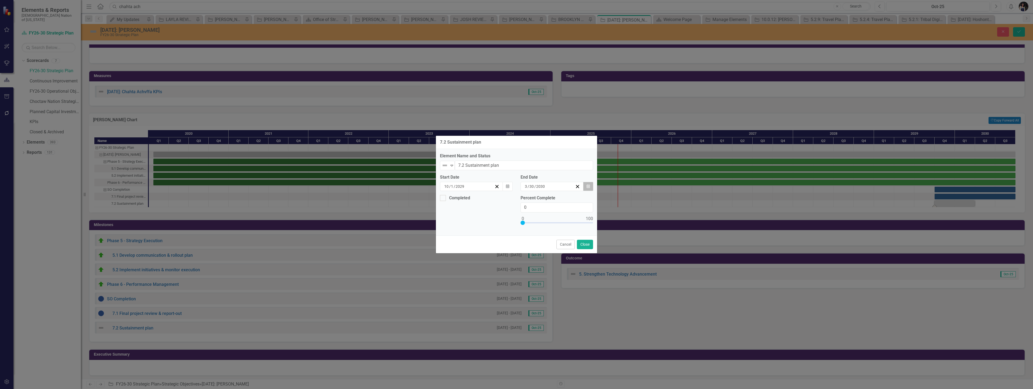
click at [587, 189] on button "Calendar" at bounding box center [588, 186] width 10 height 9
click at [580, 200] on button "›" at bounding box center [581, 200] width 12 height 12
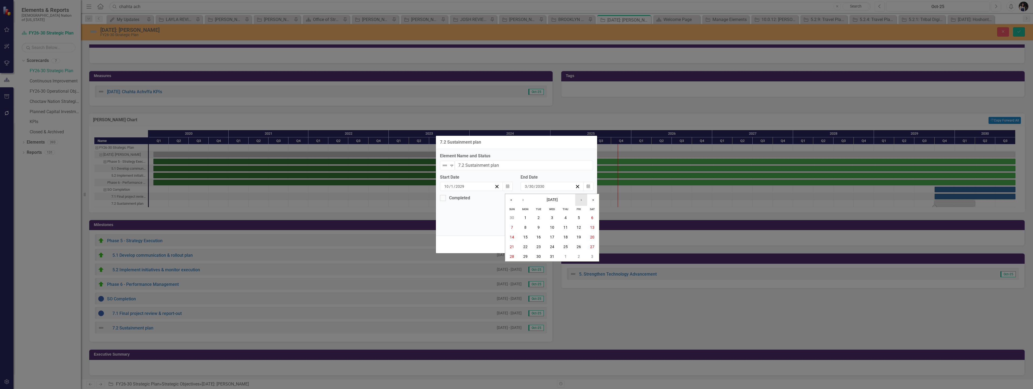
click at [580, 200] on button "›" at bounding box center [581, 200] width 12 height 12
click at [528, 255] on button "30" at bounding box center [525, 257] width 13 height 10
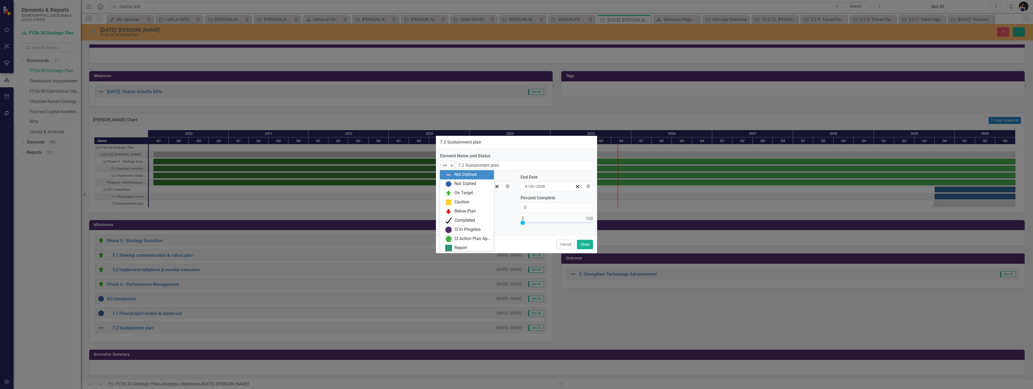
click at [446, 164] on img at bounding box center [445, 165] width 6 height 6
click at [454, 182] on div "Not Started" at bounding box center [467, 184] width 45 height 6
click at [587, 246] on button "Close" at bounding box center [585, 244] width 16 height 9
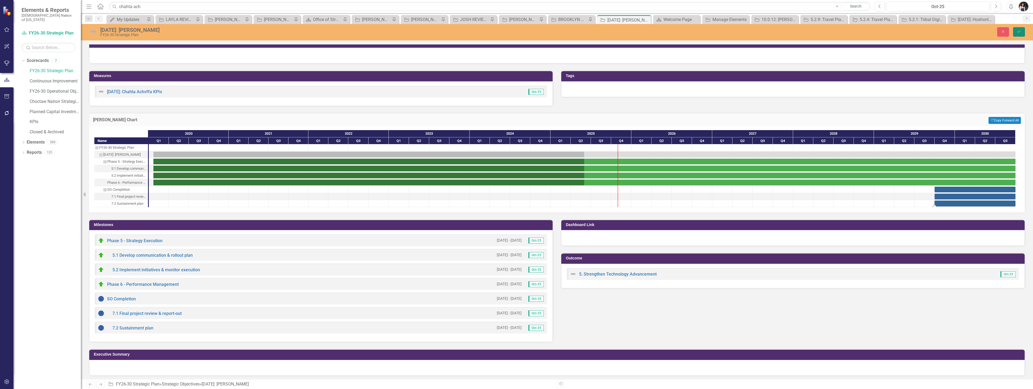
click at [1023, 32] on button "Save" at bounding box center [1019, 31] width 12 height 9
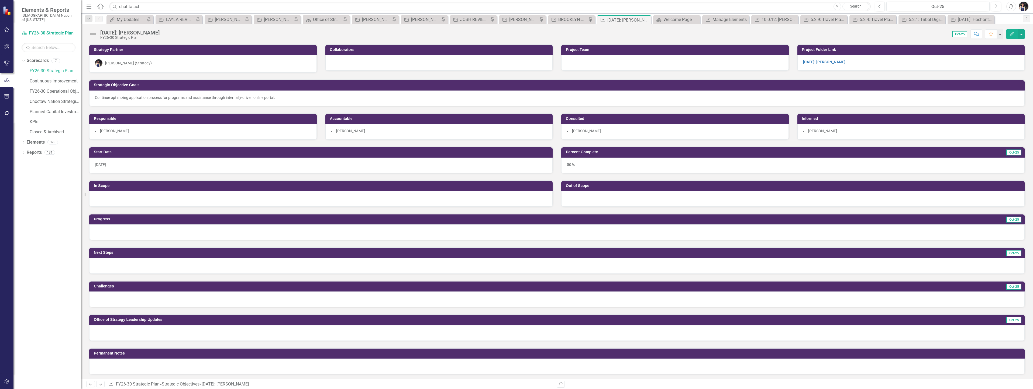
scroll to position [243, 0]
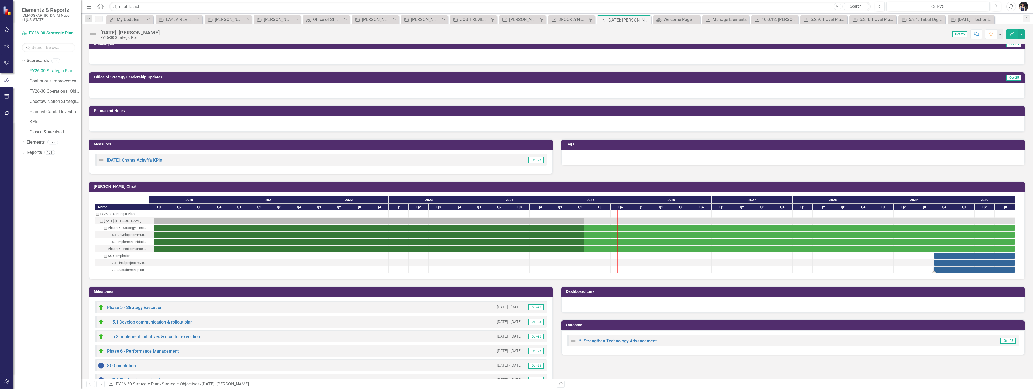
click at [801, 183] on div "[PERSON_NAME] Chart" at bounding box center [557, 186] width 936 height 11
click at [455, 283] on div "Milestones Phase 5 - Strategy Execution 1/22/20 - 9/30/30 Oct-25 5.1 Develop co…" at bounding box center [321, 345] width 472 height 130
click at [184, 20] on div "LAYLA REVIEW" at bounding box center [180, 19] width 29 height 7
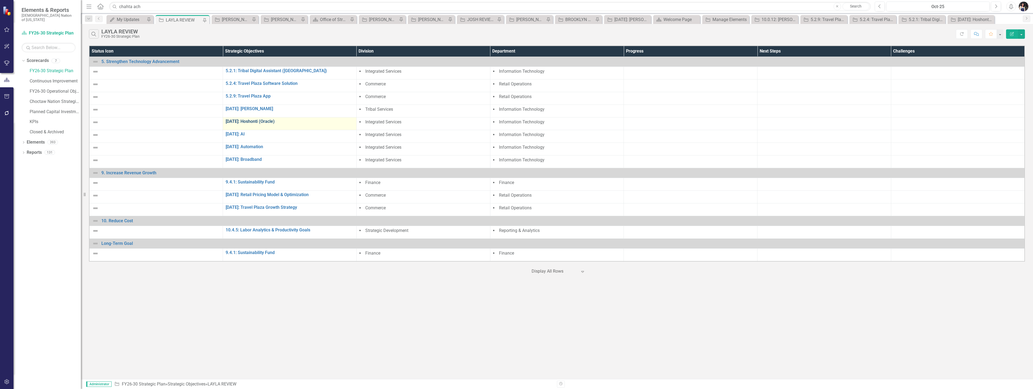
click at [226, 122] on link "[DATE]: Hoshonti (Oracle)" at bounding box center [290, 121] width 128 height 5
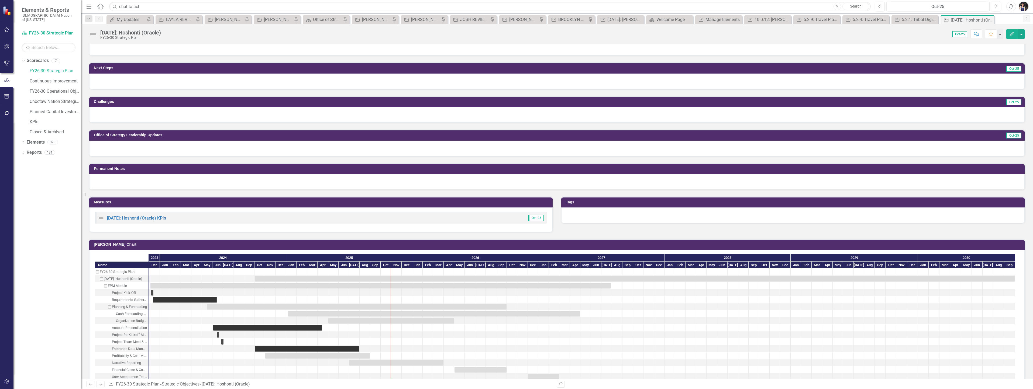
scroll to position [189, 0]
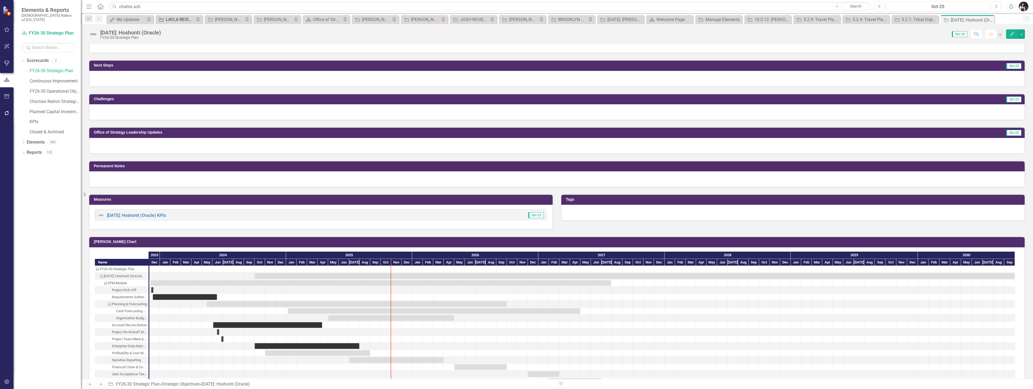
click at [183, 19] on div "LAYLA REVIEW" at bounding box center [180, 19] width 29 height 7
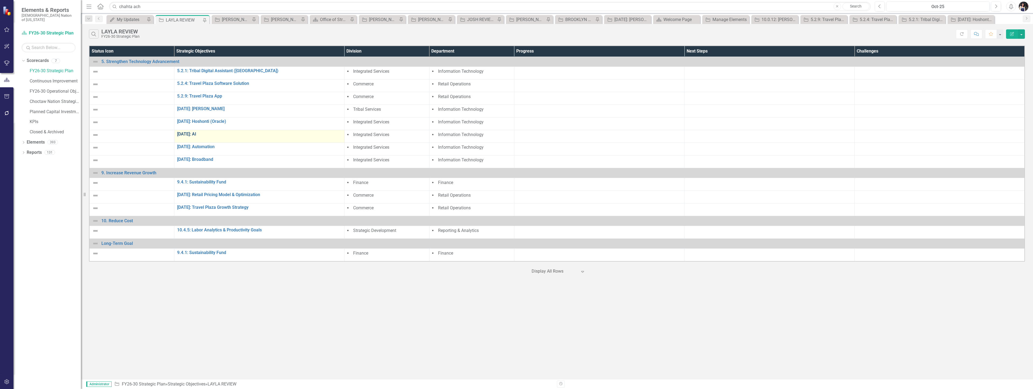
click at [193, 133] on link "[DATE]: AI" at bounding box center [259, 134] width 164 height 5
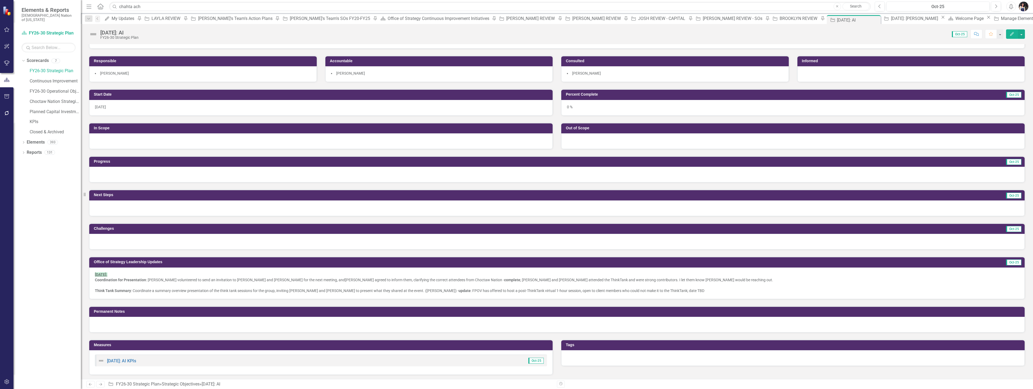
scroll to position [27, 0]
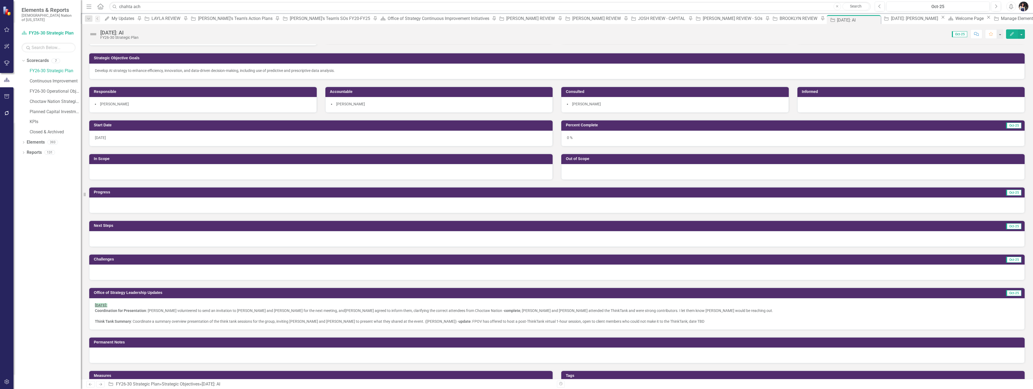
click at [230, 138] on div "[DATE]" at bounding box center [320, 139] width 463 height 16
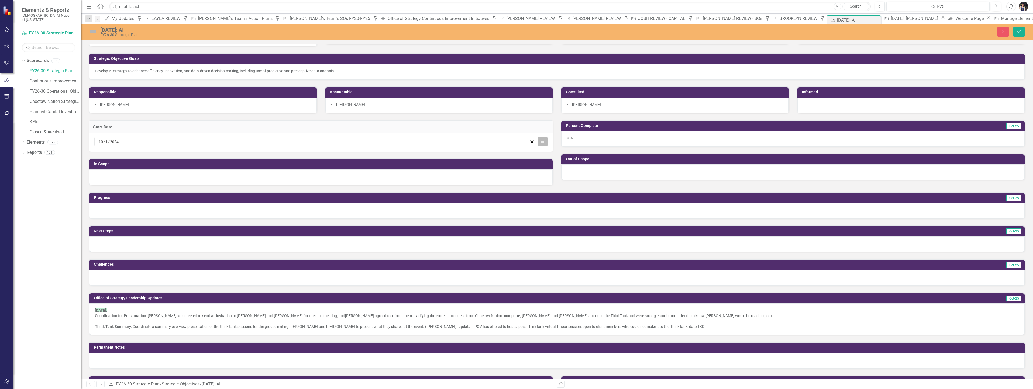
click at [544, 143] on button "Calendar" at bounding box center [543, 141] width 10 height 9
click at [119, 153] on button "‹" at bounding box center [113, 152] width 12 height 12
click at [147, 153] on span "[DATE]" at bounding box center [141, 152] width 11 height 4
click at [177, 158] on button "›" at bounding box center [171, 152] width 12 height 12
click at [182, 209] on abbr "September" at bounding box center [173, 207] width 18 height 4
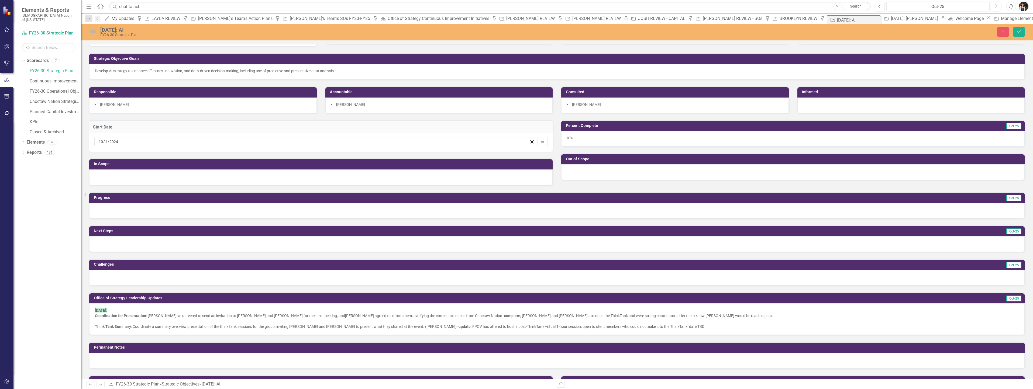
click at [135, 172] on button "2" at bounding box center [128, 170] width 13 height 10
click at [588, 141] on div "0 %" at bounding box center [792, 139] width 463 height 16
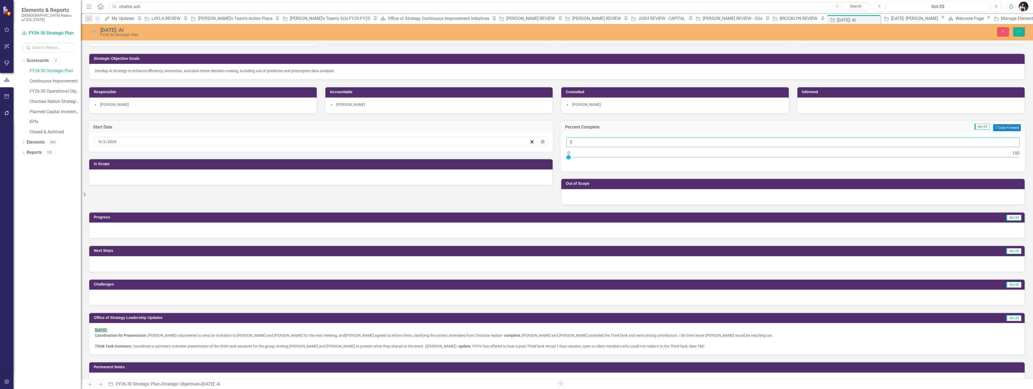
click at [587, 142] on input "0" at bounding box center [792, 142] width 453 height 10
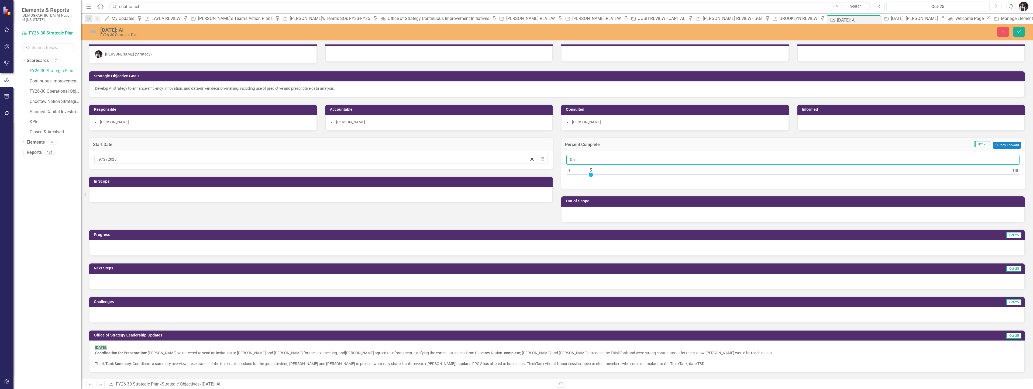
scroll to position [0, 0]
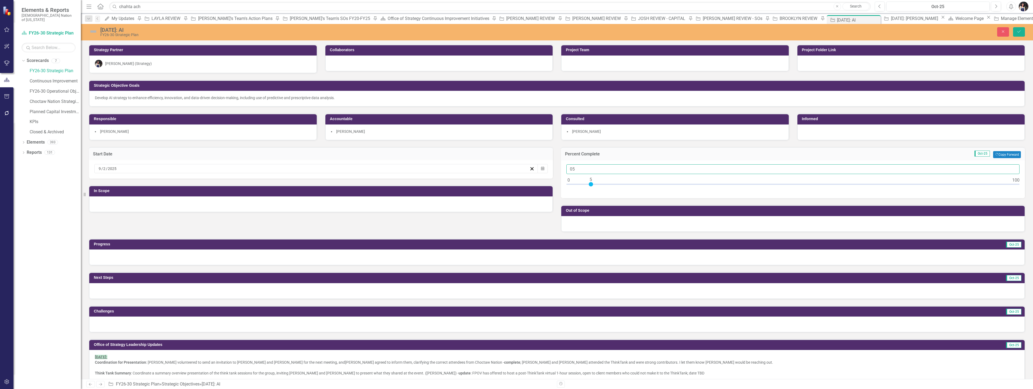
type input "05"
click at [843, 63] on div at bounding box center [911, 64] width 228 height 16
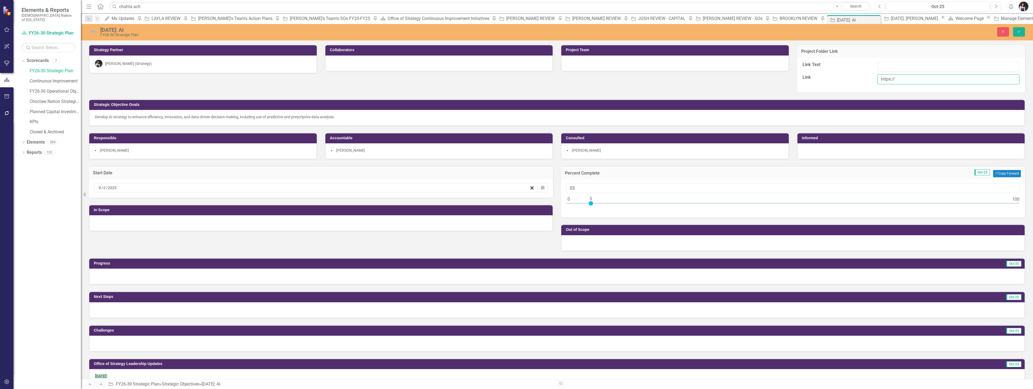
click at [903, 81] on input "https://" at bounding box center [949, 79] width 142 height 10
paste input "choctawnationofoklahoma.sharepoint.com/sites/TheOfficeofStrategy/0%20%20Strateg…"
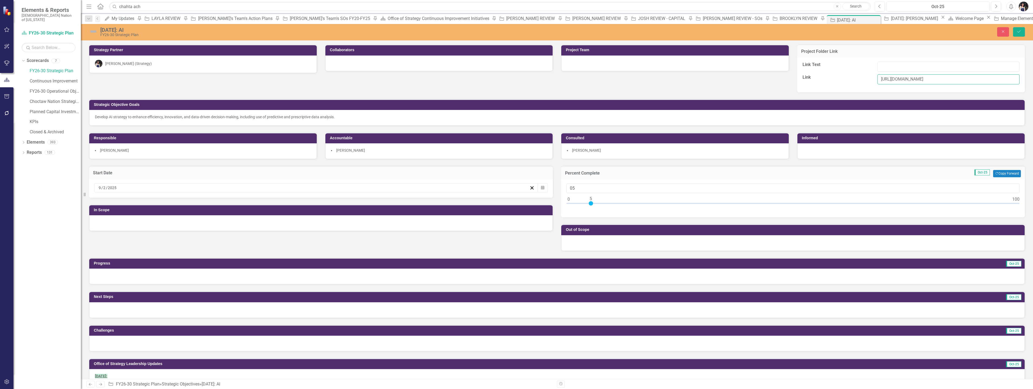
type input "https://choctawnationofoklahoma.sharepoint.com/sites/TheOfficeofStrategy/0%20%2…"
click at [899, 66] on input "Link Text" at bounding box center [949, 67] width 142 height 10
type input "[DATE]: AI"
click at [1021, 29] on button "Save" at bounding box center [1019, 31] width 12 height 9
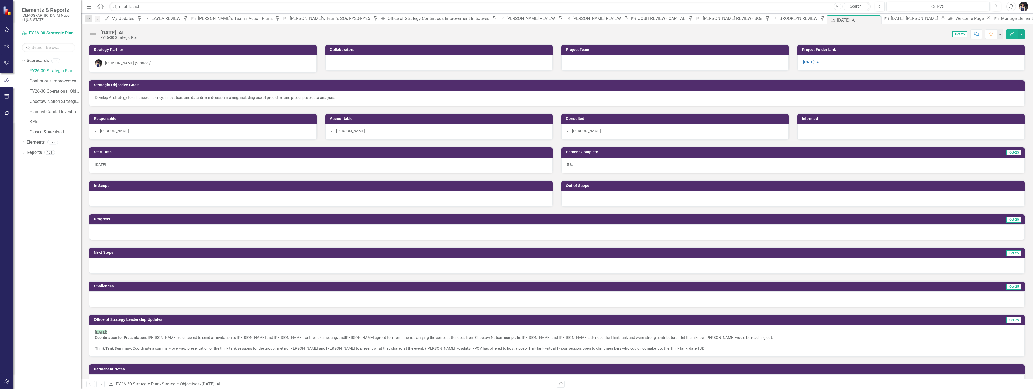
click at [375, 65] on div at bounding box center [439, 63] width 228 height 16
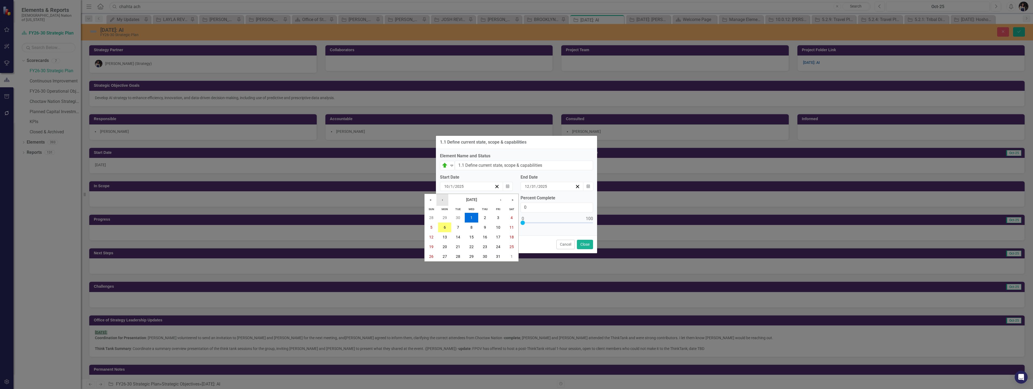
scroll to position [297, 0]
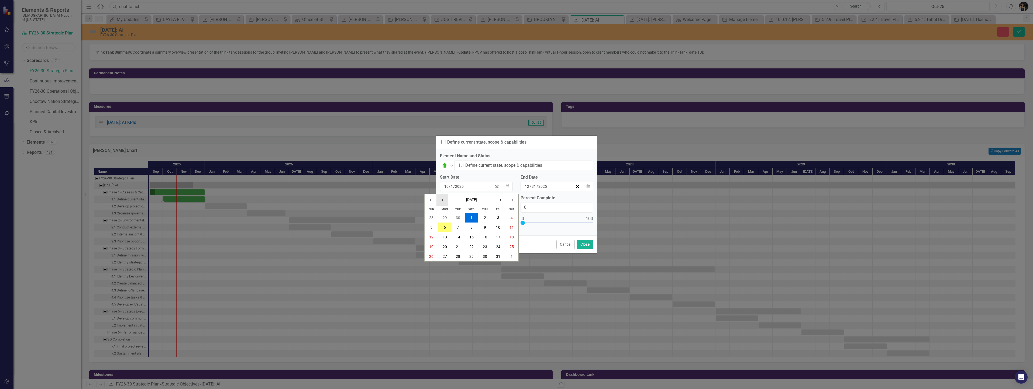
click at [443, 201] on button "‹" at bounding box center [442, 200] width 12 height 12
click at [458, 220] on button "2" at bounding box center [457, 218] width 13 height 10
click at [531, 207] on input "0" at bounding box center [557, 208] width 73 height 10
type input "10"
click at [584, 243] on button "Close" at bounding box center [585, 244] width 16 height 9
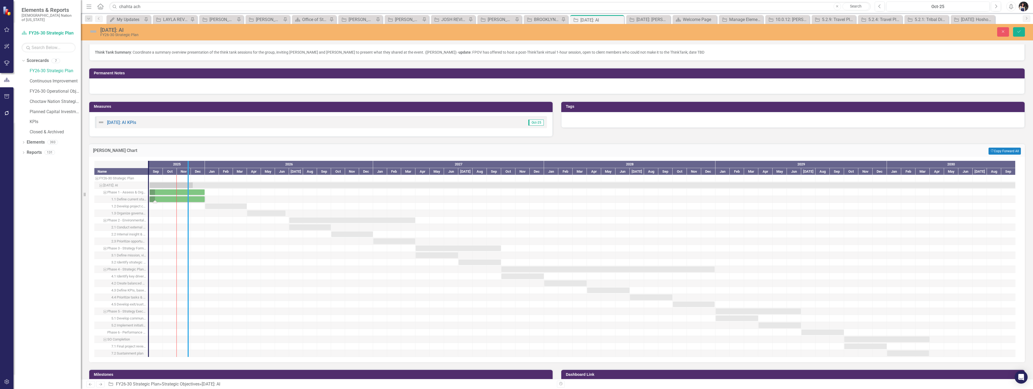
drag, startPoint x: 147, startPoint y: 208, endPoint x: 187, endPoint y: 212, distance: 39.8
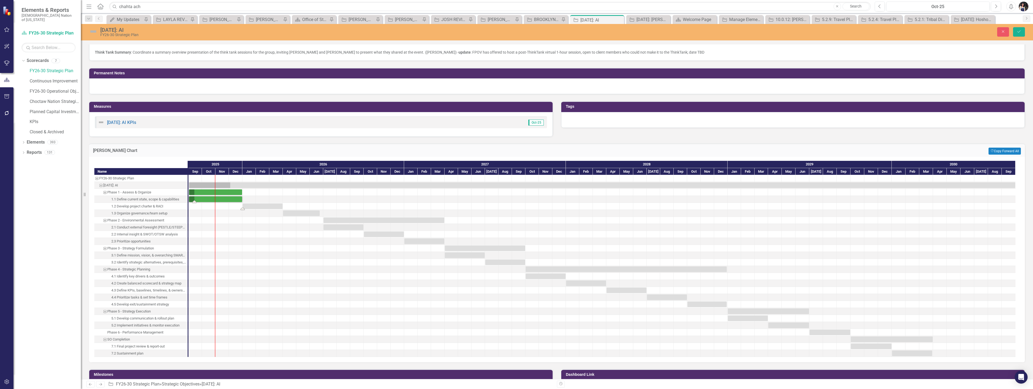
click at [250, 207] on div "Task: Start date: 2026-01-01 End date: 2026-03-31" at bounding box center [263, 207] width 40 height 6
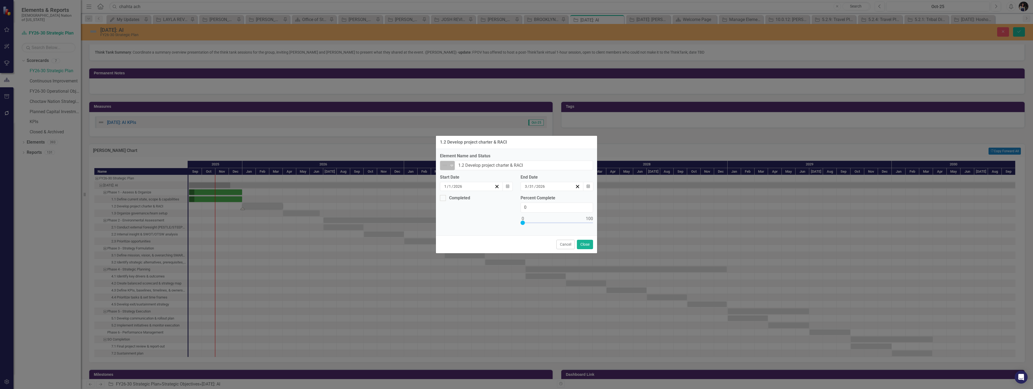
click at [446, 165] on img at bounding box center [445, 165] width 6 height 6
click at [466, 194] on div "On Target" at bounding box center [464, 193] width 19 height 6
click at [477, 186] on div "[DATE]" at bounding box center [468, 186] width 51 height 5
click at [443, 199] on button "‹" at bounding box center [442, 200] width 12 height 12
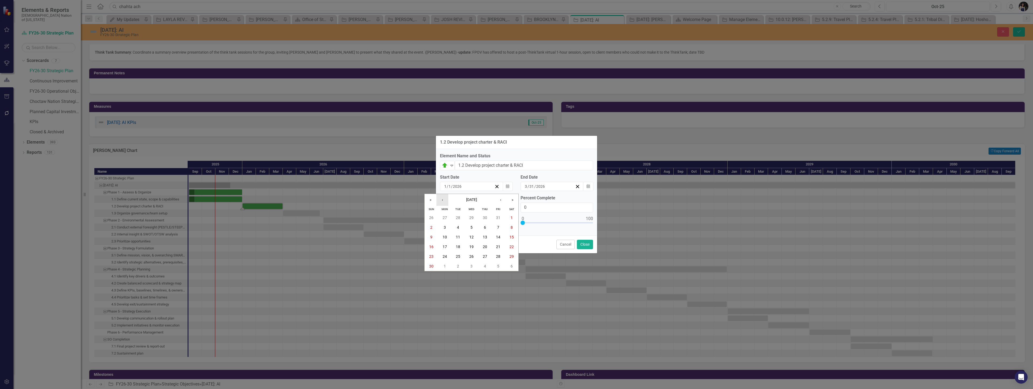
click at [443, 199] on button "‹" at bounding box center [442, 200] width 12 height 12
click at [457, 219] on abbr "2" at bounding box center [458, 218] width 2 height 4
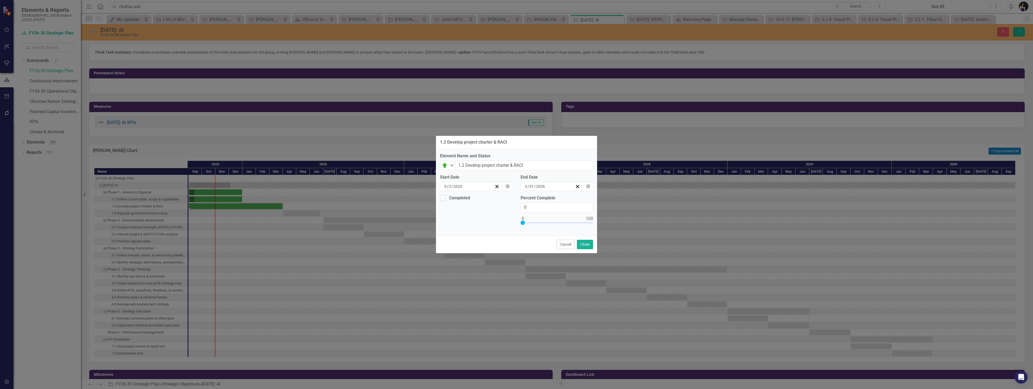
click at [553, 185] on div "3 / 31 / 2026" at bounding box center [549, 186] width 51 height 5
click at [526, 202] on button "‹" at bounding box center [523, 200] width 12 height 12
click at [551, 257] on abbr "31" at bounding box center [552, 257] width 4 height 4
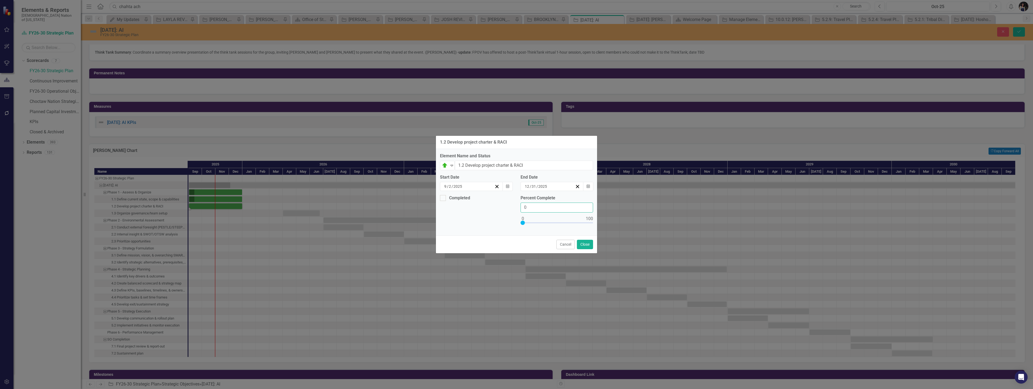
click at [544, 207] on input "0" at bounding box center [557, 208] width 73 height 10
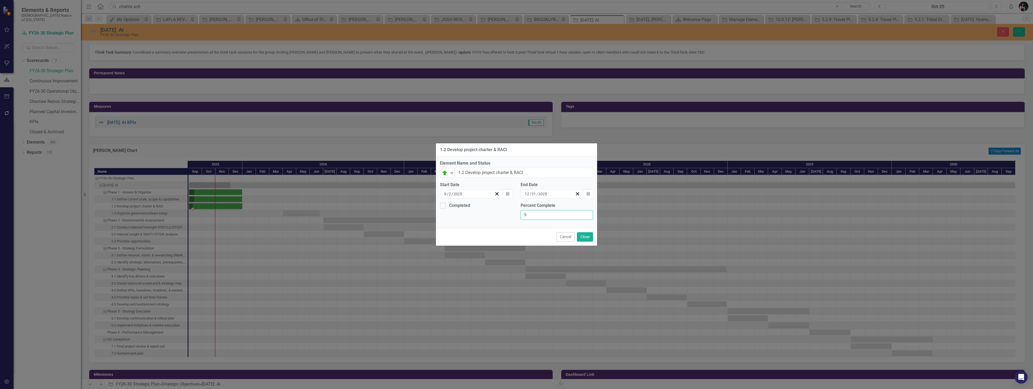
type input "10"
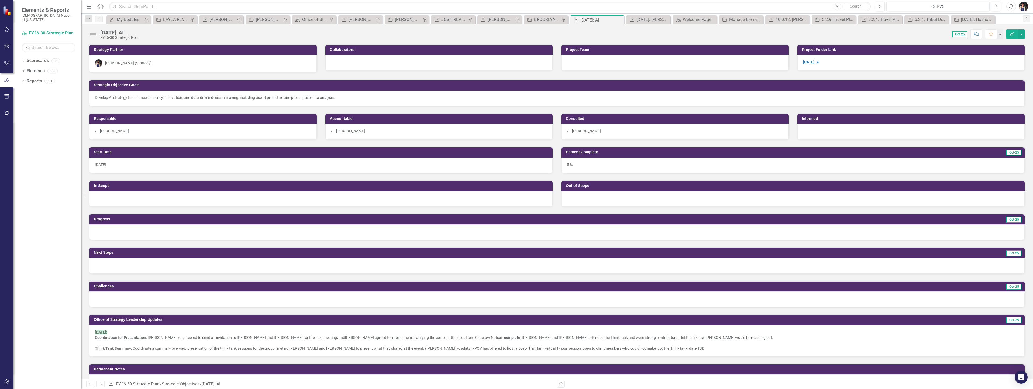
scroll to position [270, 0]
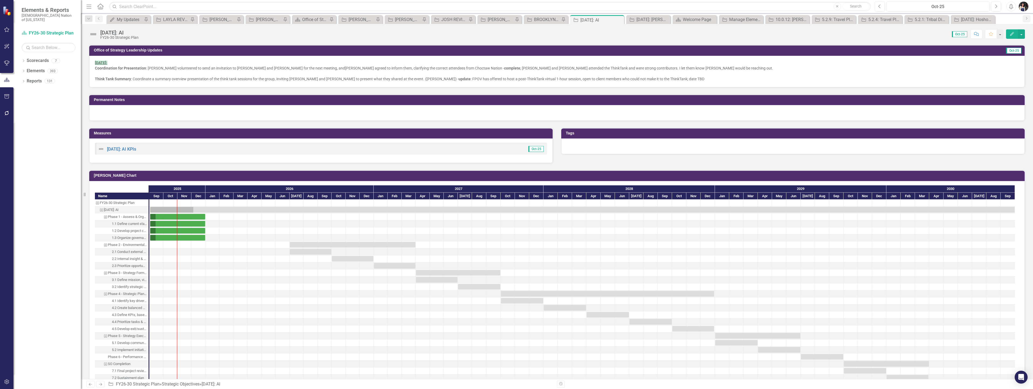
click at [1014, 36] on icon "Edit" at bounding box center [1012, 34] width 5 height 4
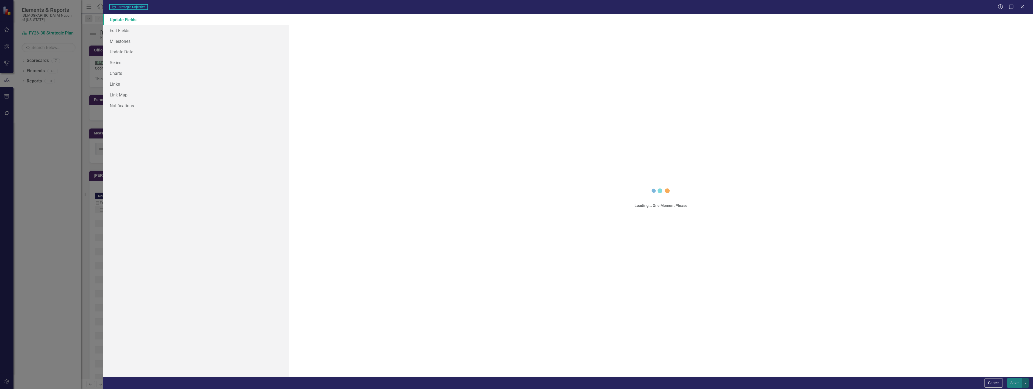
click at [50, 216] on div "Strategic Objective Strategic Objective Help Maximize Close Update Fields Edit …" at bounding box center [516, 194] width 1033 height 389
click at [992, 381] on button "Cancel" at bounding box center [994, 383] width 18 height 9
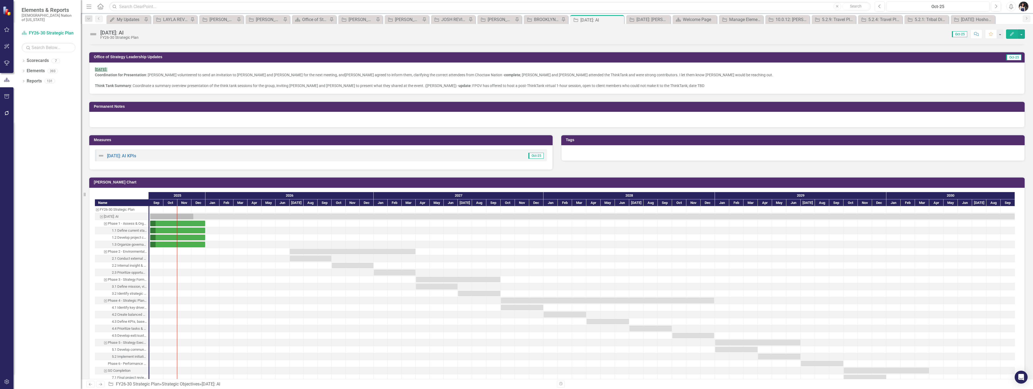
scroll to position [263, 0]
click at [187, 118] on div at bounding box center [557, 120] width 936 height 16
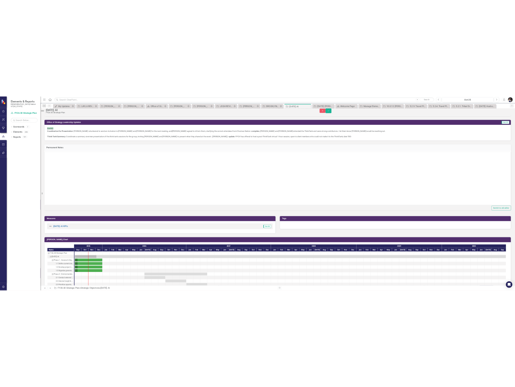
scroll to position [0, 0]
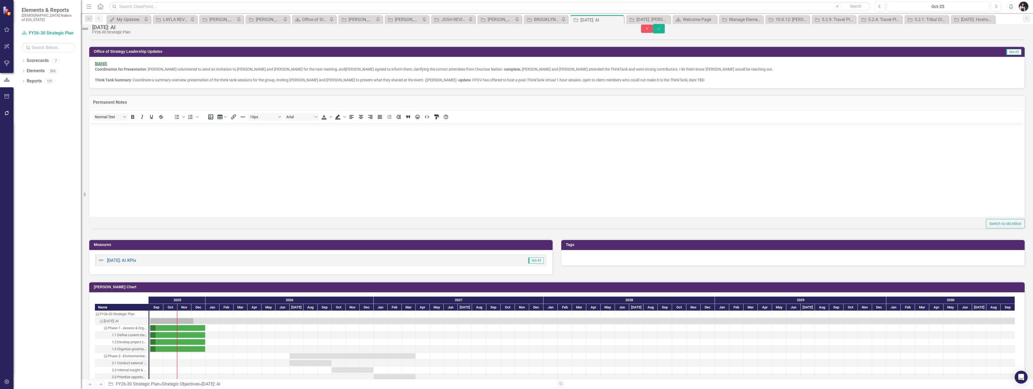
click at [178, 139] on body "Rich Text Area. Press ALT-0 for help." at bounding box center [557, 163] width 935 height 81
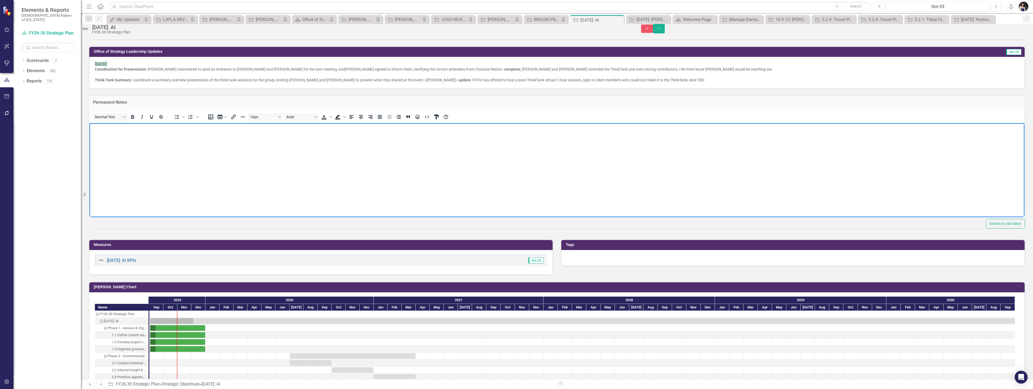
click at [203, 165] on body "Rich Text Area. Press ALT-0 for help." at bounding box center [557, 163] width 935 height 81
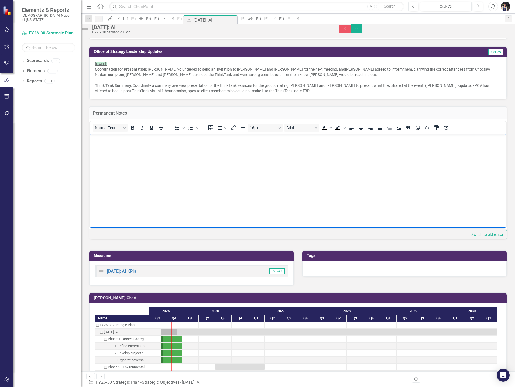
click at [363, 174] on body "Rich Text Area. Press ALT-0 for help." at bounding box center [298, 174] width 417 height 81
click at [201, 159] on body "In this engagement FPOV" at bounding box center [298, 174] width 417 height 81
click at [236, 157] on body "In this engagement FPOV will provide the Choctaw Nation with" at bounding box center [298, 174] width 417 height 81
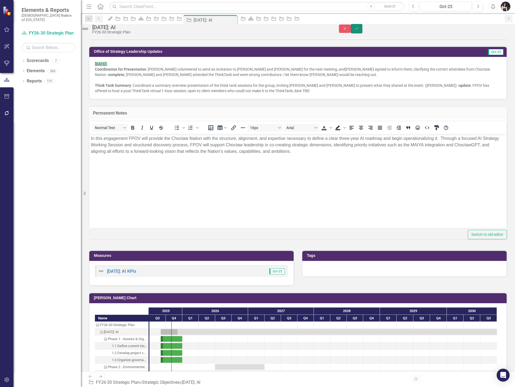
click at [363, 33] on button "Save" at bounding box center [357, 28] width 12 height 9
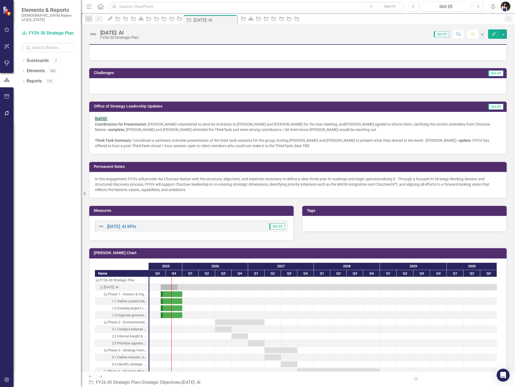
scroll to position [135, 0]
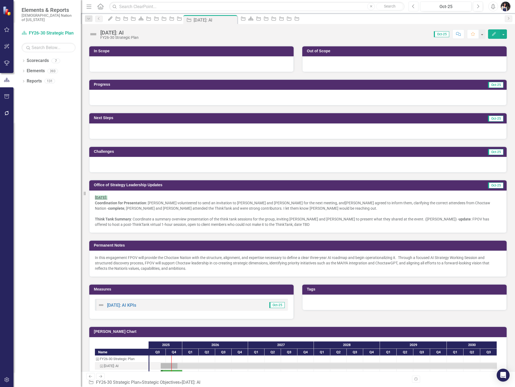
click at [415, 7] on button "Previous" at bounding box center [413, 7] width 10 height 10
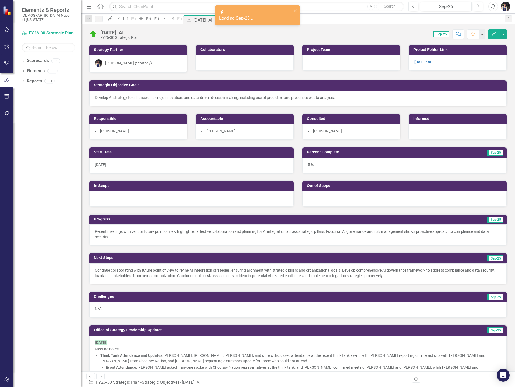
click at [94, 32] on img at bounding box center [93, 34] width 9 height 9
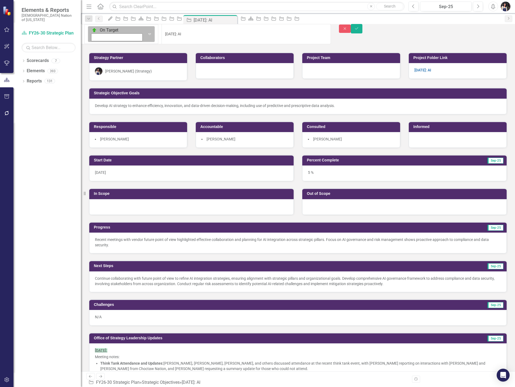
click at [94, 33] on img at bounding box center [94, 29] width 5 height 5
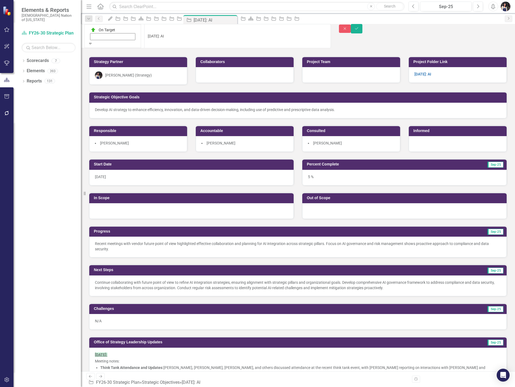
scroll to position [18, 0]
click at [363, 33] on button "Save" at bounding box center [357, 28] width 12 height 9
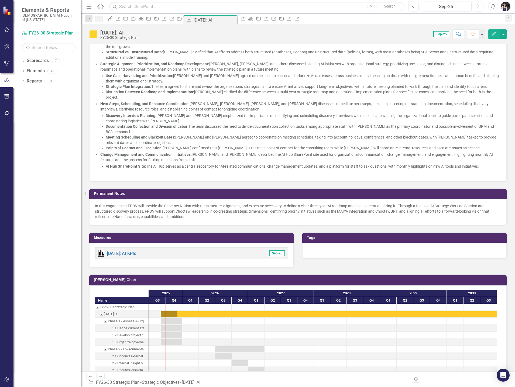
scroll to position [1456, 0]
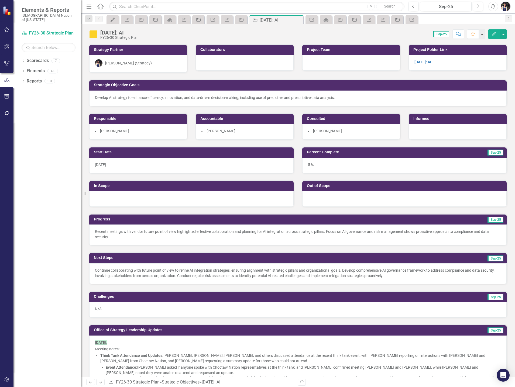
scroll to position [1456, 0]
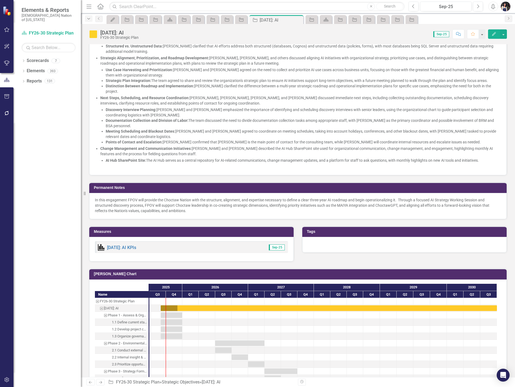
click at [90, 17] on icon "Dropdown" at bounding box center [88, 19] width 5 height 4
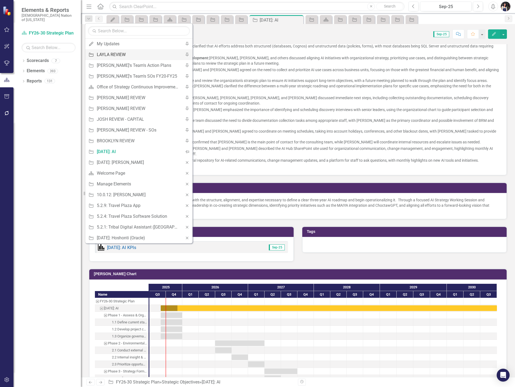
click at [110, 55] on div "LAYLA REVIEW" at bounding box center [138, 54] width 82 height 7
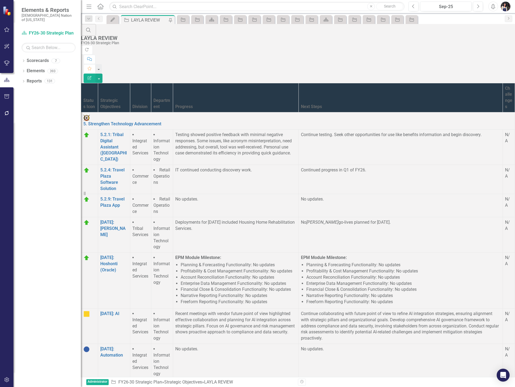
scroll to position [135, 0]
click at [123, 346] on link "[DATE]: Automation" at bounding box center [111, 351] width 23 height 11
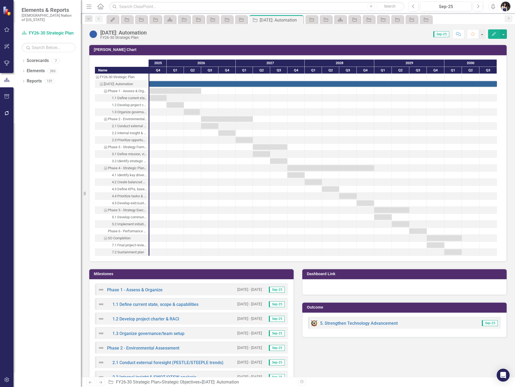
scroll to position [350, 0]
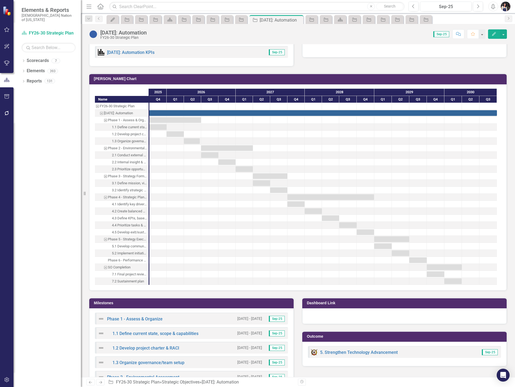
click at [494, 36] on button "Edit" at bounding box center [494, 33] width 12 height 9
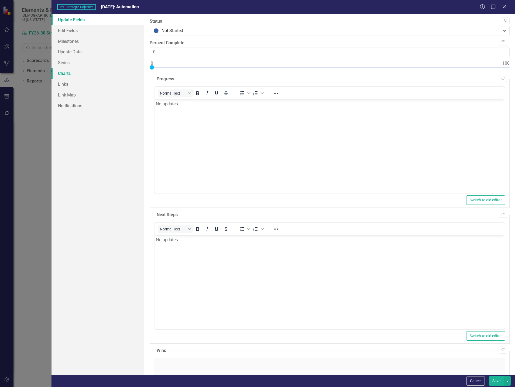
scroll to position [0, 0]
click at [78, 30] on link "Edit Fields" at bounding box center [97, 30] width 93 height 11
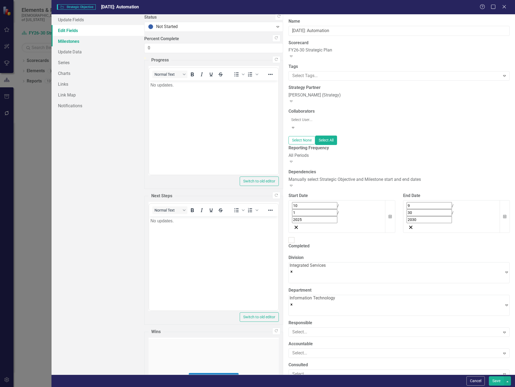
click at [67, 43] on link "Milestones" at bounding box center [97, 41] width 93 height 11
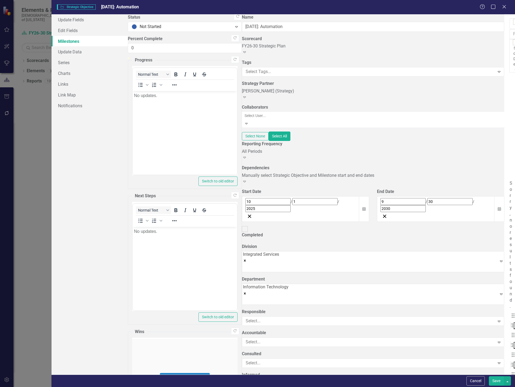
click at [513, 24] on div at bounding box center [516, 22] width 6 height 6
click at [512, 24] on input "checkbox" at bounding box center [516, 22] width 8 height 8
checkbox input "true"
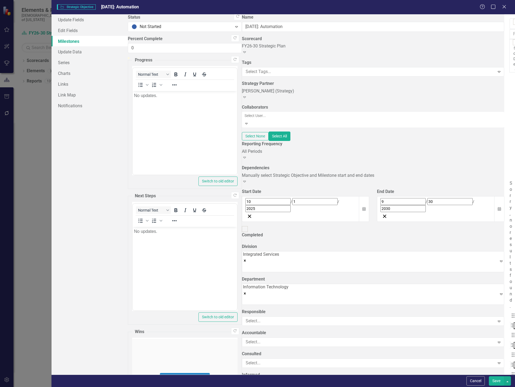
checkbox input "true"
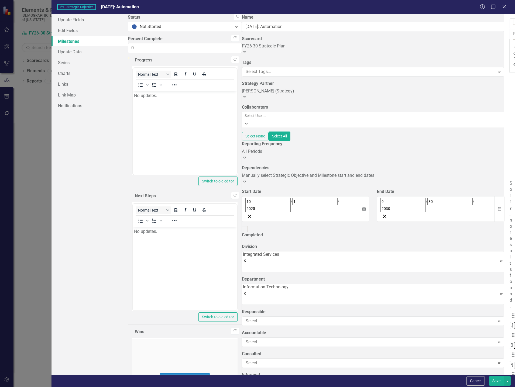
checkbox input "true"
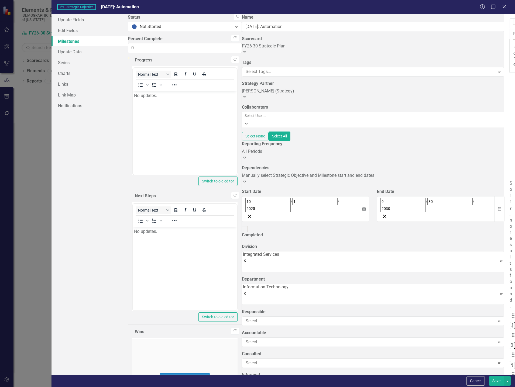
checkbox input "true"
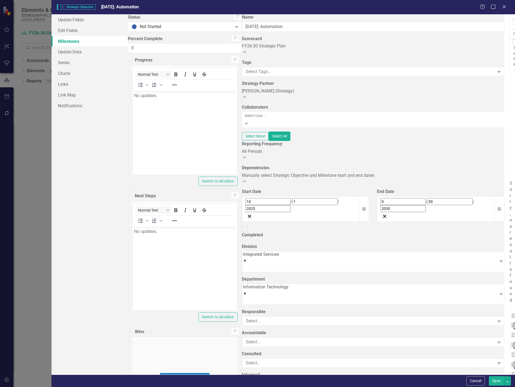
checkbox input "true"
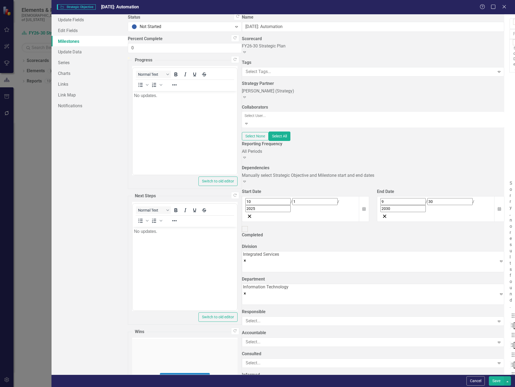
checkbox input "true"
click at [487, 52] on link "Edit Multiple Edit Multiple" at bounding box center [484, 53] width 43 height 10
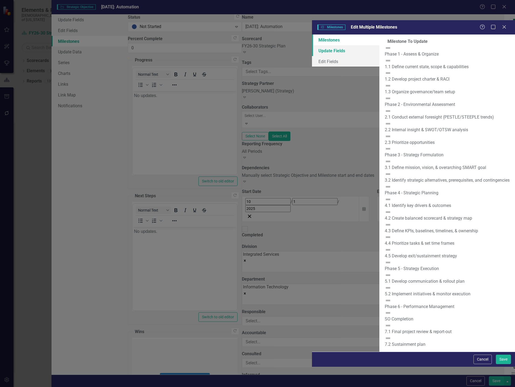
click at [312, 45] on link "Update Fields" at bounding box center [345, 50] width 67 height 11
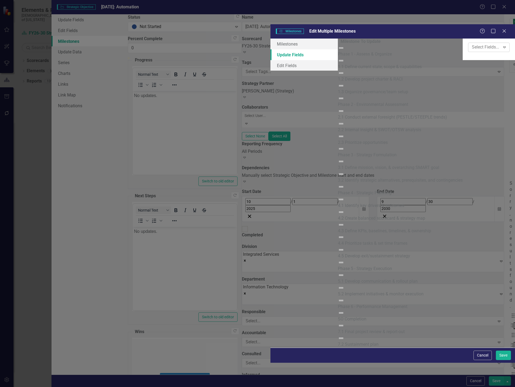
click at [470, 44] on div at bounding box center [485, 47] width 30 height 7
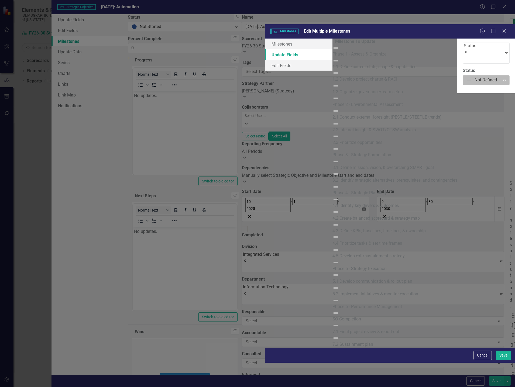
click at [466, 77] on div at bounding box center [481, 80] width 30 height 7
click at [503, 360] on button "Save" at bounding box center [503, 355] width 15 height 9
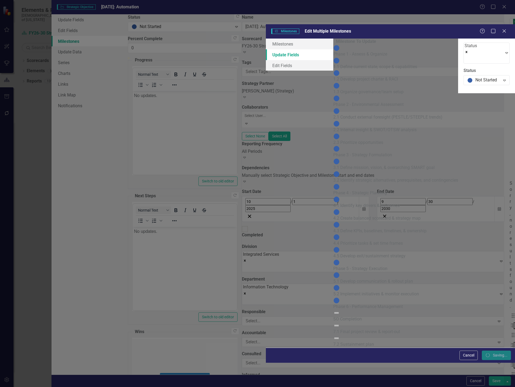
checkbox input "false"
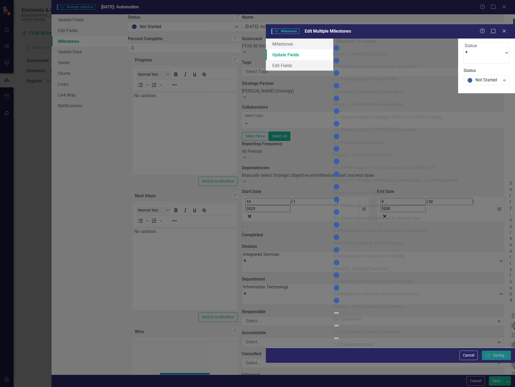
checkbox input "false"
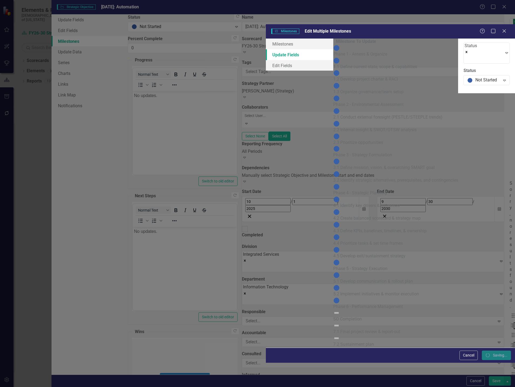
checkbox input "false"
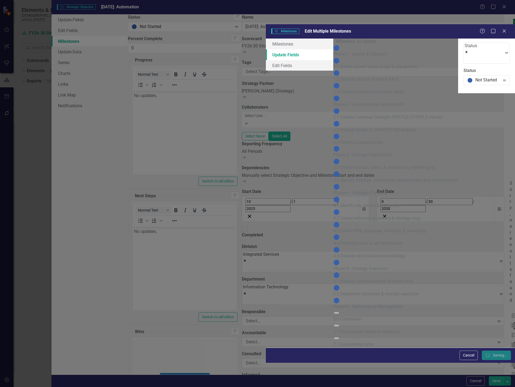
checkbox input "false"
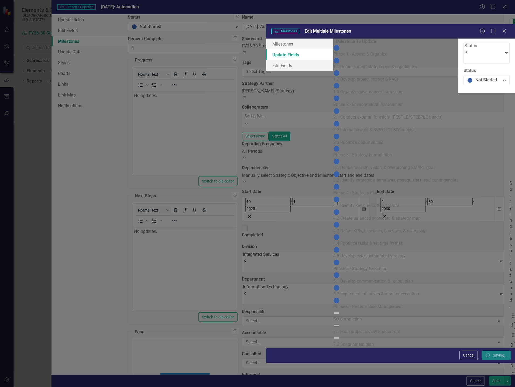
checkbox input "false"
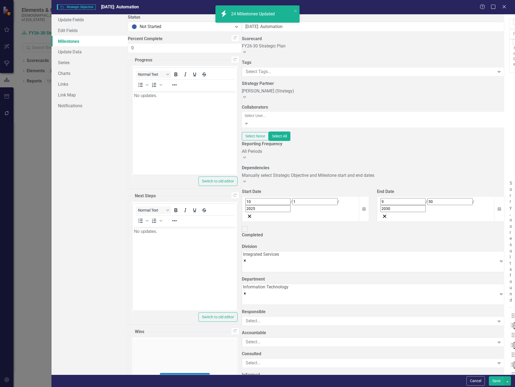
checkbox input "false"
click at [496, 383] on button "Save" at bounding box center [496, 380] width 15 height 9
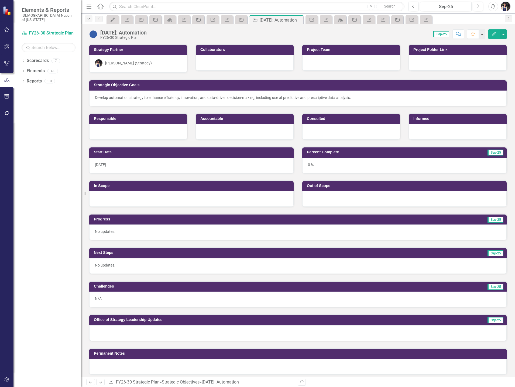
click at [90, 19] on icon "Dropdown" at bounding box center [88, 19] width 5 height 4
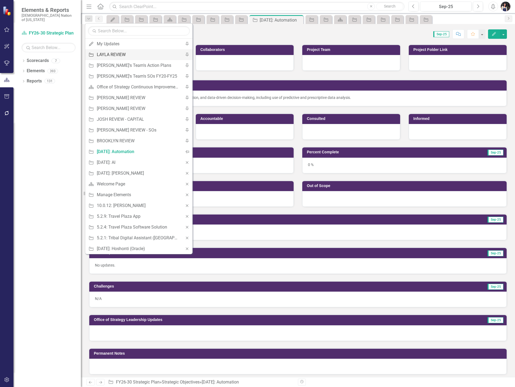
click at [119, 56] on div "LAYLA REVIEW" at bounding box center [138, 54] width 82 height 7
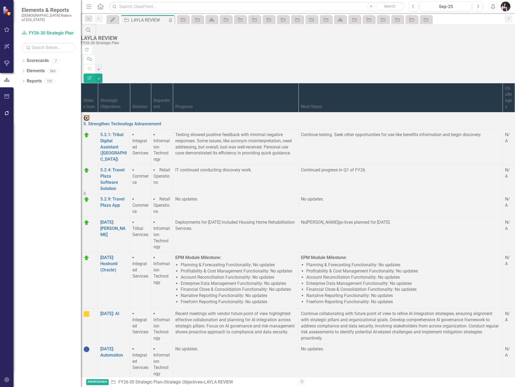
scroll to position [156, 0]
click at [122, 382] on link "[DATE]: Broadband" at bounding box center [110, 387] width 21 height 11
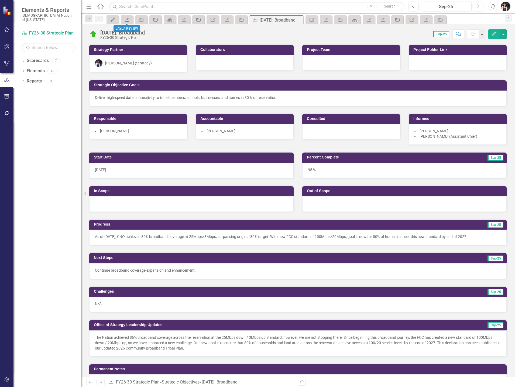
click at [125, 20] on icon "Strategic Objective" at bounding box center [126, 20] width 5 height 4
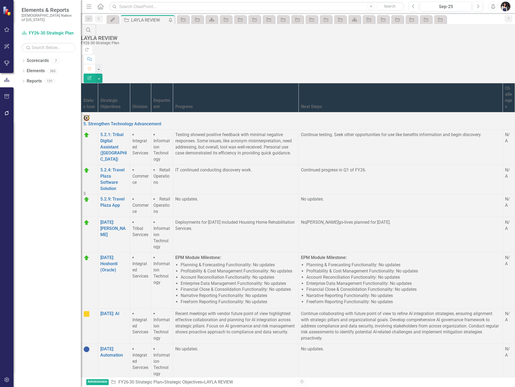
scroll to position [156, 0]
click at [123, 346] on link "[DATE]: Automation" at bounding box center [111, 351] width 23 height 11
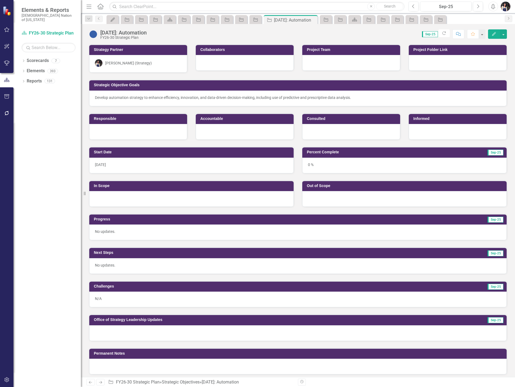
click at [427, 64] on div at bounding box center [458, 63] width 98 height 16
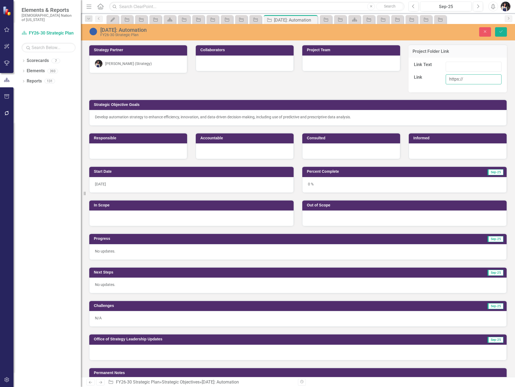
click at [463, 78] on input "https://" at bounding box center [474, 79] width 56 height 10
click at [462, 78] on input "https://" at bounding box center [474, 79] width 56 height 10
paste input "[DOMAIN_NAME][URL]"
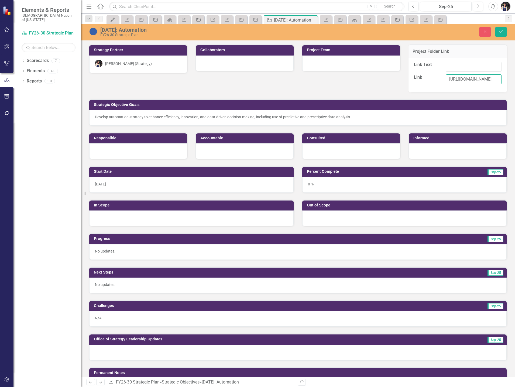
type input "[URL][DOMAIN_NAME]"
click at [454, 68] on input "Link Text" at bounding box center [474, 67] width 56 height 10
type input "[DATE]: Automation"
click at [498, 35] on button "Save" at bounding box center [501, 31] width 12 height 9
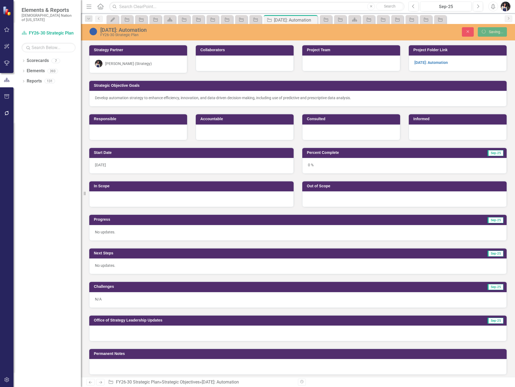
scroll to position [243, 0]
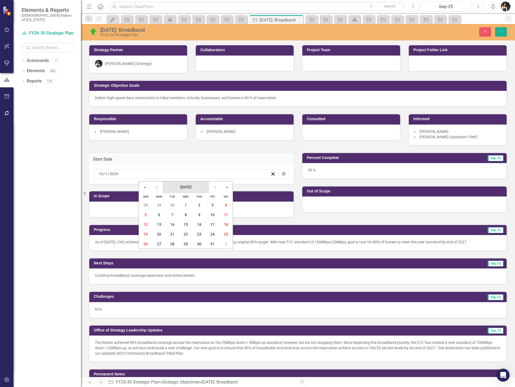
click at [187, 186] on span "[DATE]" at bounding box center [185, 187] width 11 height 4
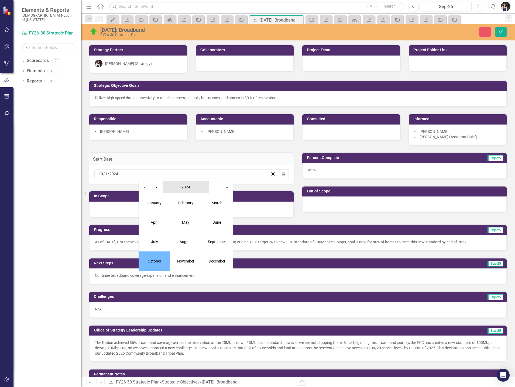
click at [182, 186] on span "2024" at bounding box center [185, 187] width 9 height 4
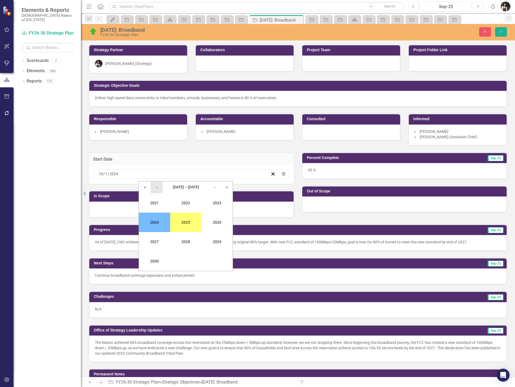
click at [159, 189] on button "‹" at bounding box center [157, 187] width 12 height 12
click at [181, 243] on button "2018" at bounding box center [185, 241] width 31 height 19
click at [186, 209] on button "February" at bounding box center [185, 202] width 31 height 19
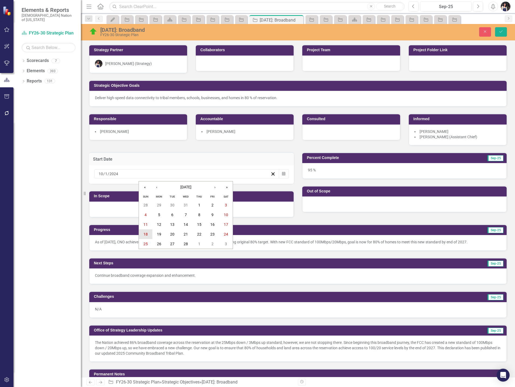
click at [147, 232] on abbr "18" at bounding box center [145, 234] width 4 height 4
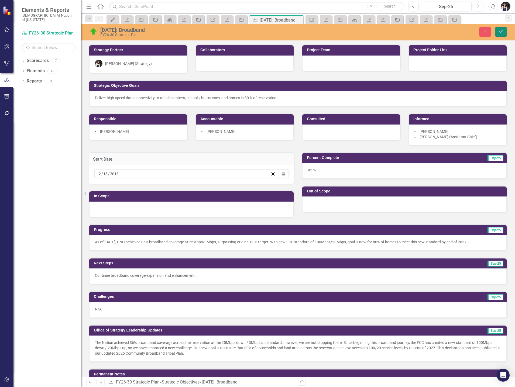
click at [501, 34] on button "Save" at bounding box center [501, 31] width 12 height 9
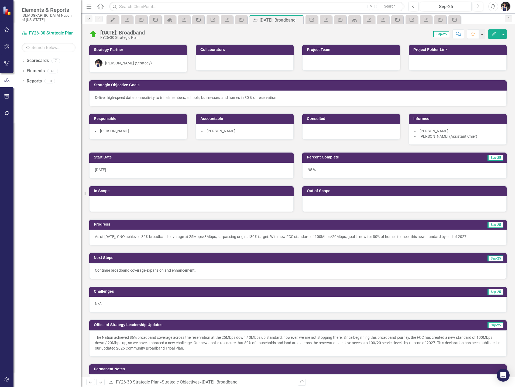
click at [89, 19] on icon "button" at bounding box center [88, 18] width 3 height 1
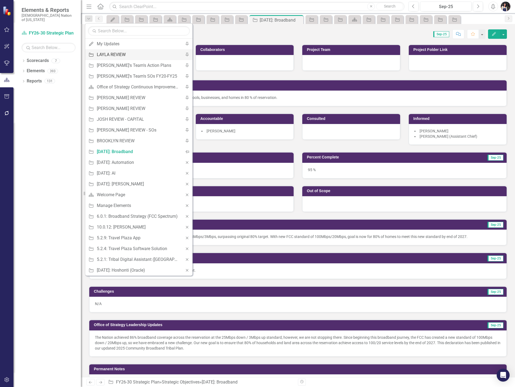
click at [108, 52] on div "LAYLA REVIEW" at bounding box center [138, 54] width 82 height 7
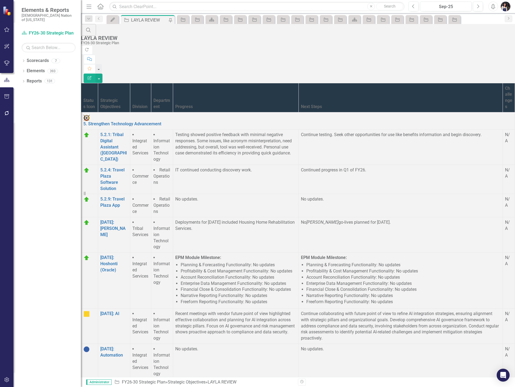
scroll to position [156, 0]
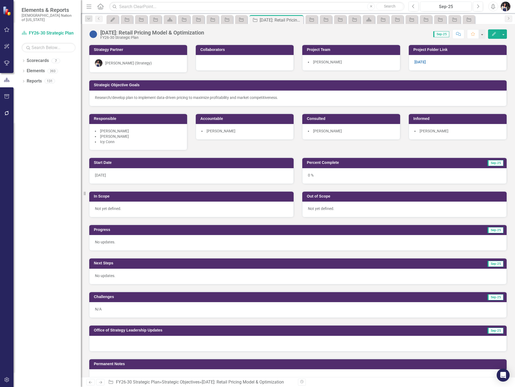
click at [221, 56] on div at bounding box center [245, 63] width 98 height 16
click at [221, 64] on div at bounding box center [245, 63] width 98 height 16
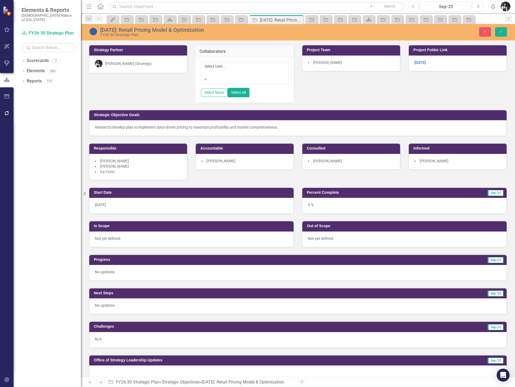
click at [206, 70] on div at bounding box center [205, 73] width 1 height 6
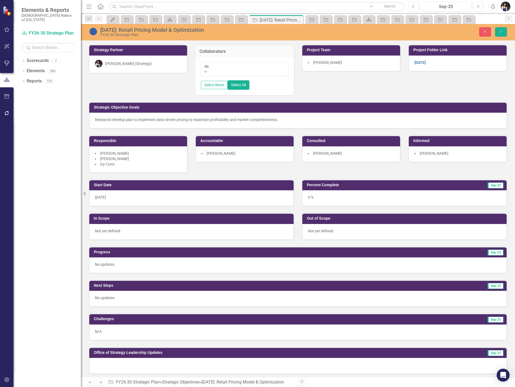
type input "dav"
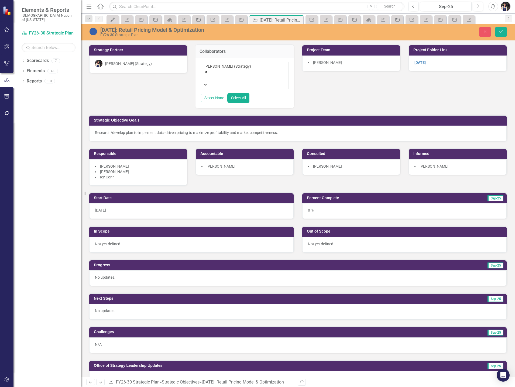
click at [356, 57] on div "[PERSON_NAME]" at bounding box center [351, 64] width 98 height 16
click at [348, 62] on li "[PERSON_NAME]" at bounding box center [351, 62] width 87 height 5
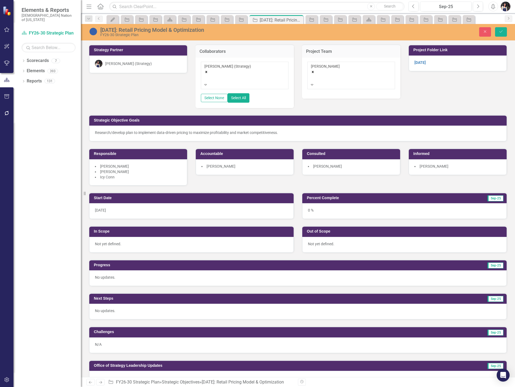
click at [315, 70] on icon "Remove Christie Fryer" at bounding box center [313, 72] width 4 height 4
click at [355, 164] on li "[PERSON_NAME]" at bounding box center [351, 166] width 87 height 5
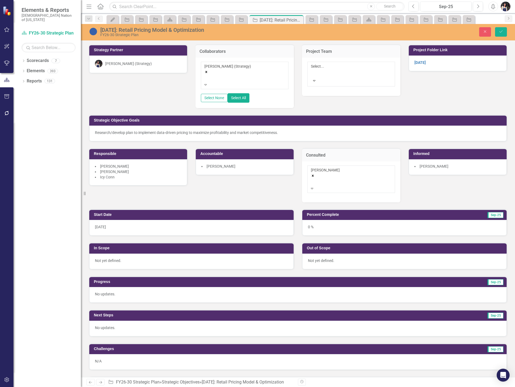
click at [312, 179] on div at bounding box center [311, 182] width 1 height 6
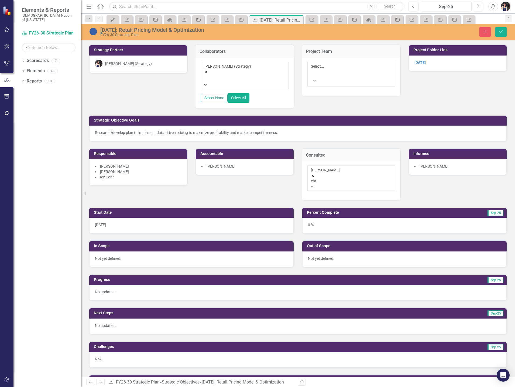
type input "chri"
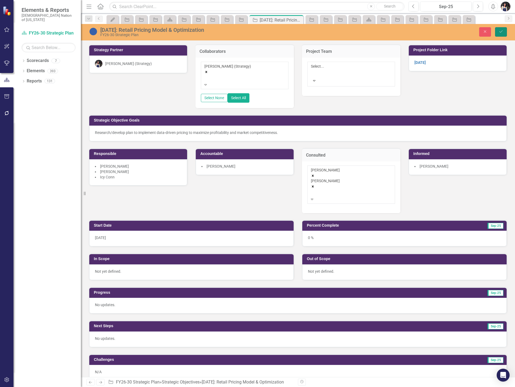
click at [504, 32] on button "Save" at bounding box center [501, 31] width 12 height 9
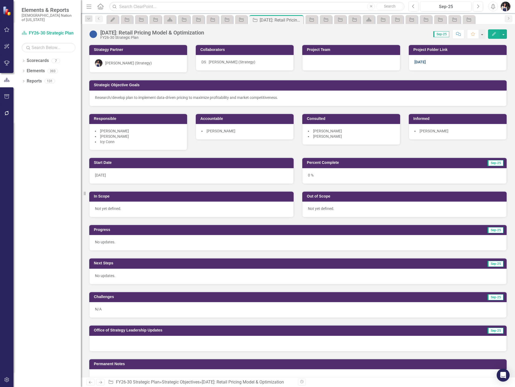
click at [420, 63] on link "[DATE]" at bounding box center [419, 62] width 11 height 4
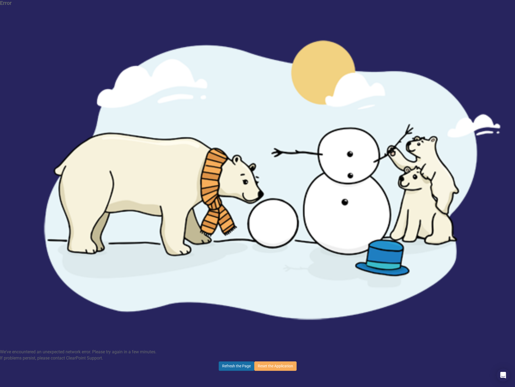
click at [241, 362] on button "Refresh the Page" at bounding box center [237, 366] width 36 height 9
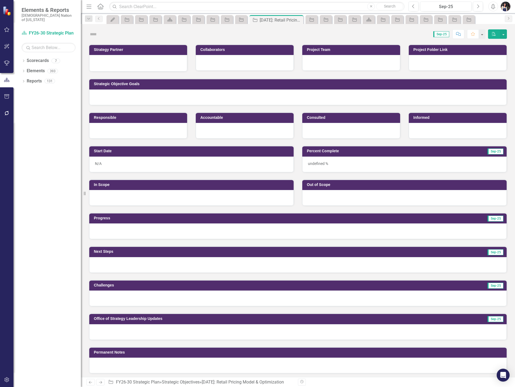
click at [439, 66] on div at bounding box center [458, 63] width 98 height 16
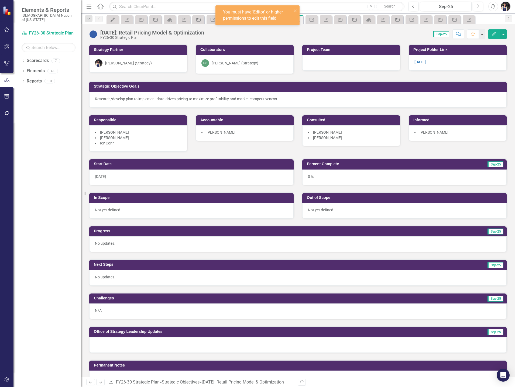
click at [439, 66] on div "[DATE]" at bounding box center [458, 63] width 98 height 16
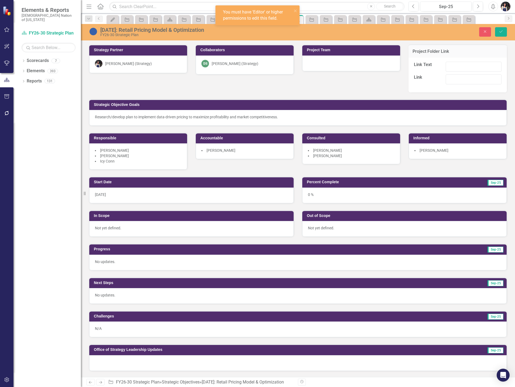
type input "[DATE]"
click at [475, 82] on input "[URL][DOMAIN_NAME]" at bounding box center [474, 79] width 56 height 10
paste input "4%20-%20Financial%20Stewardship/9.4.24%20Retail%20Pricing%20Model%20%26%20Optim…"
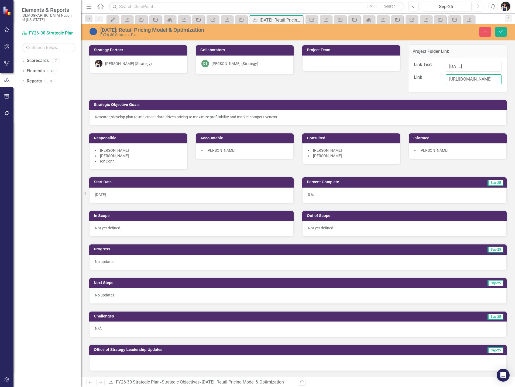
type input "[URL][DOMAIN_NAME]"
click at [468, 68] on input "[DATE]" at bounding box center [474, 67] width 56 height 10
type input "[DATE]: Retail Pricing Model"
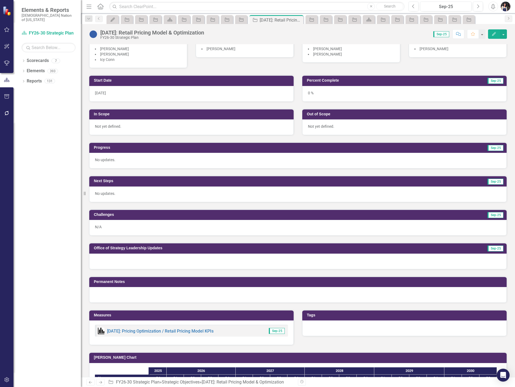
scroll to position [243, 0]
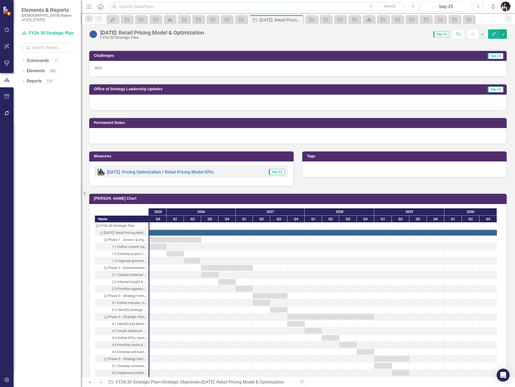
click at [498, 32] on button "Edit" at bounding box center [494, 33] width 12 height 9
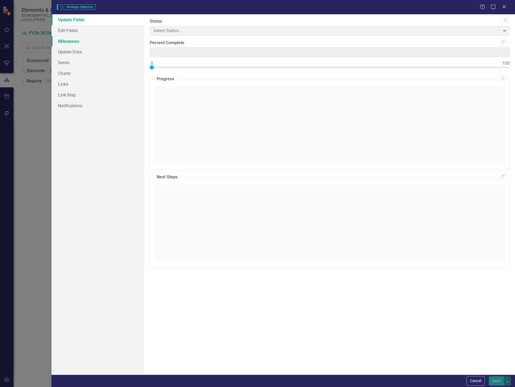
type input "0"
click at [75, 42] on link "Milestones" at bounding box center [97, 41] width 93 height 11
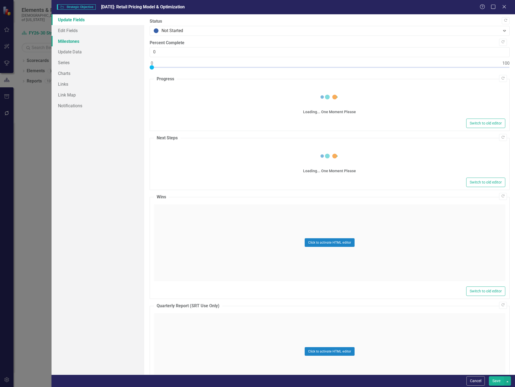
click at [75, 42] on link "Milestones" at bounding box center [97, 41] width 93 height 11
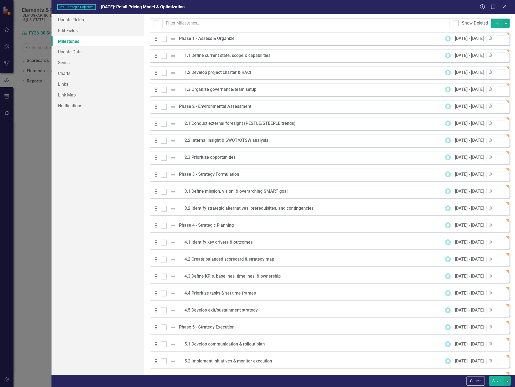
scroll to position [0, 0]
click at [156, 23] on input "checkbox" at bounding box center [155, 22] width 4 height 4
checkbox input "true"
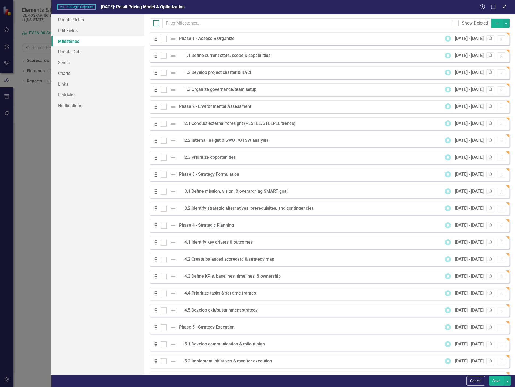
checkbox input "true"
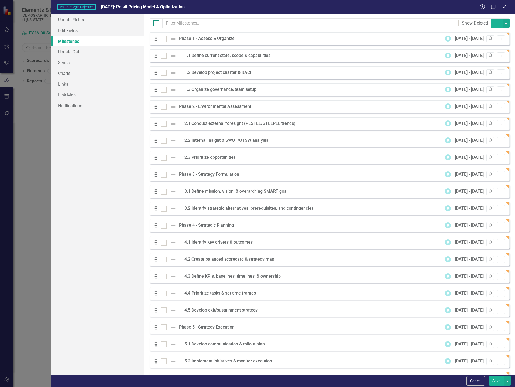
checkbox input "true"
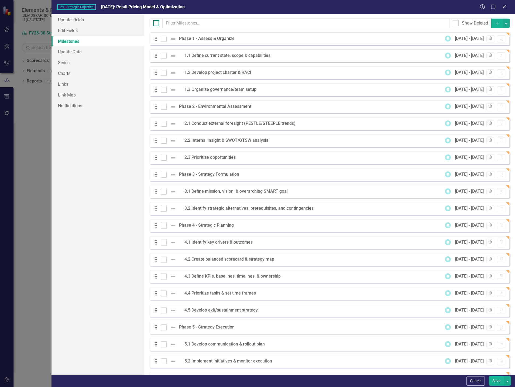
checkbox input "true"
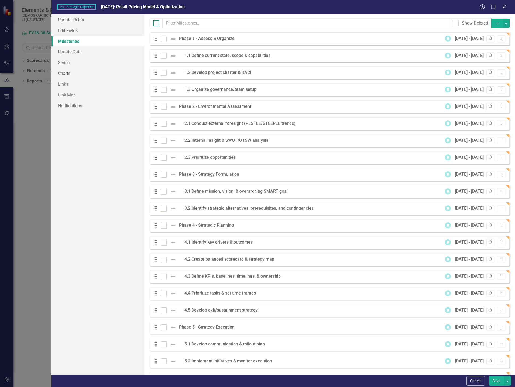
checkbox input "true"
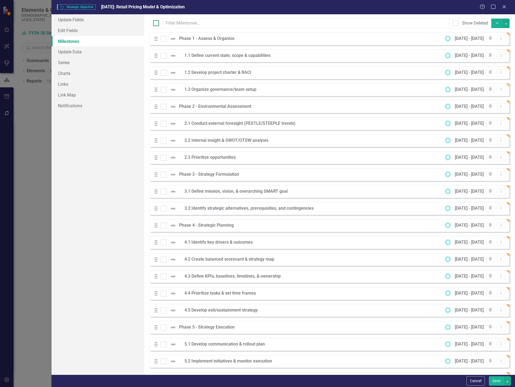
checkbox input "true"
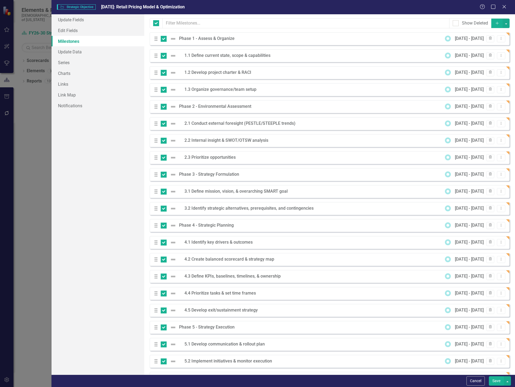
click at [506, 22] on div "Milestones allow you to break down your projects (or initiatives) into smaller …" at bounding box center [329, 194] width 371 height 360
click at [504, 23] on button "button" at bounding box center [506, 23] width 7 height 9
click at [488, 53] on link "Edit Multiple Edit Multiple" at bounding box center [484, 53] width 43 height 10
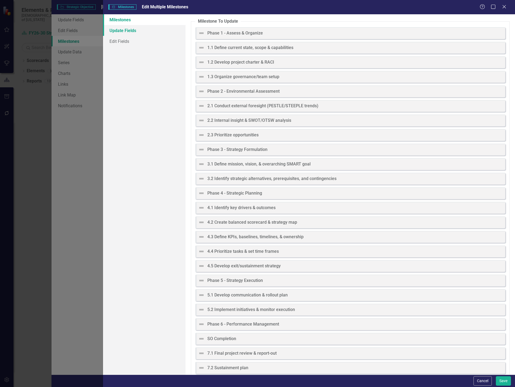
click at [136, 32] on link "Update Fields" at bounding box center [144, 30] width 82 height 11
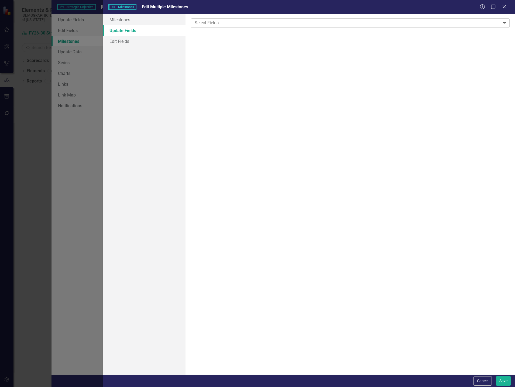
click at [215, 22] on div at bounding box center [346, 22] width 308 height 7
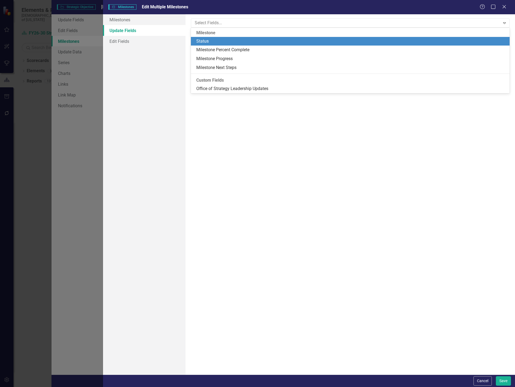
click at [212, 42] on div "Status" at bounding box center [351, 41] width 310 height 6
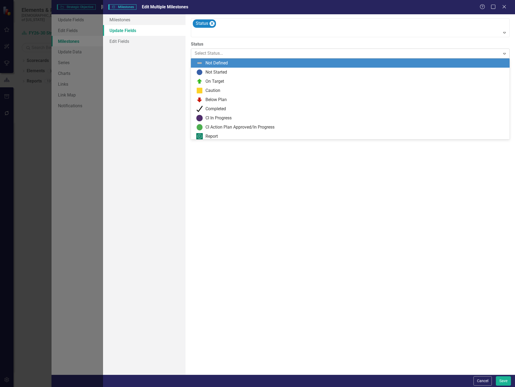
click at [212, 52] on div at bounding box center [346, 53] width 302 height 7
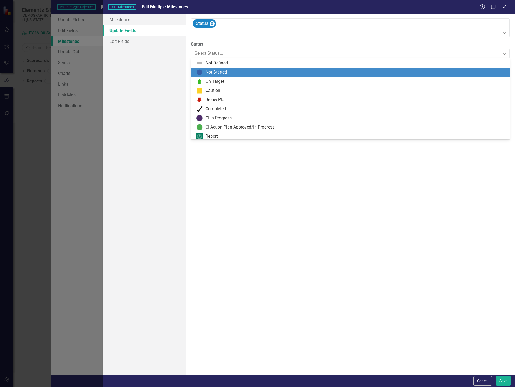
click at [212, 72] on div "Not Started" at bounding box center [216, 72] width 22 height 6
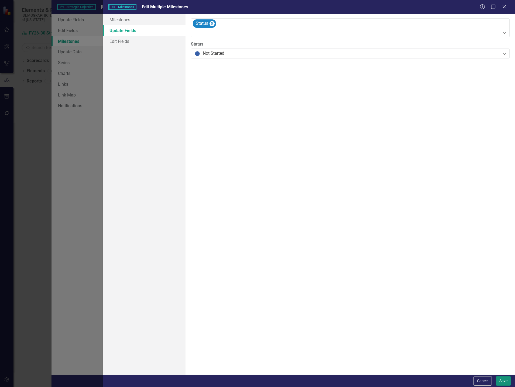
click at [501, 381] on button "Save" at bounding box center [503, 380] width 15 height 9
checkbox input "false"
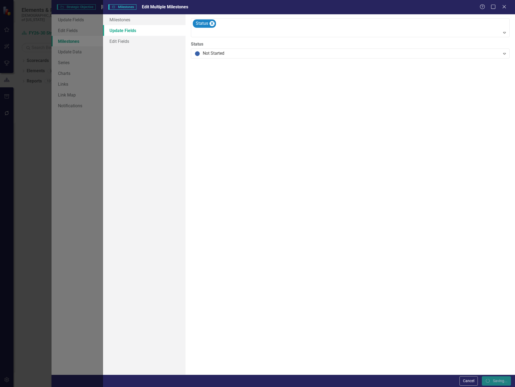
checkbox input "false"
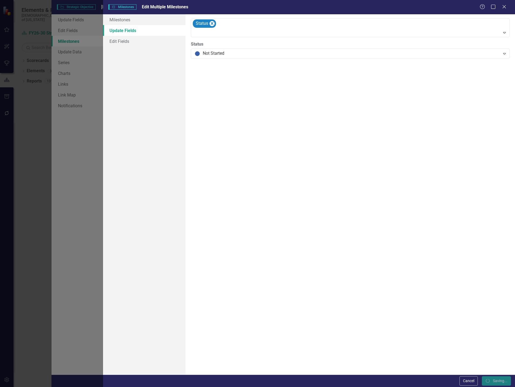
checkbox input "false"
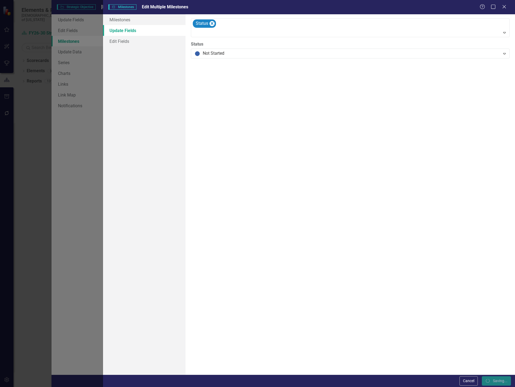
checkbox input "false"
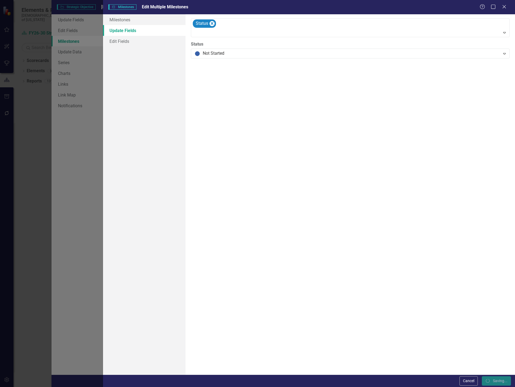
checkbox input "false"
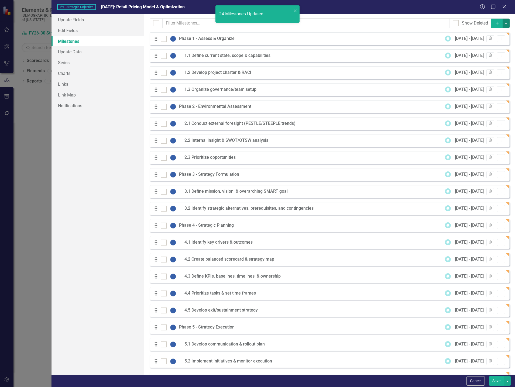
checkbox input "false"
click at [498, 382] on button "Save" at bounding box center [496, 380] width 15 height 9
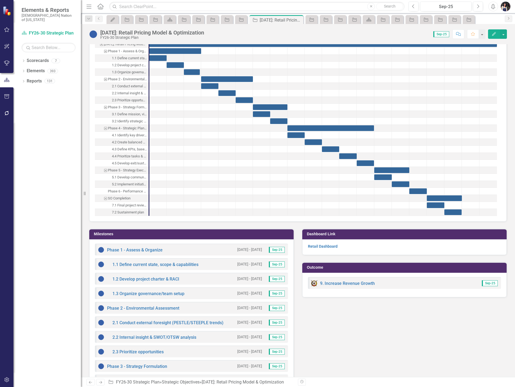
scroll to position [458, 0]
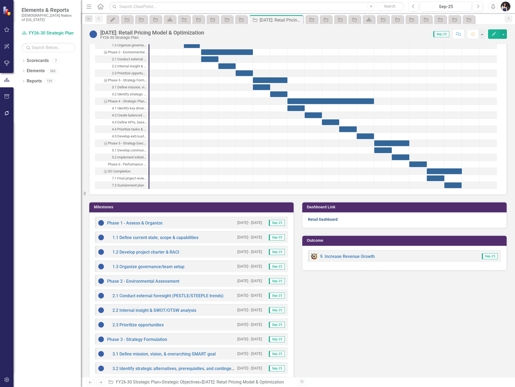
click at [323, 219] on link "Retail Dashboard" at bounding box center [323, 219] width 30 height 4
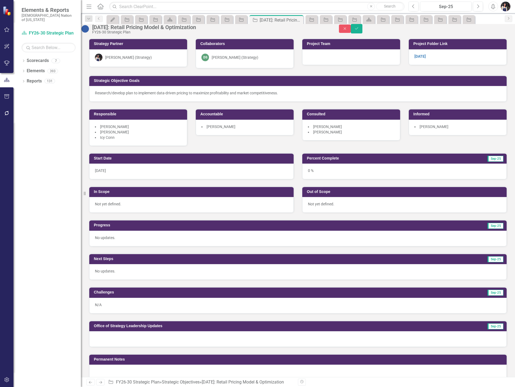
scroll to position [458, 0]
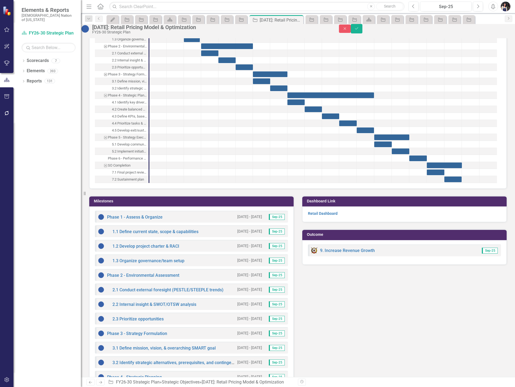
click at [471, 221] on div "Retail Dashboard" at bounding box center [404, 215] width 204 height 16
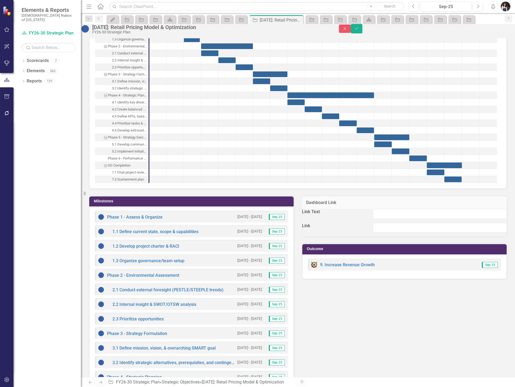
type input "Retail Dashboard"
type input "[URL][DOMAIN_NAME]"
click at [459, 219] on input "Retail Dashboard" at bounding box center [440, 214] width 134 height 10
type input "Retail Dashboards"
click at [359, 30] on icon "Save" at bounding box center [356, 29] width 5 height 4
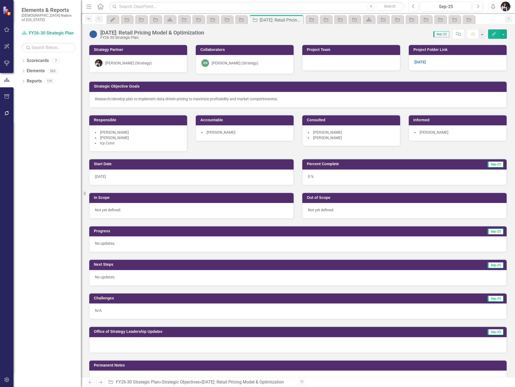
click at [90, 18] on icon "Dropdown" at bounding box center [88, 19] width 5 height 4
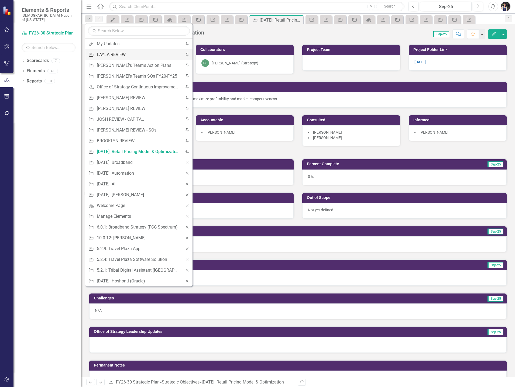
click at [118, 56] on div "LAYLA REVIEW" at bounding box center [138, 54] width 82 height 7
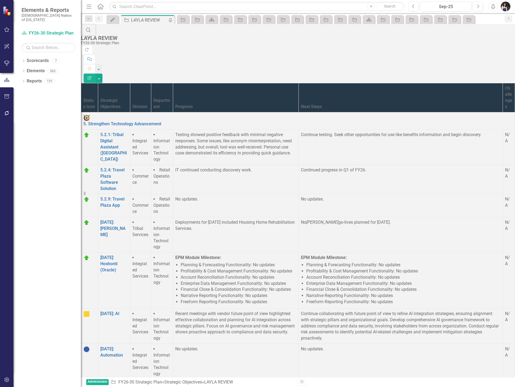
scroll to position [156, 0]
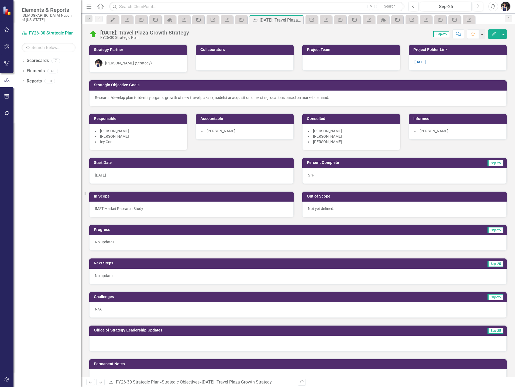
click at [360, 138] on li "[PERSON_NAME]" at bounding box center [351, 136] width 87 height 5
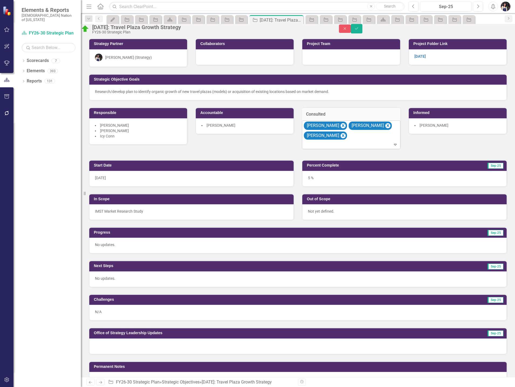
click at [366, 148] on div at bounding box center [352, 144] width 96 height 7
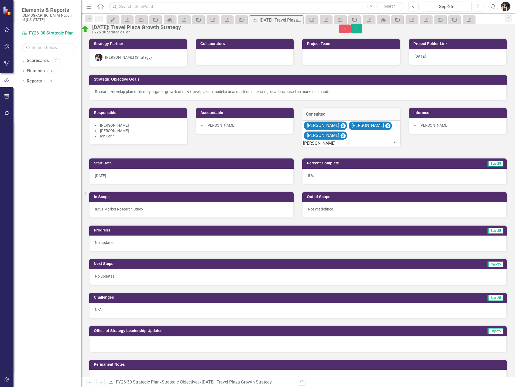
type input "jamie"
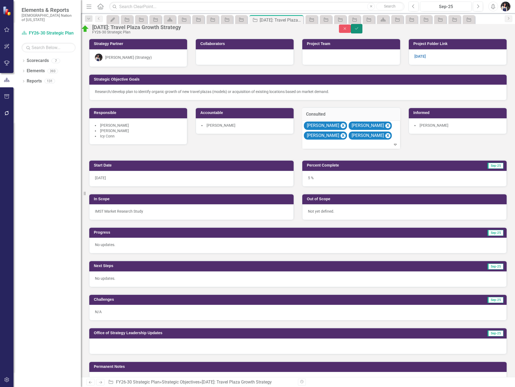
click at [359, 30] on icon "Save" at bounding box center [356, 29] width 5 height 4
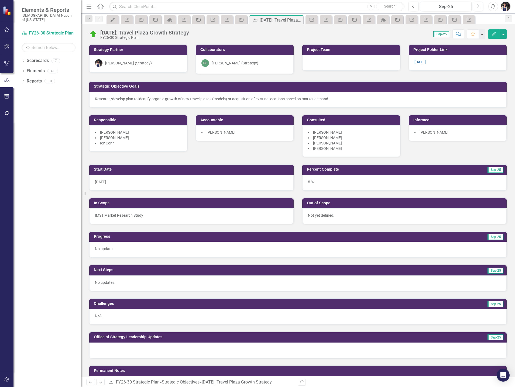
click at [364, 143] on li "[PERSON_NAME]" at bounding box center [351, 142] width 87 height 5
